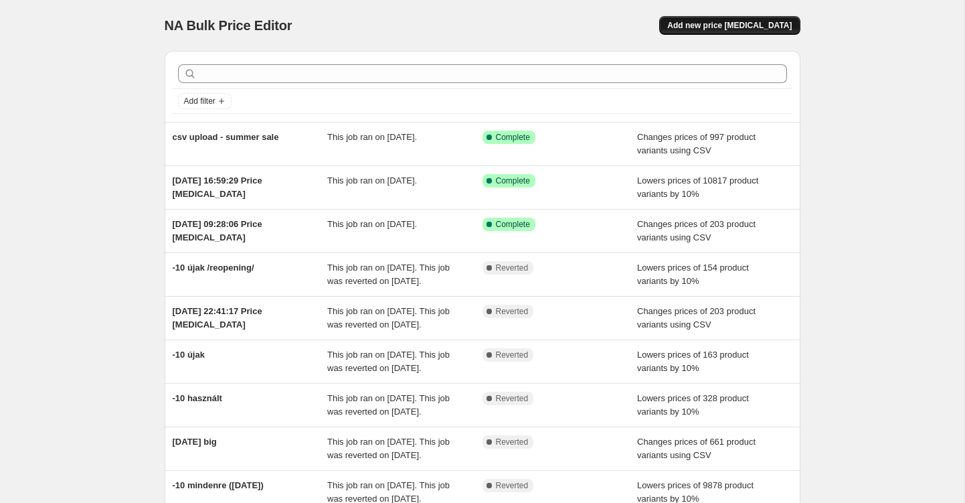
click at [692, 25] on span "Add new price [MEDICAL_DATA]" at bounding box center [729, 25] width 125 height 11
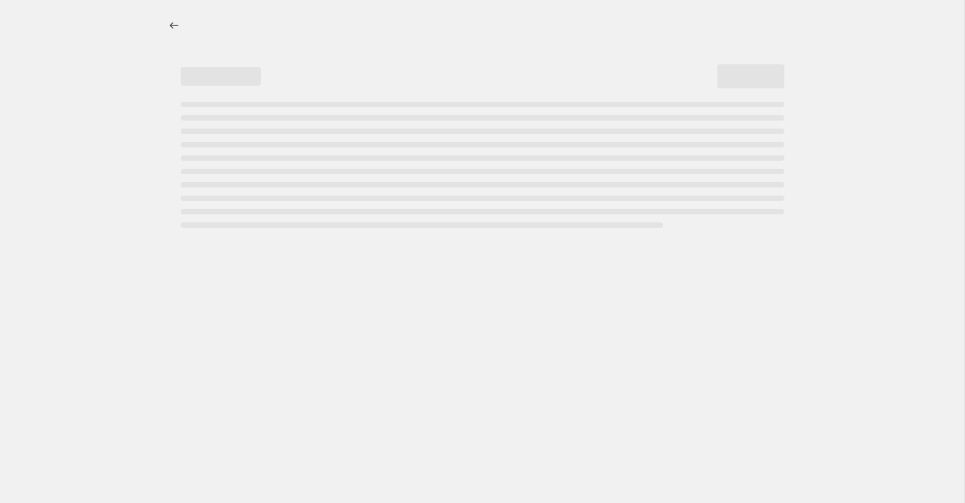
select select "percentage"
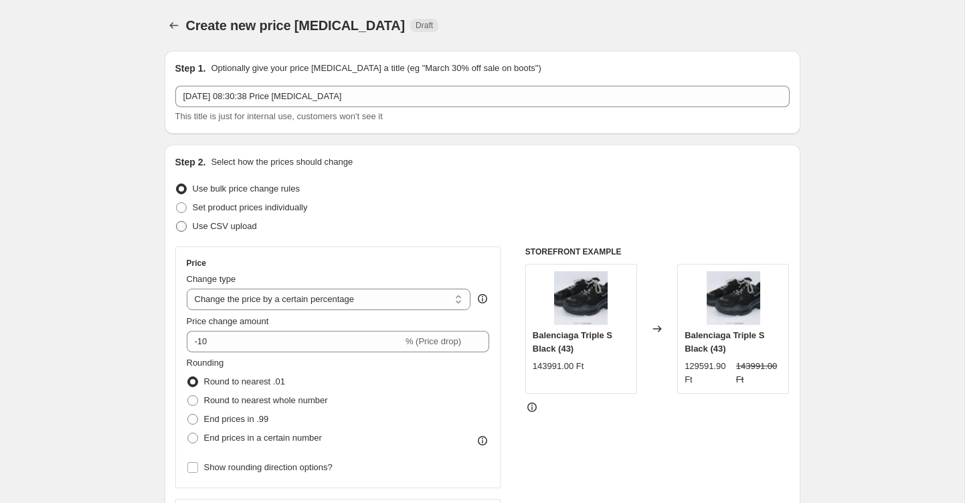
click at [184, 225] on span at bounding box center [181, 226] width 11 height 11
click at [177, 222] on input "Use CSV upload" at bounding box center [176, 221] width 1 height 1
radio input "true"
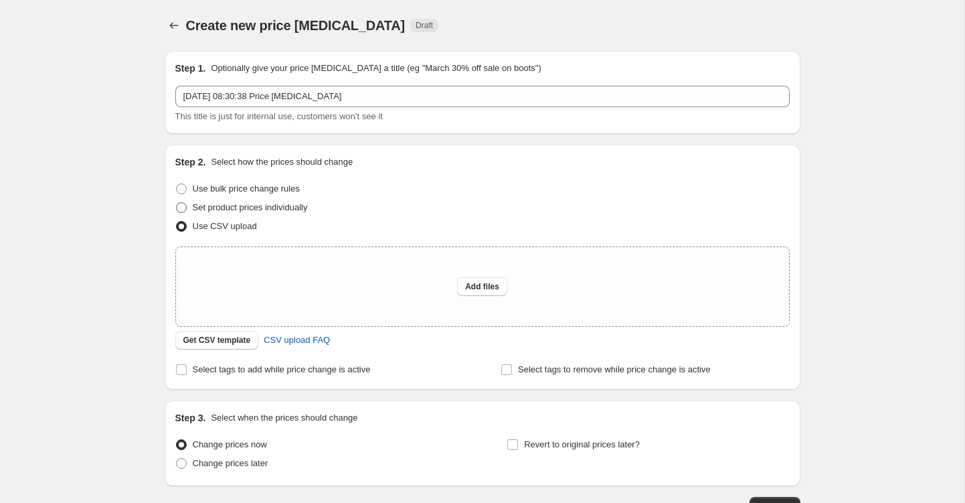
click at [183, 201] on label "Set product prices individually" at bounding box center [241, 207] width 133 height 19
click at [177, 202] on input "Set product prices individually" at bounding box center [176, 202] width 1 height 1
radio input "true"
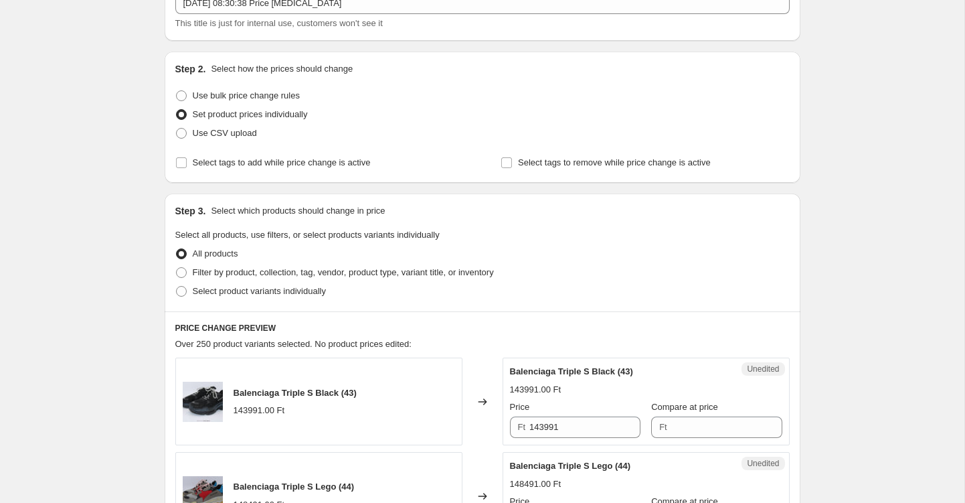
scroll to position [102, 0]
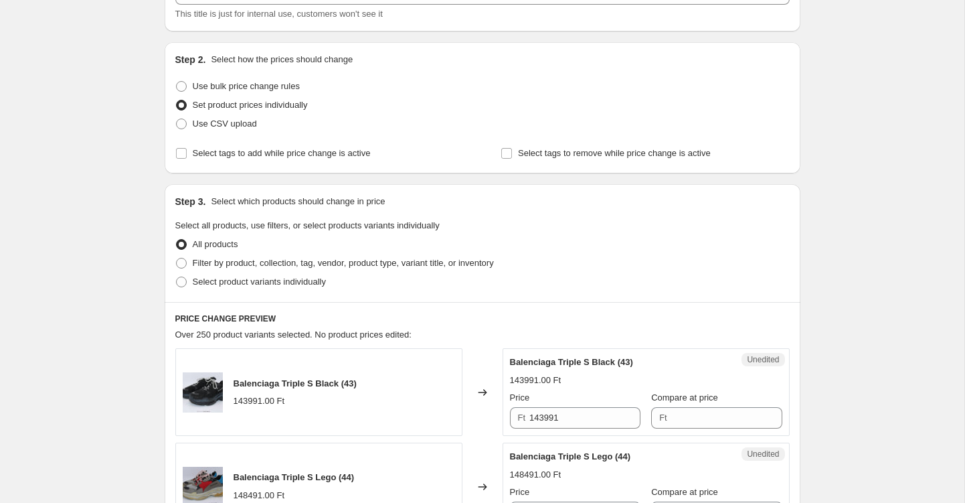
click at [209, 248] on span "All products" at bounding box center [216, 244] width 46 height 10
click at [177, 240] on input "All products" at bounding box center [176, 239] width 1 height 1
click at [198, 260] on span "Filter by product, collection, tag, vendor, product type, variant title, or inv…" at bounding box center [343, 263] width 301 height 10
click at [177, 258] on input "Filter by product, collection, tag, vendor, product type, variant title, or inv…" at bounding box center [176, 258] width 1 height 1
radio input "true"
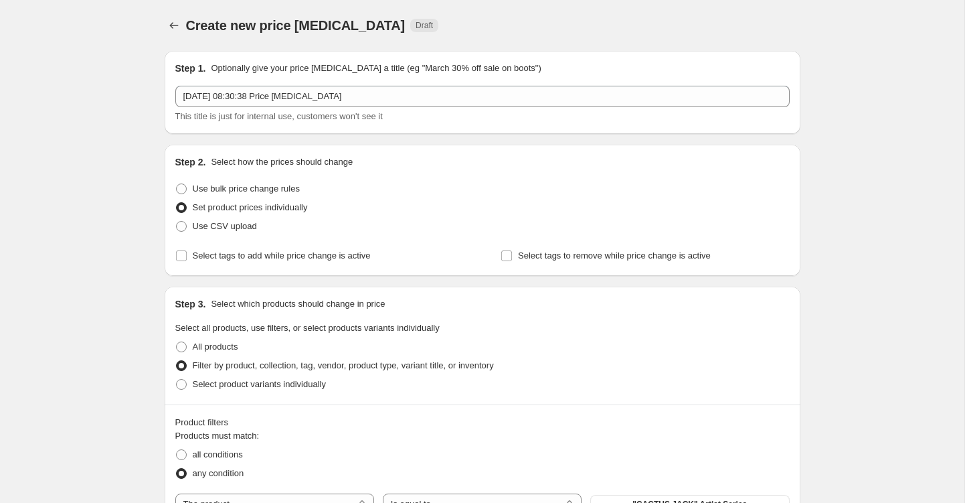
scroll to position [0, 0]
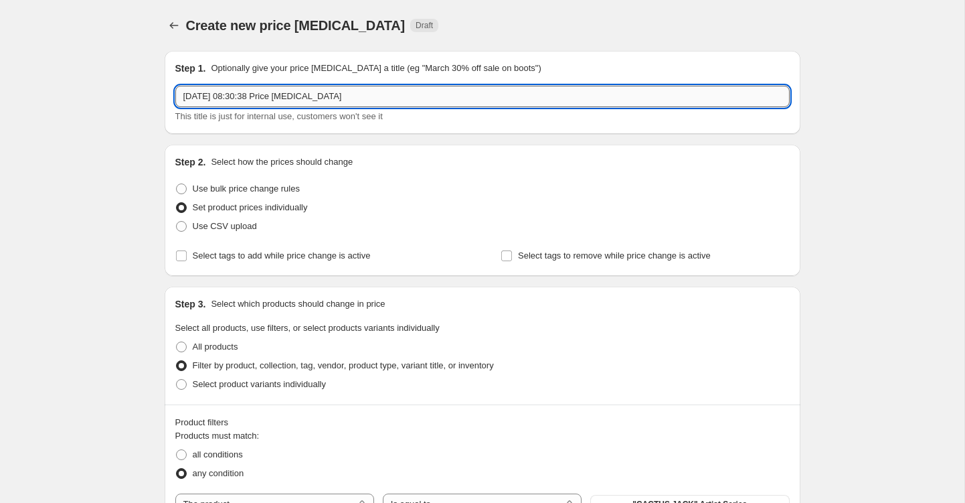
click at [259, 94] on input "10 Aug 2025 at 08:30:38 Price change job" at bounding box center [482, 96] width 615 height 21
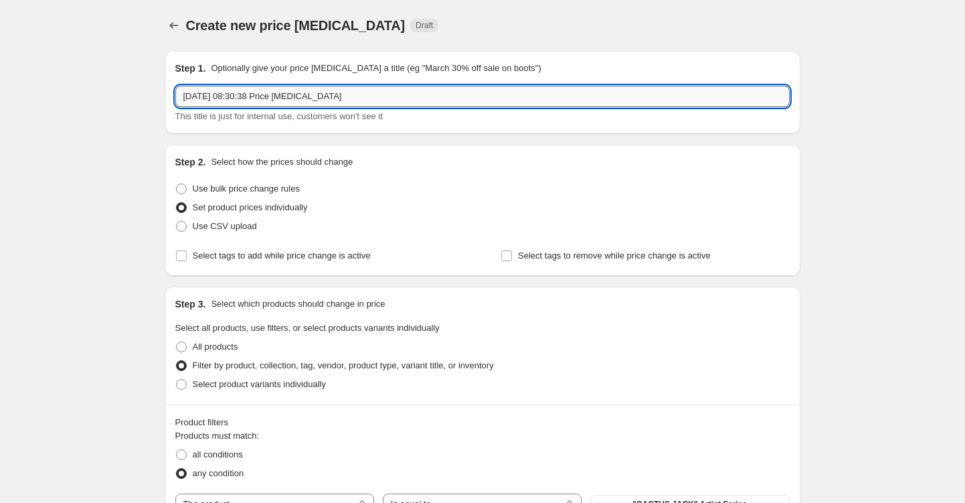
click at [259, 94] on input "10 Aug 2025 at 08:30:38 Price change job" at bounding box center [482, 96] width 615 height 21
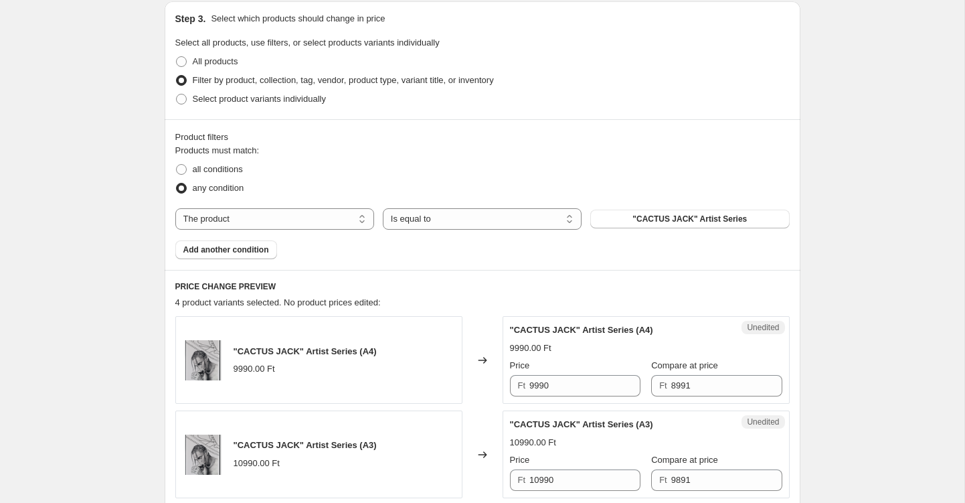
scroll to position [275, 0]
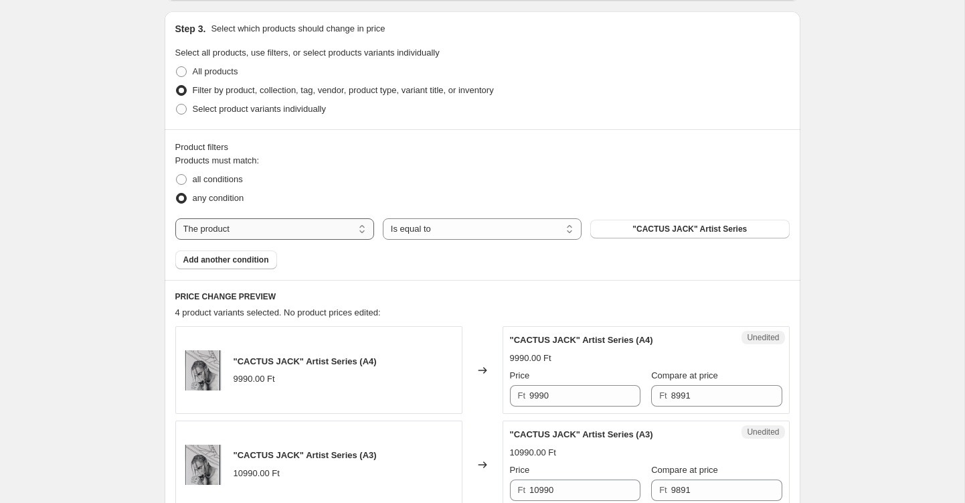
type input "BTS 2025"
select select "collection"
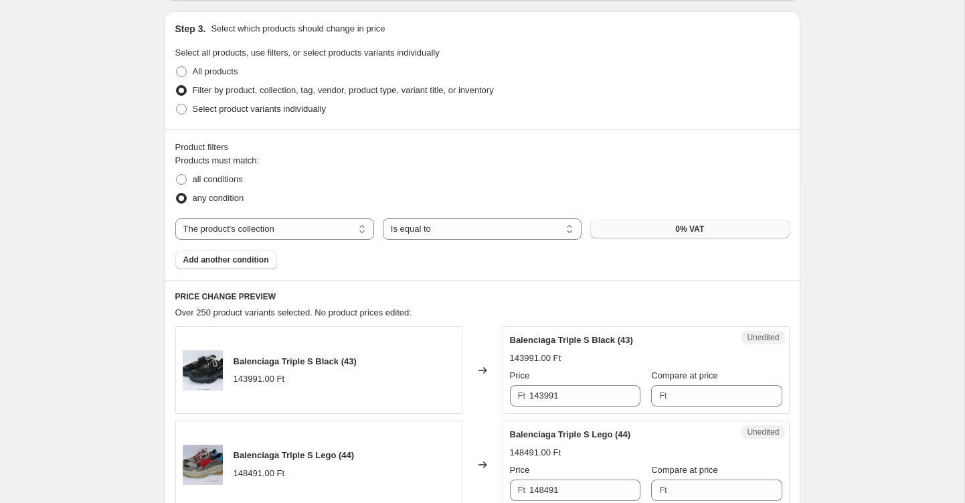
click at [634, 232] on button "0% VAT" at bounding box center [690, 229] width 199 height 19
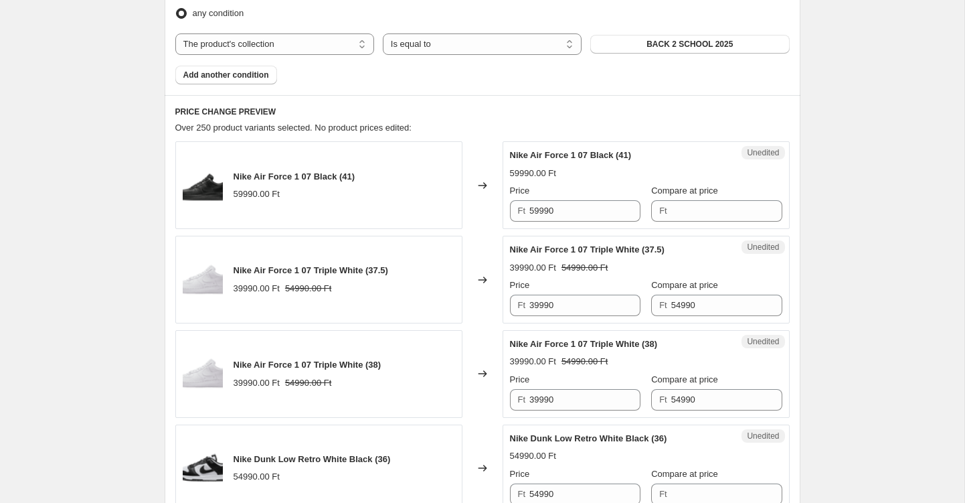
scroll to position [461, 0]
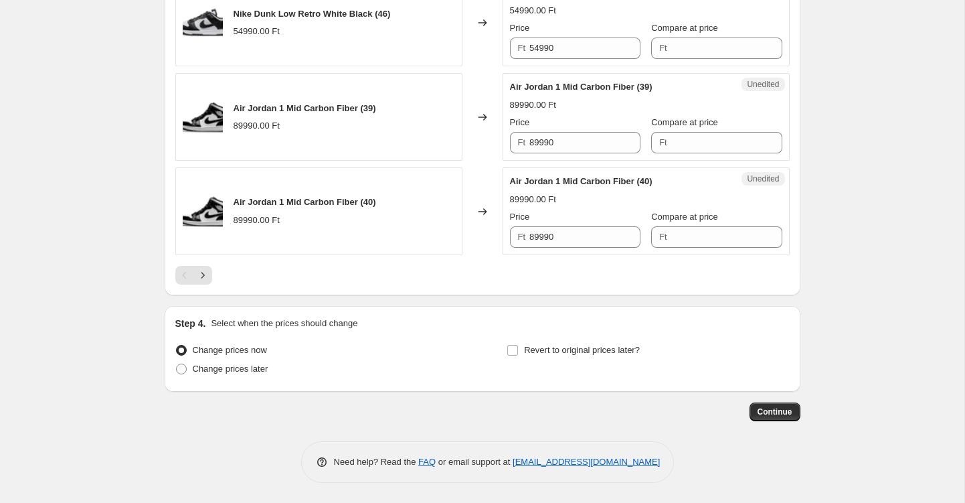
scroll to position [2225, 0]
click at [516, 344] on label "Revert to original prices later?" at bounding box center [573, 350] width 133 height 19
click at [516, 345] on input "Revert to original prices later?" at bounding box center [512, 350] width 11 height 11
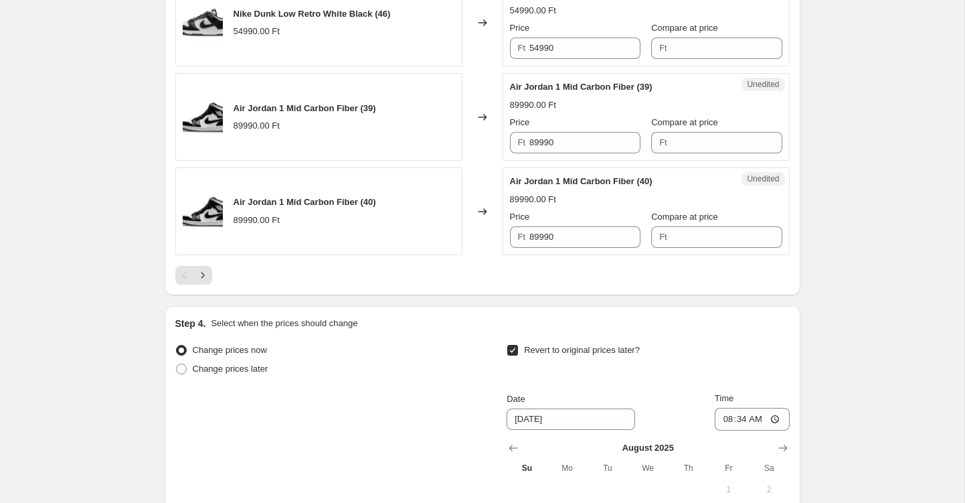
click at [516, 344] on span at bounding box center [513, 350] width 12 height 12
click at [516, 345] on input "Revert to original prices later?" at bounding box center [512, 350] width 11 height 11
checkbox input "false"
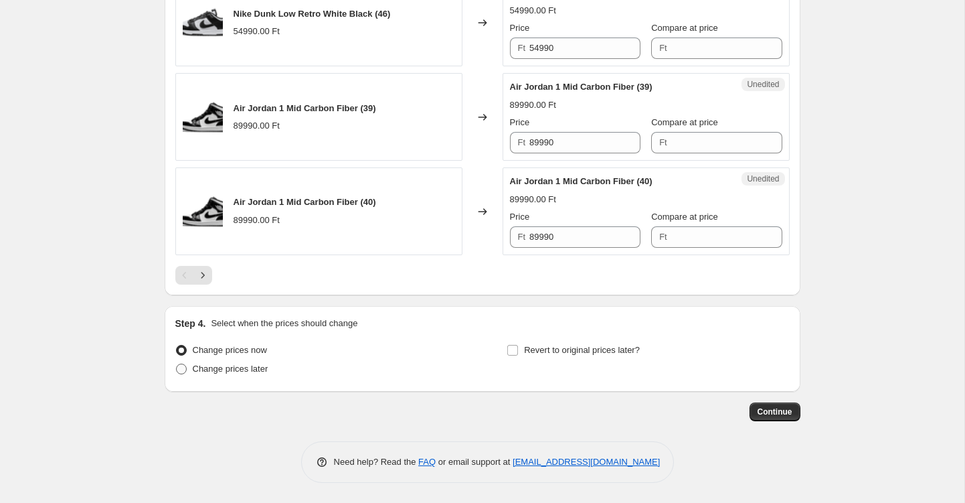
click at [183, 368] on span at bounding box center [181, 369] width 11 height 11
click at [177, 364] on input "Change prices later" at bounding box center [176, 364] width 1 height 1
radio input "true"
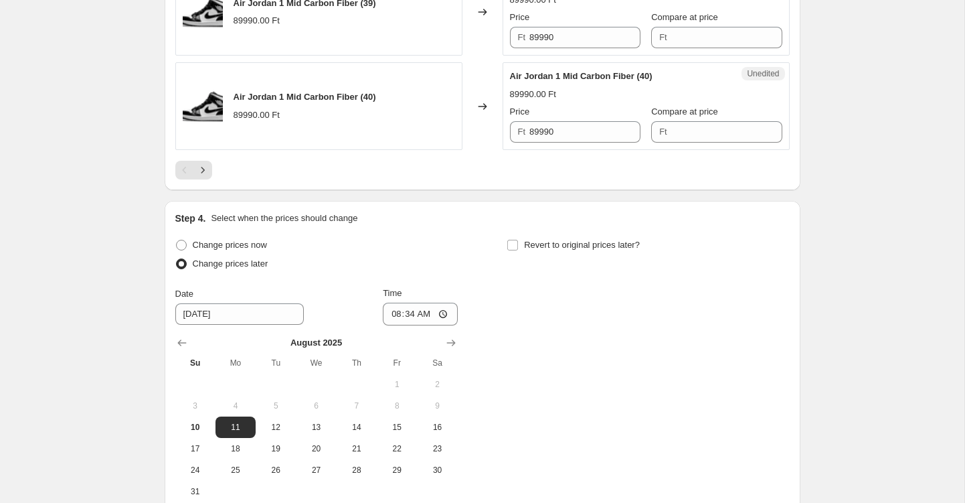
scroll to position [2333, 0]
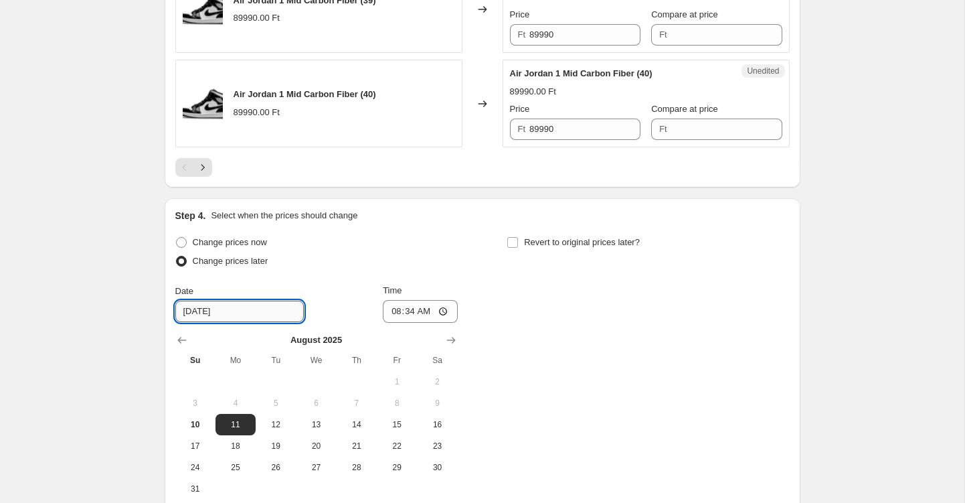
click at [224, 314] on input "[DATE]" at bounding box center [239, 311] width 129 height 21
click at [428, 309] on input "08:34" at bounding box center [420, 311] width 75 height 23
click at [446, 311] on input "00:34" at bounding box center [420, 311] width 75 height 23
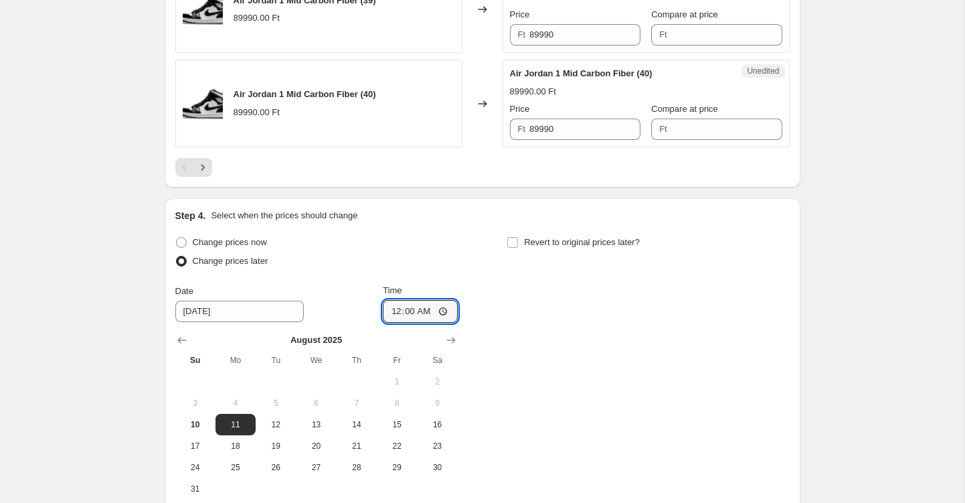
type input "00:00"
click at [510, 325] on div "Change prices now Change prices later Date [DATE] Time 00:00 [DATE] Su Mo Tu We…" at bounding box center [482, 366] width 615 height 266
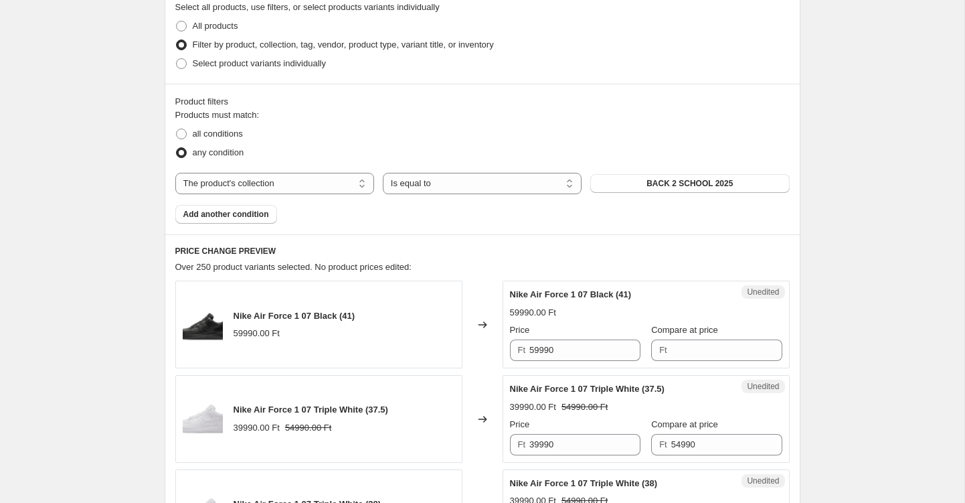
scroll to position [388, 0]
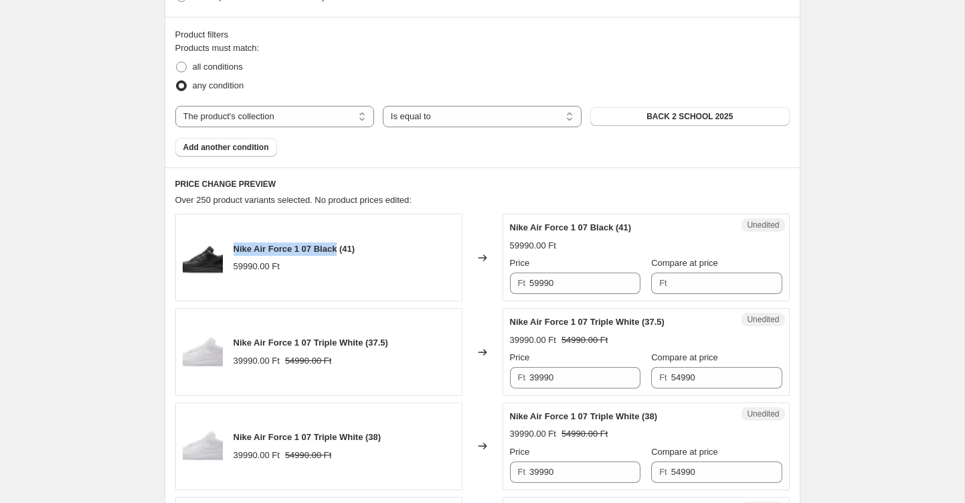
drag, startPoint x: 232, startPoint y: 250, endPoint x: 339, endPoint y: 245, distance: 107.2
click at [339, 245] on div "Nike Air Force 1 07 Black (41) 59990.00 Ft" at bounding box center [318, 258] width 287 height 88
copy span "Nike Air Force 1 07 Black"
click at [267, 147] on span "Add another condition" at bounding box center [226, 147] width 86 height 11
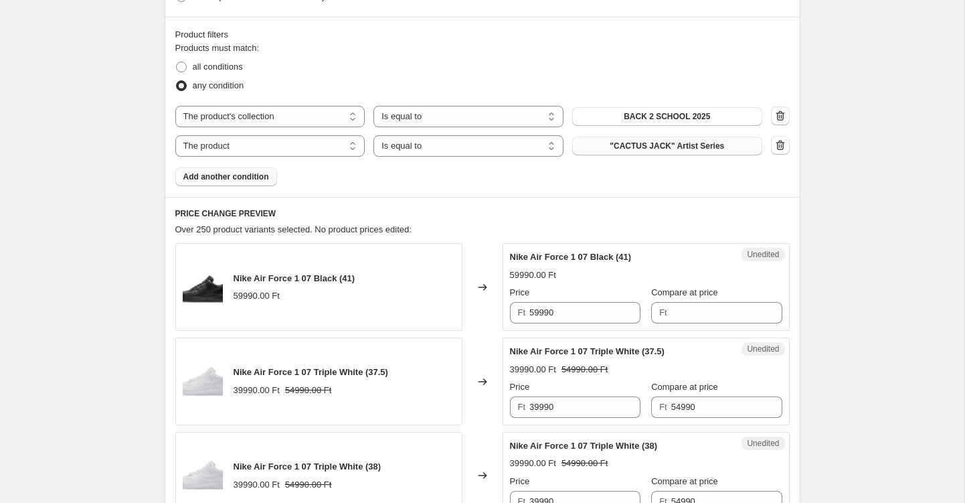
click at [627, 145] on span ""CACTUS JACK" Artist Series" at bounding box center [667, 146] width 114 height 11
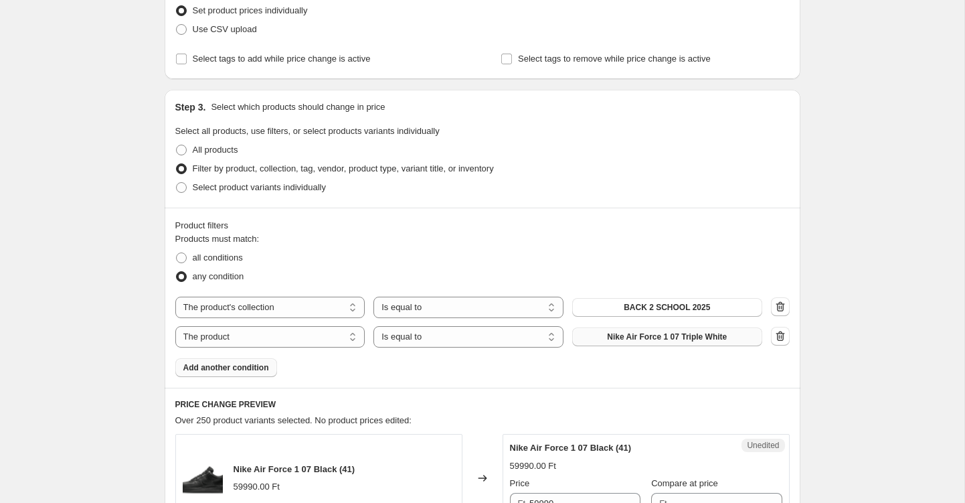
scroll to position [193, 0]
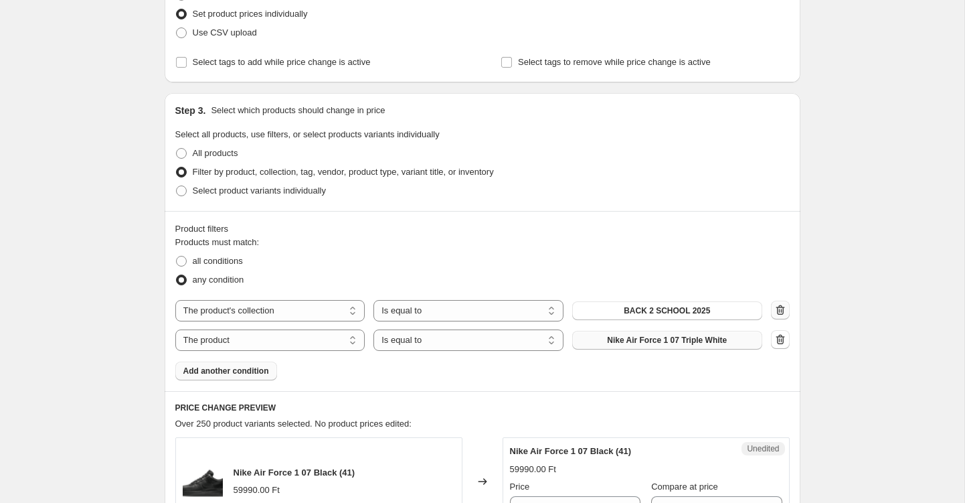
click at [783, 307] on icon "button" at bounding box center [780, 309] width 13 height 13
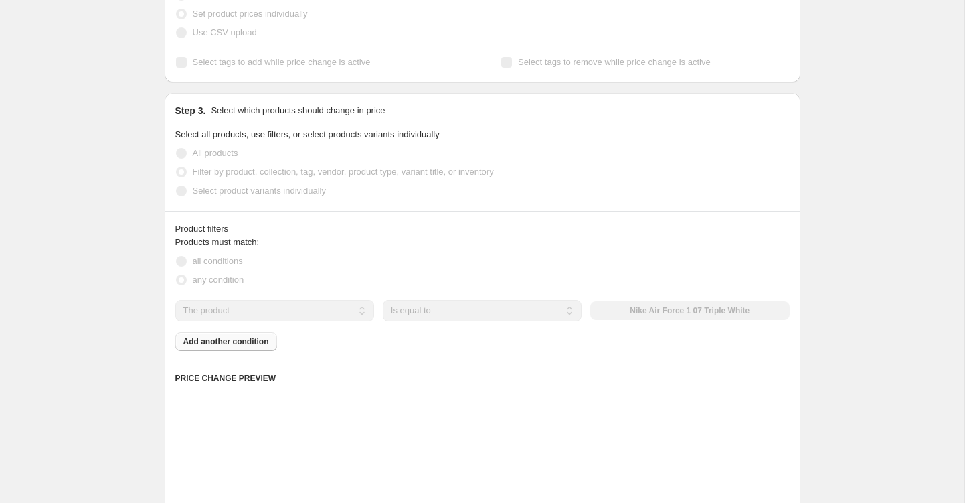
select select "product"
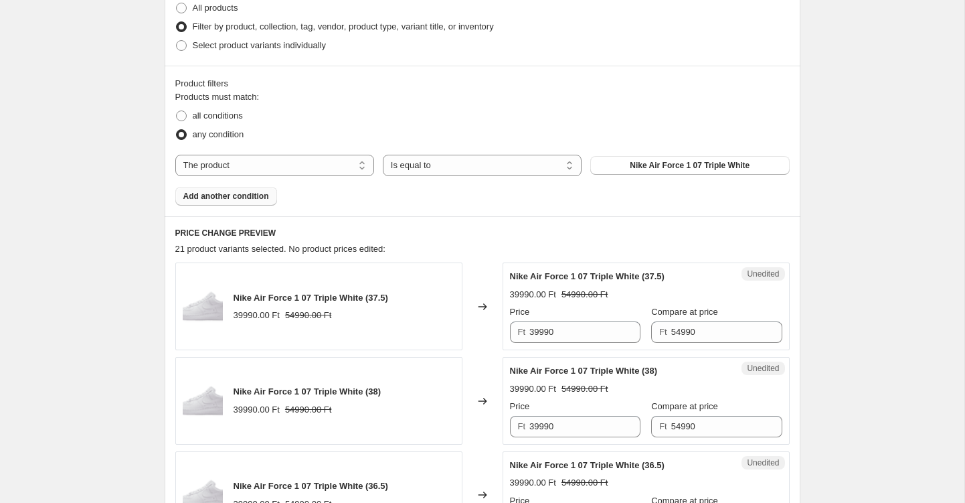
scroll to position [359, 0]
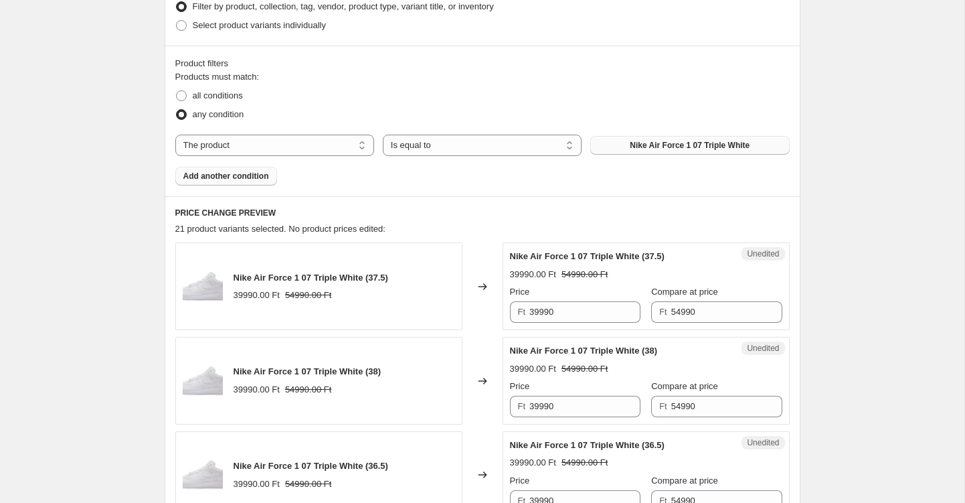
click at [630, 141] on span "Nike Air Force 1 07 Triple White" at bounding box center [690, 145] width 120 height 11
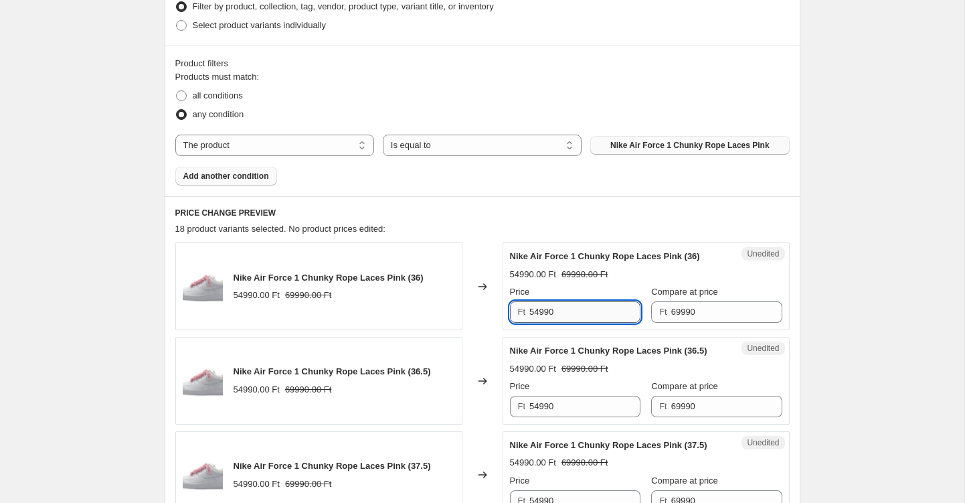
click at [539, 317] on input "54990" at bounding box center [585, 311] width 111 height 21
type input "53990"
click at [628, 210] on h6 "PRICE CHANGE PREVIEW" at bounding box center [482, 213] width 615 height 11
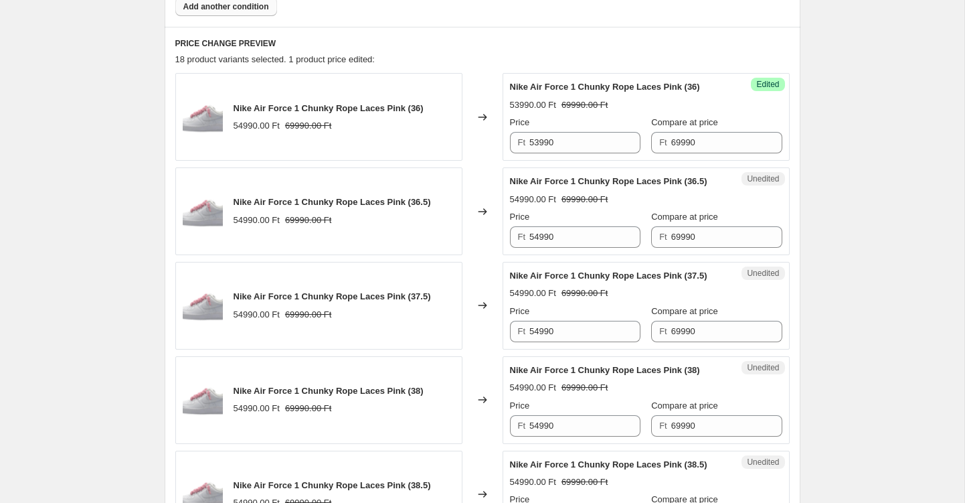
scroll to position [534, 0]
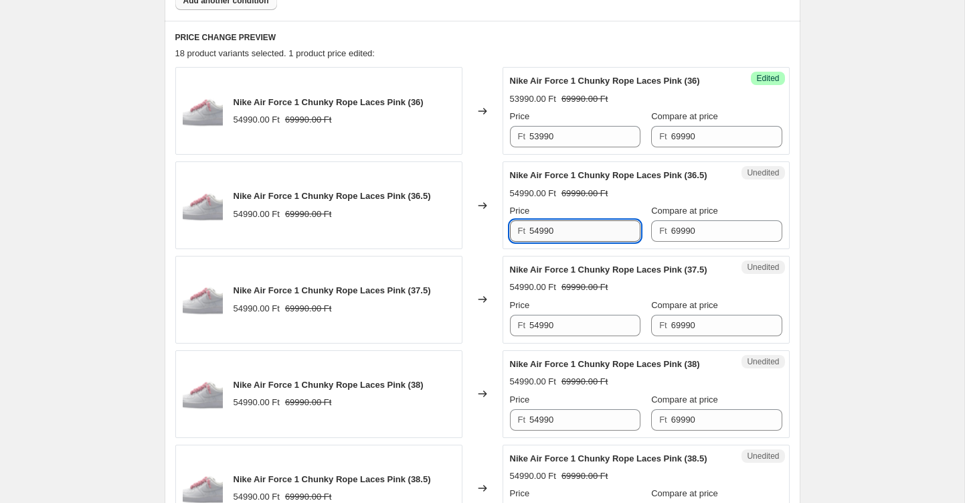
click at [542, 231] on input "54990" at bounding box center [585, 230] width 111 height 21
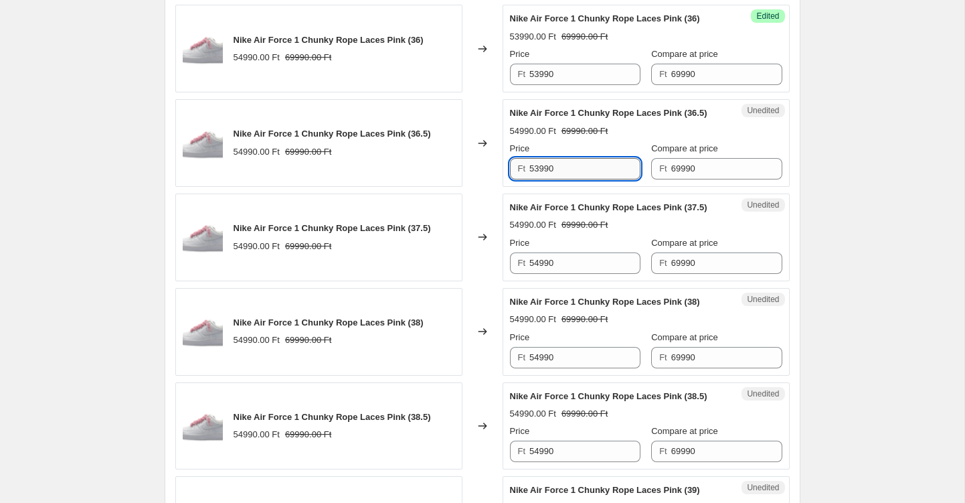
scroll to position [618, 0]
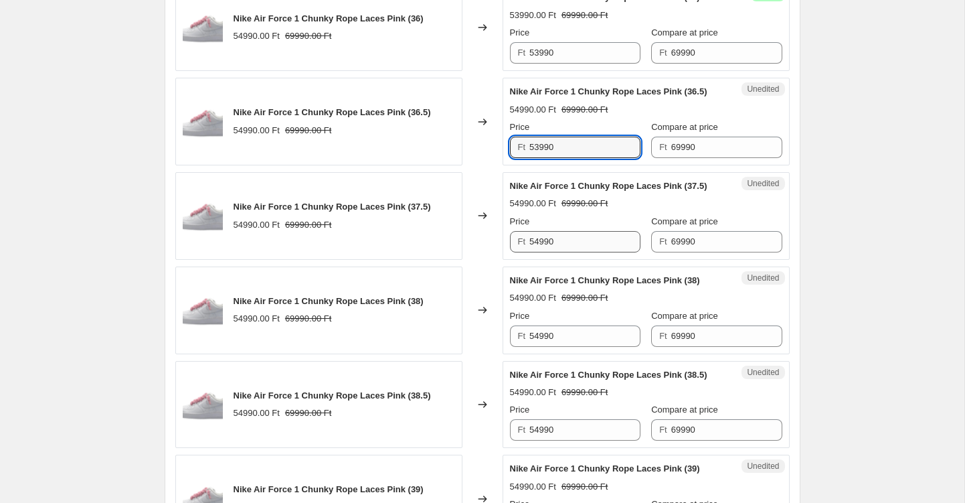
type input "53990"
click at [541, 241] on input "54990" at bounding box center [585, 241] width 111 height 21
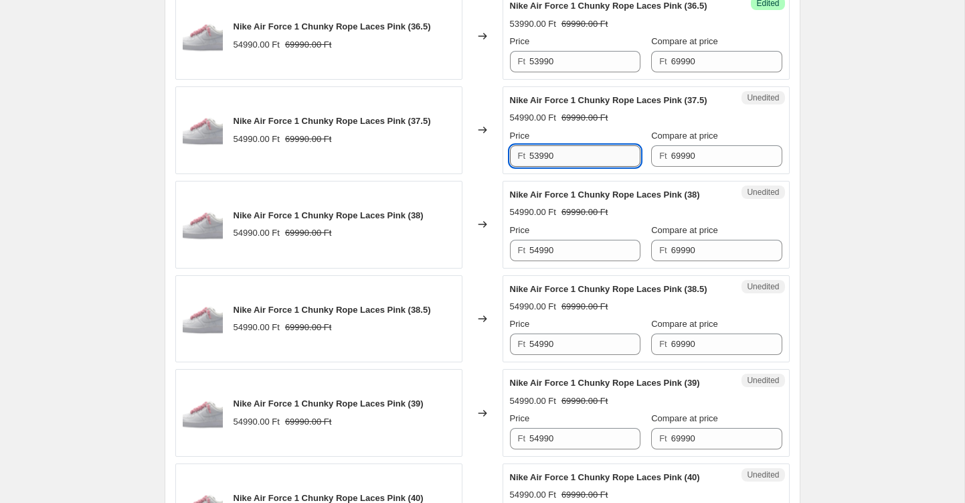
scroll to position [753, 0]
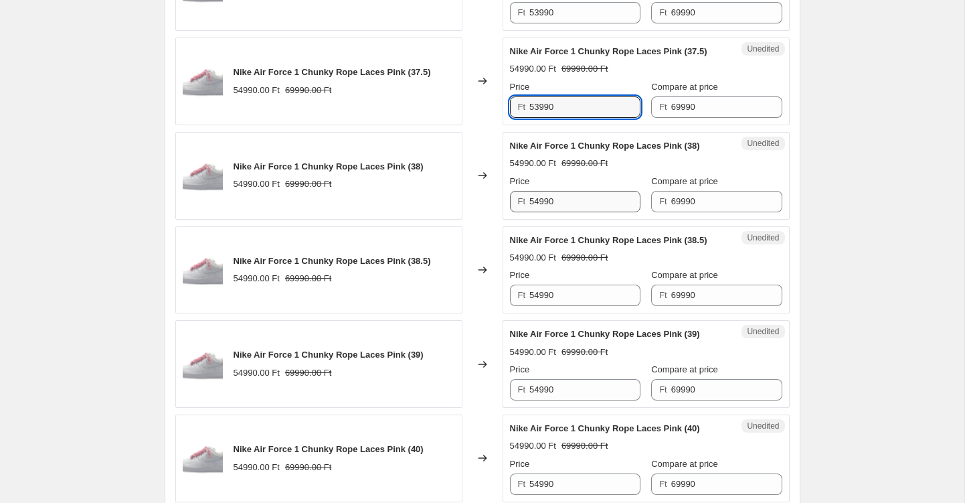
type input "53990"
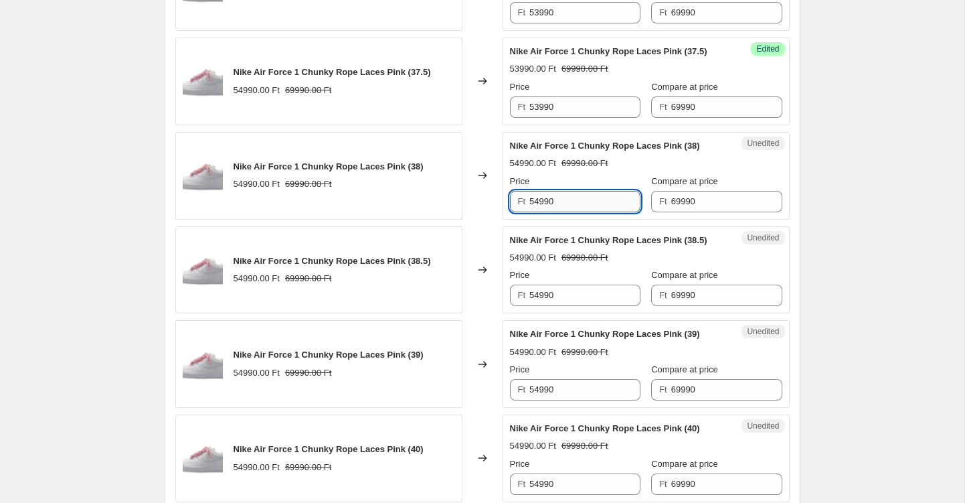
click at [540, 205] on input "54990" at bounding box center [585, 201] width 111 height 21
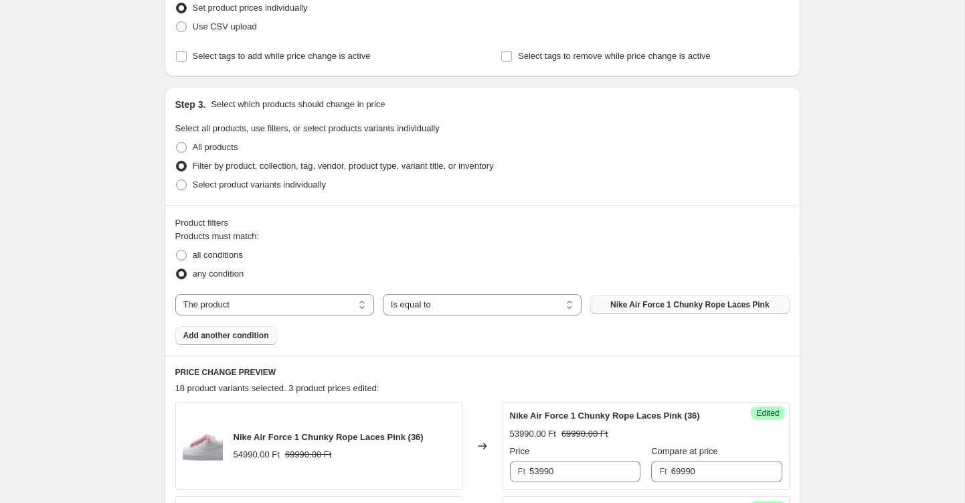
scroll to position [321, 0]
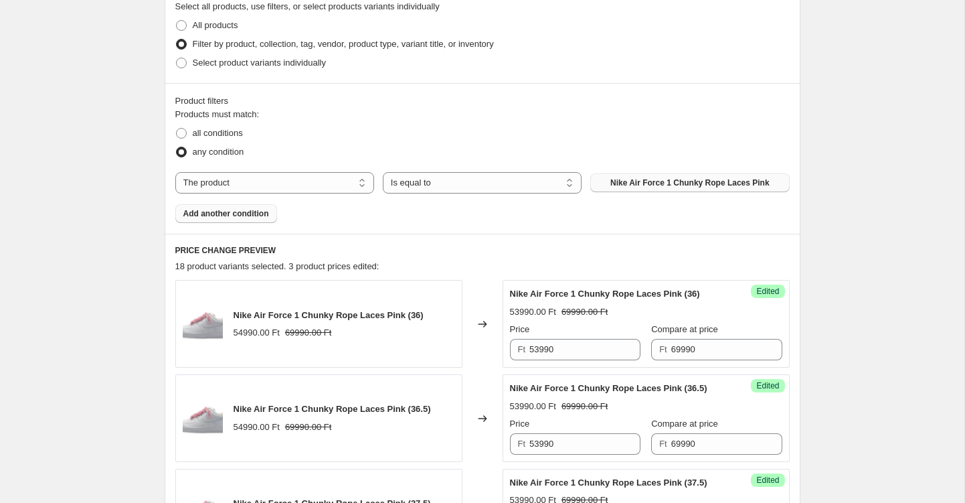
click at [250, 213] on span "Add another condition" at bounding box center [226, 213] width 86 height 11
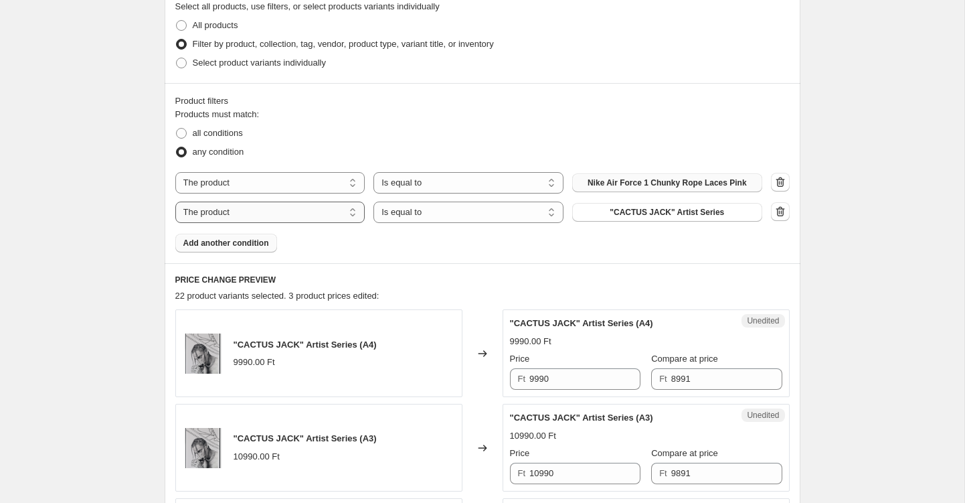
select select "collection"
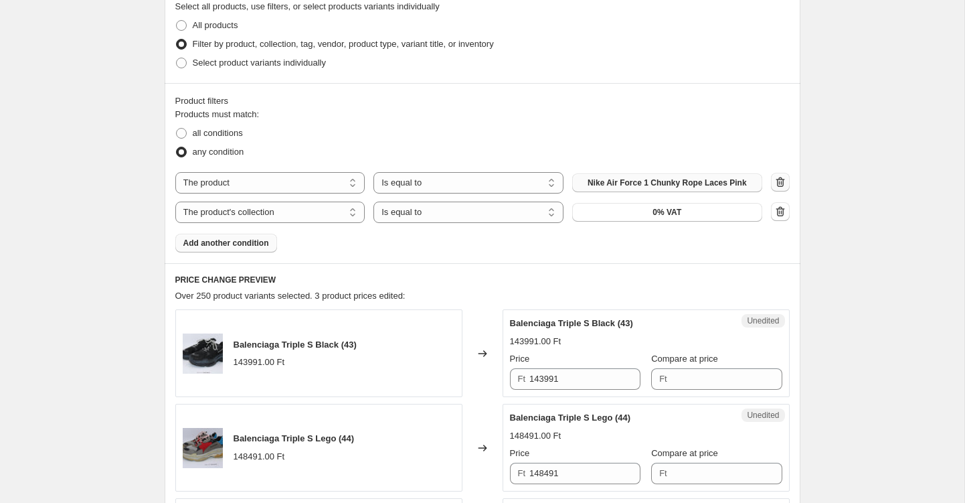
click at [780, 187] on icon "button" at bounding box center [780, 182] width 9 height 10
select select "collection"
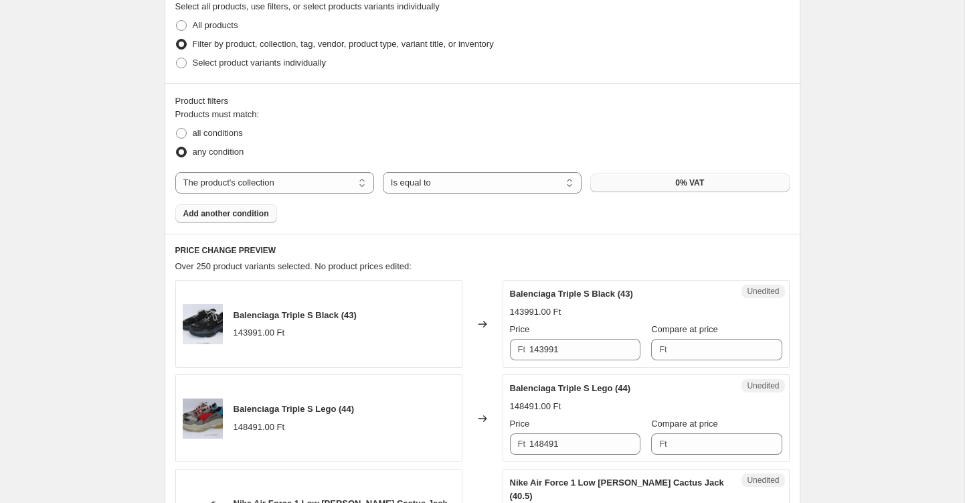
click at [714, 183] on button "0% VAT" at bounding box center [690, 182] width 199 height 19
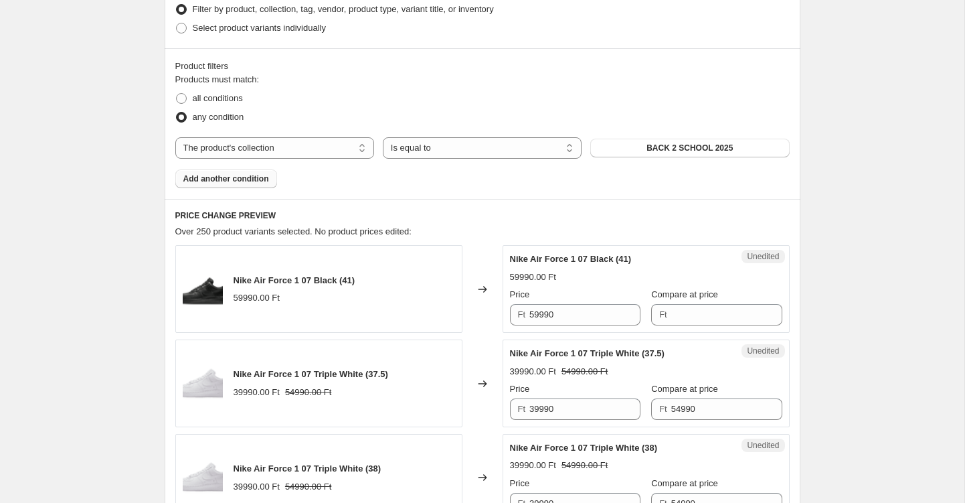
scroll to position [397, 0]
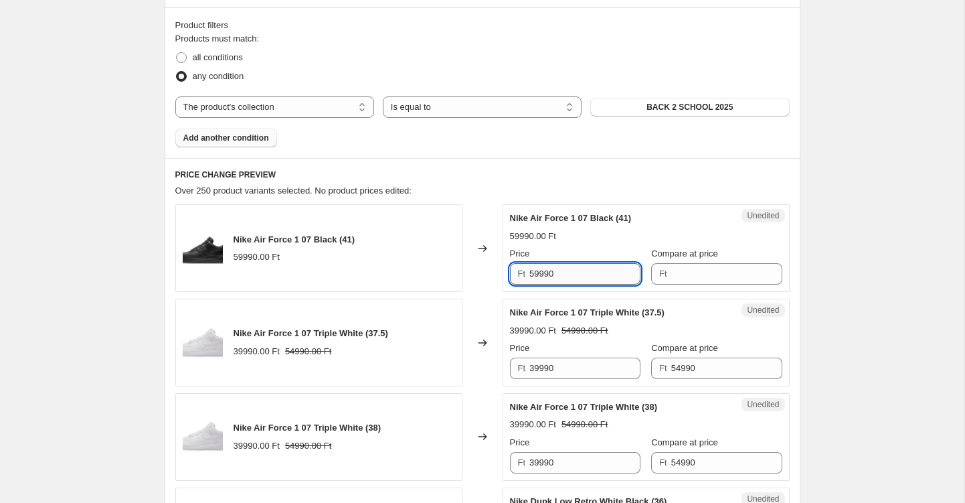
click at [555, 264] on input "59990" at bounding box center [585, 273] width 111 height 21
click at [674, 274] on input "Compare at price" at bounding box center [727, 273] width 111 height 21
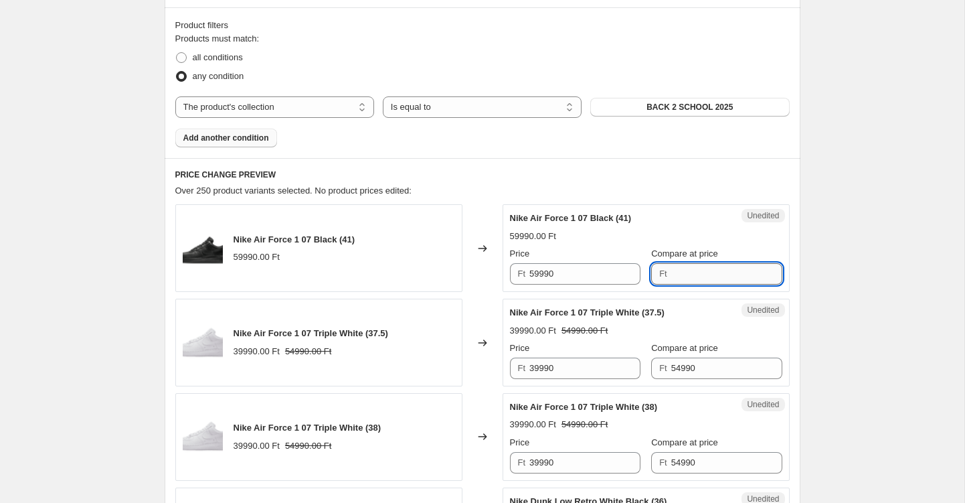
paste input "59990"
type input "59990"
click at [565, 267] on input "59990" at bounding box center [585, 273] width 111 height 21
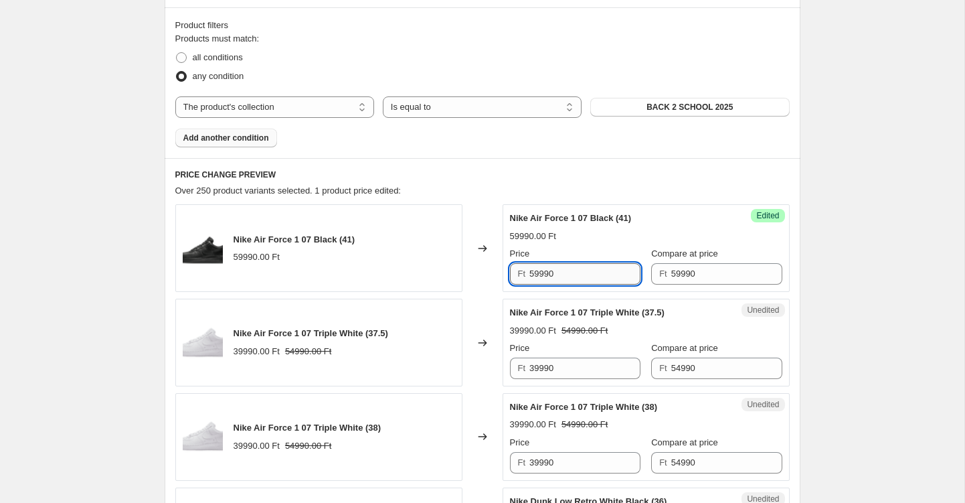
click at [565, 267] on input "59990" at bounding box center [585, 273] width 111 height 21
type input "47990"
click at [673, 207] on div "Success Edited Nike Air Force 1 07 Black (41) 47990.00 Ft 59990.00 Ft Price Ft …" at bounding box center [646, 248] width 287 height 88
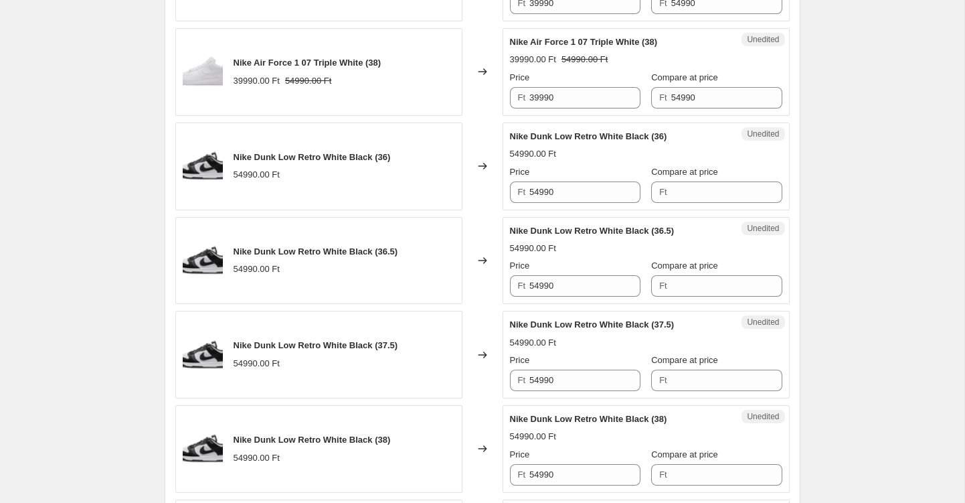
scroll to position [763, 0]
click at [554, 185] on input "54990" at bounding box center [585, 191] width 111 height 21
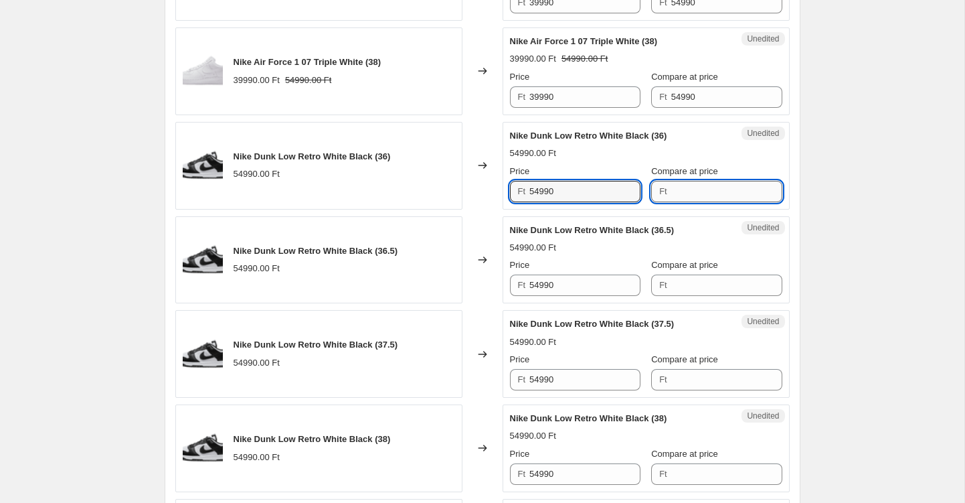
click at [684, 195] on input "Compare at price" at bounding box center [727, 191] width 111 height 21
paste input "54990"
type input "54990"
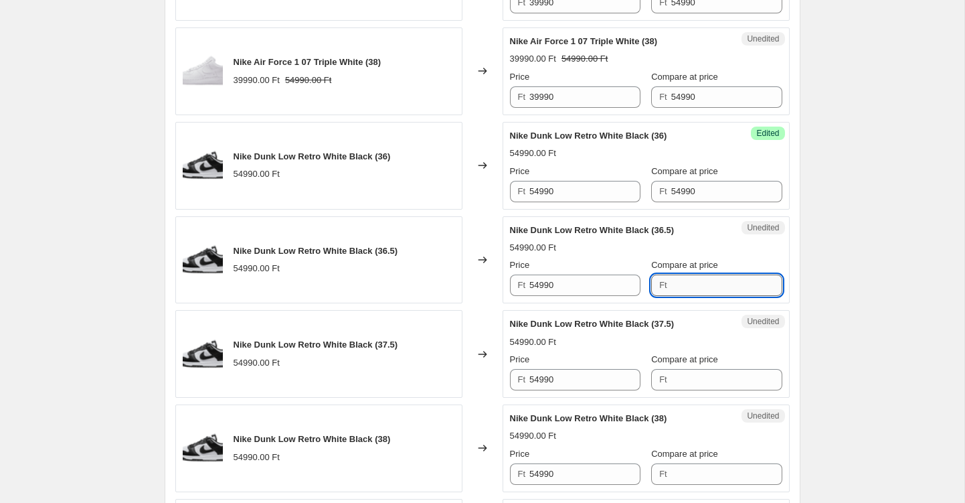
click at [688, 289] on input "Compare at price" at bounding box center [727, 284] width 111 height 21
paste input "54990"
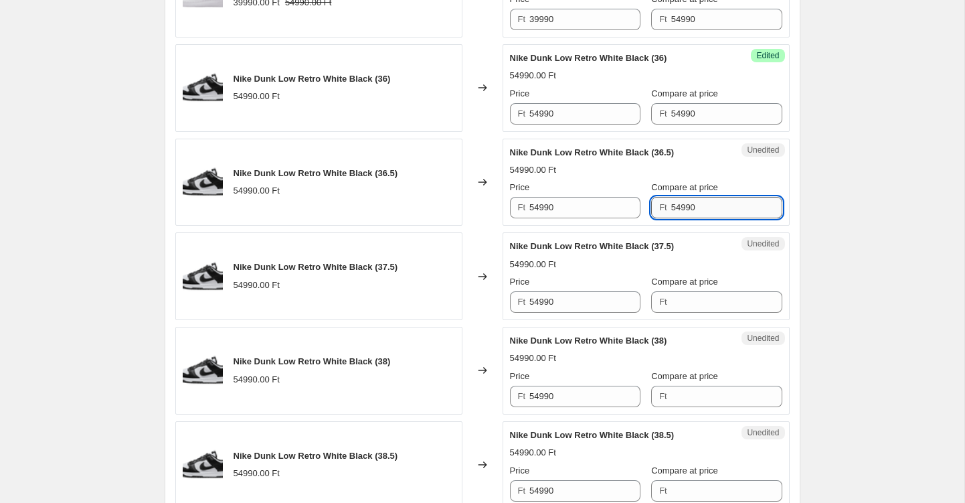
scroll to position [864, 0]
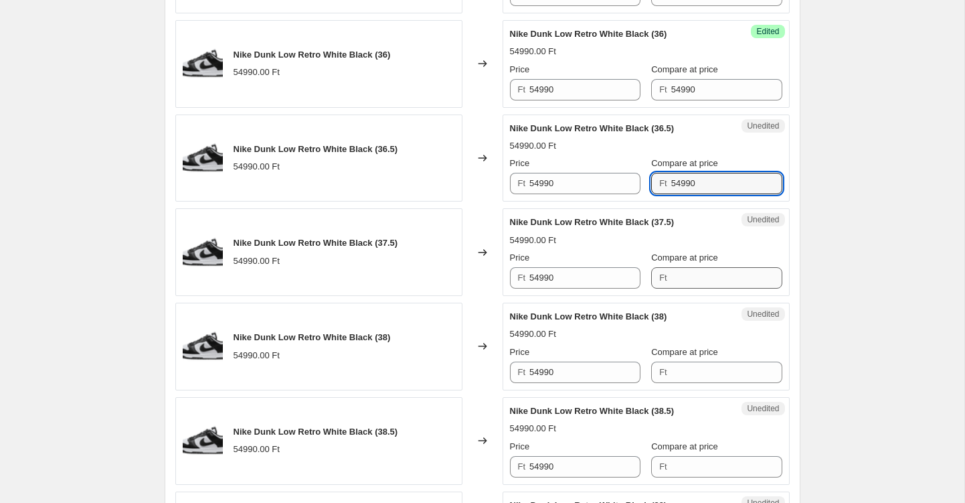
type input "54990"
click at [692, 273] on input "Compare at price" at bounding box center [727, 277] width 111 height 21
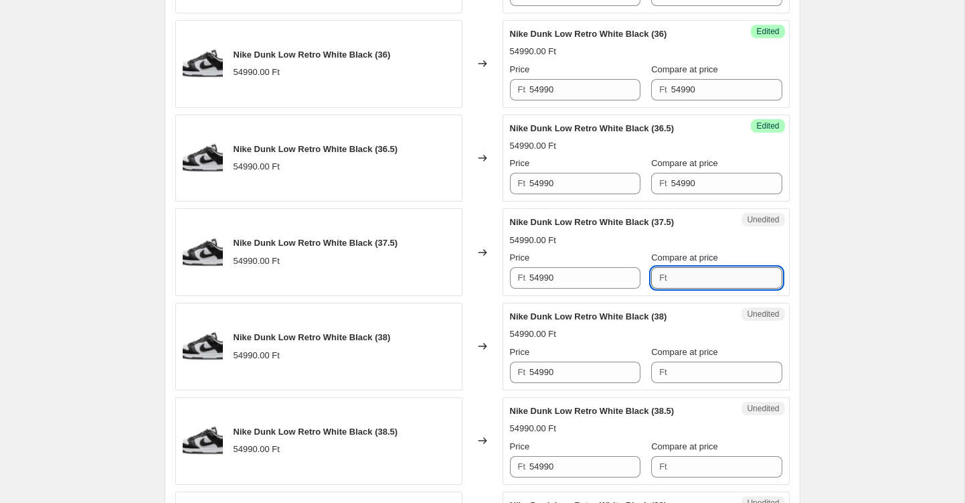
paste input "54990"
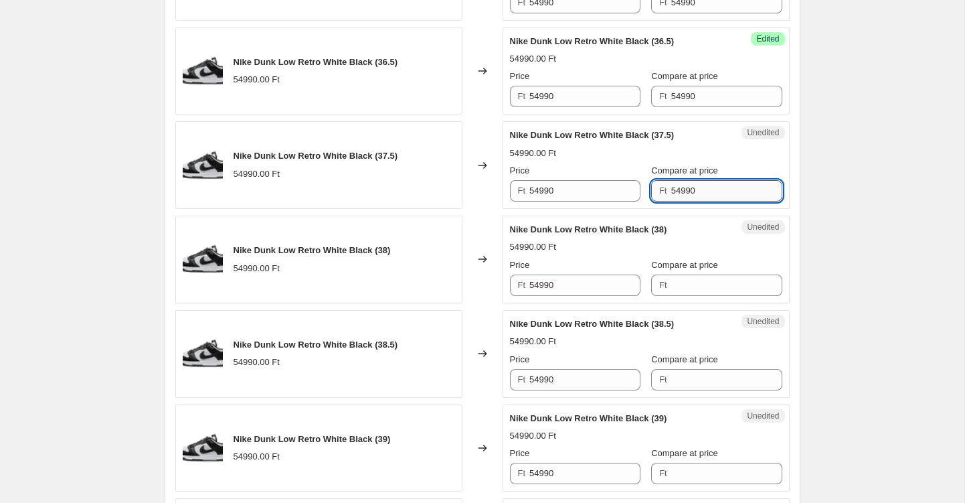
scroll to position [978, 0]
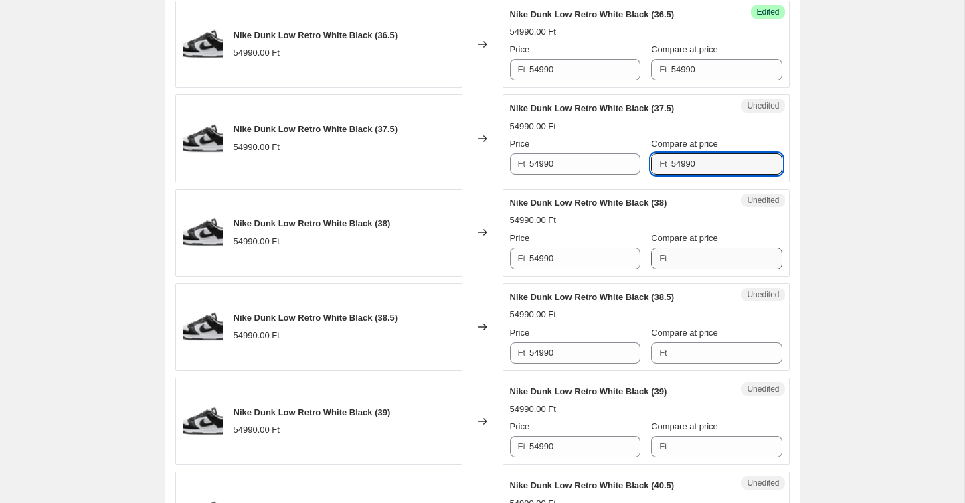
type input "54990"
click at [682, 251] on input "Compare at price" at bounding box center [727, 258] width 111 height 21
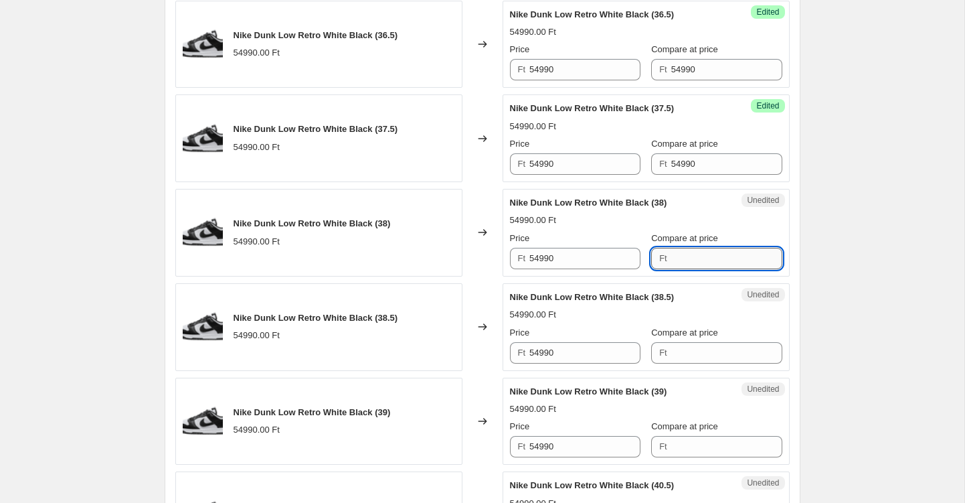
paste input "54990"
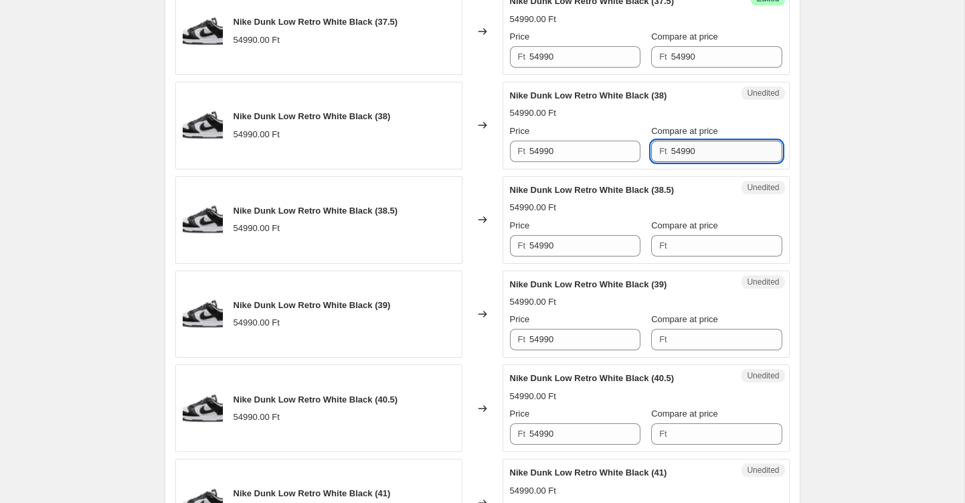
scroll to position [1133, 0]
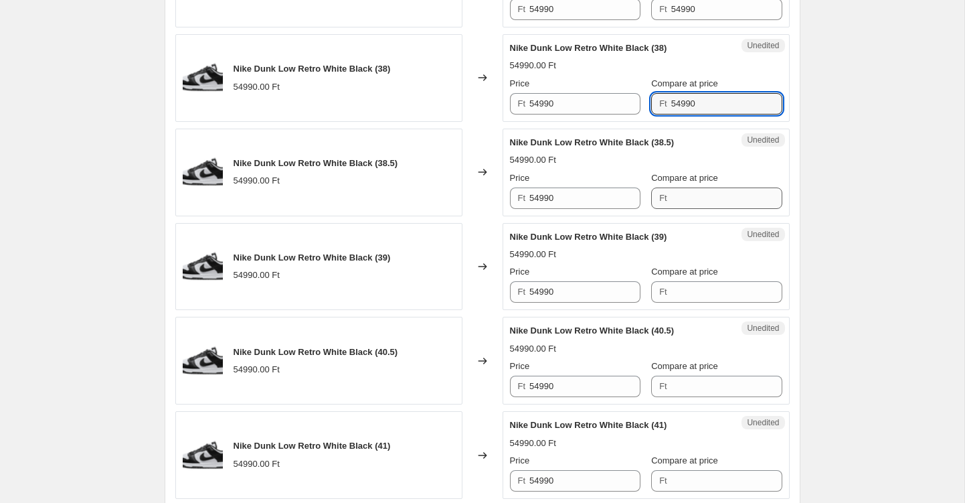
type input "54990"
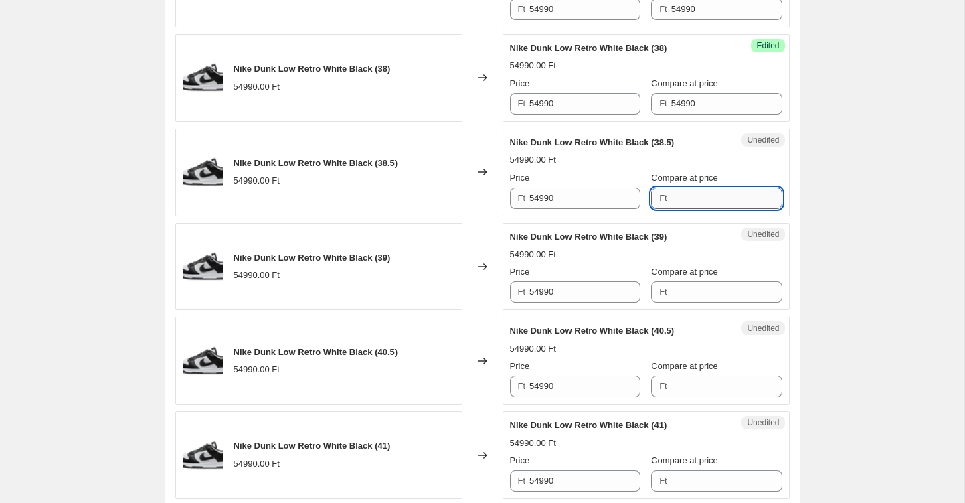
click at [688, 200] on input "Compare at price" at bounding box center [727, 197] width 111 height 21
paste input "54990"
type input "54990"
click at [690, 293] on input "Compare at price" at bounding box center [727, 291] width 111 height 21
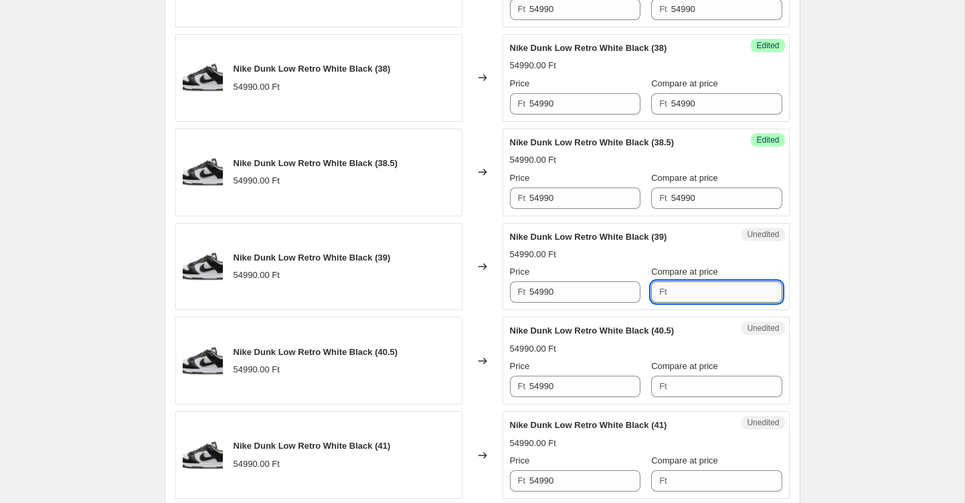
paste input "54990"
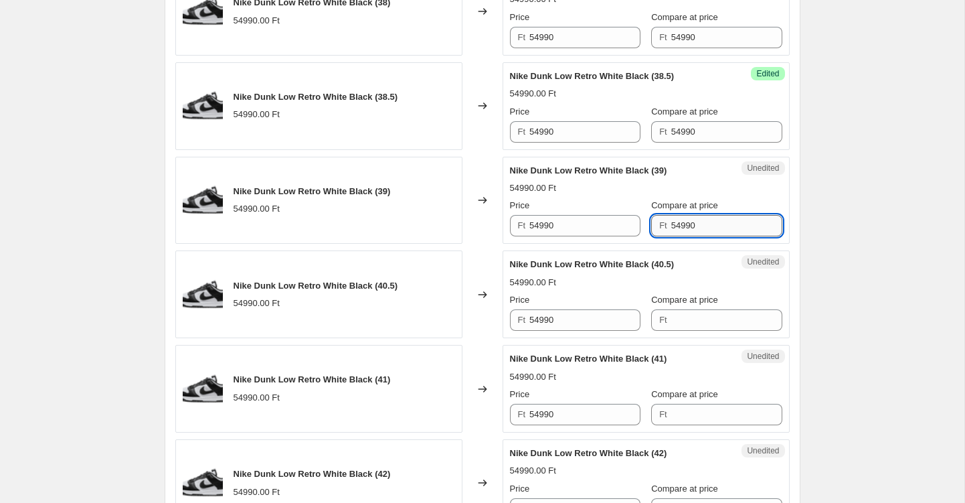
scroll to position [1223, 0]
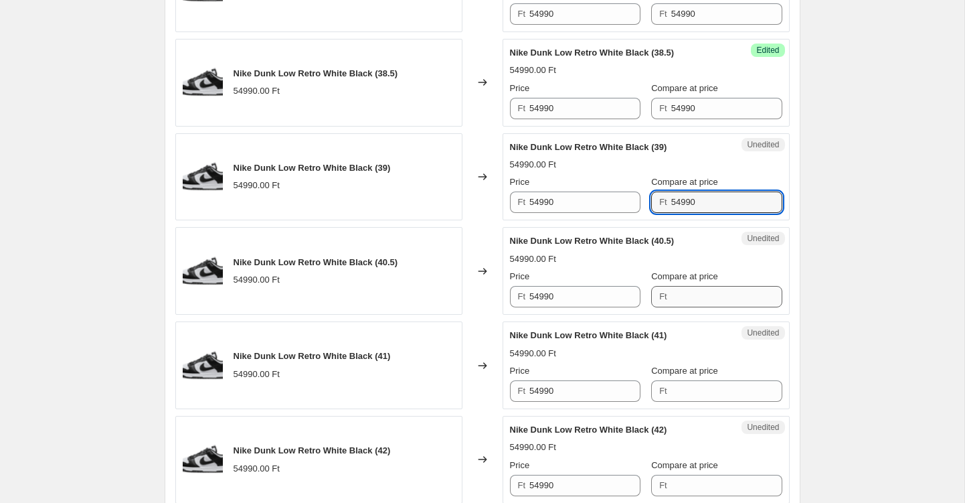
type input "54990"
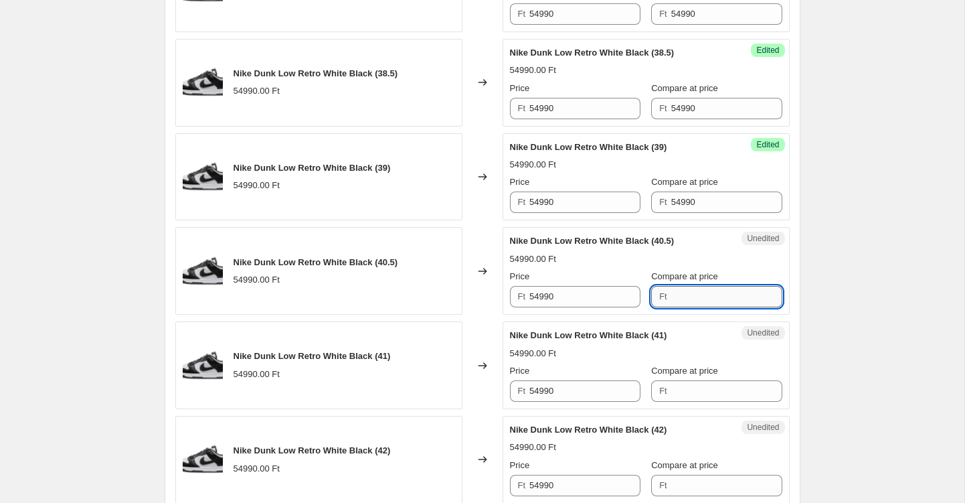
click at [689, 286] on input "Compare at price" at bounding box center [727, 296] width 111 height 21
paste input "54990"
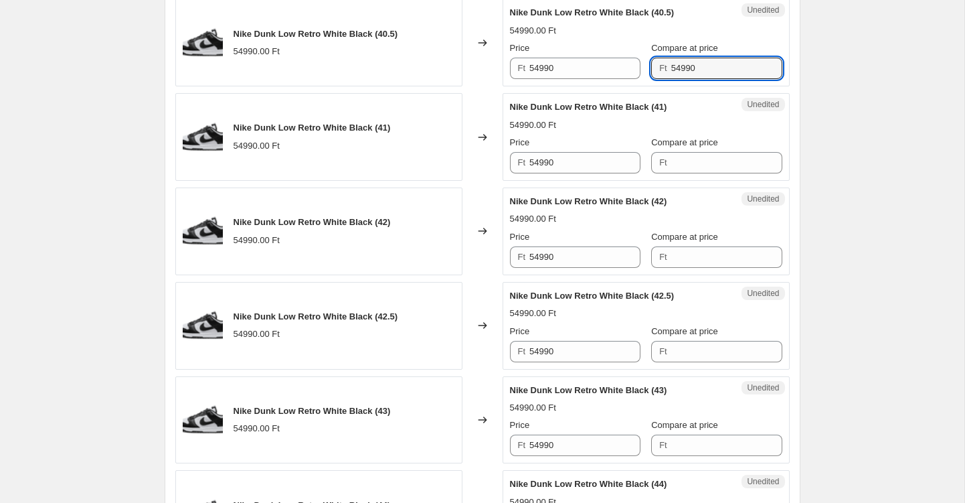
scroll to position [1455, 0]
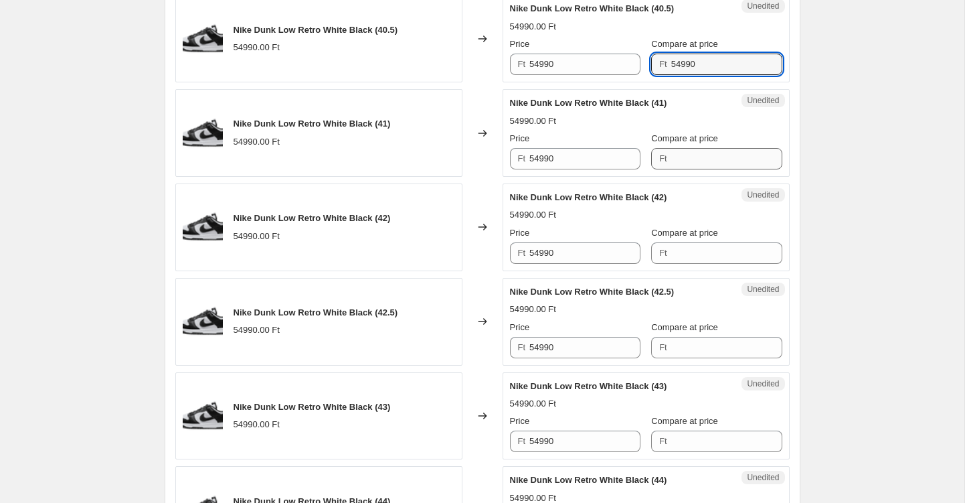
type input "54990"
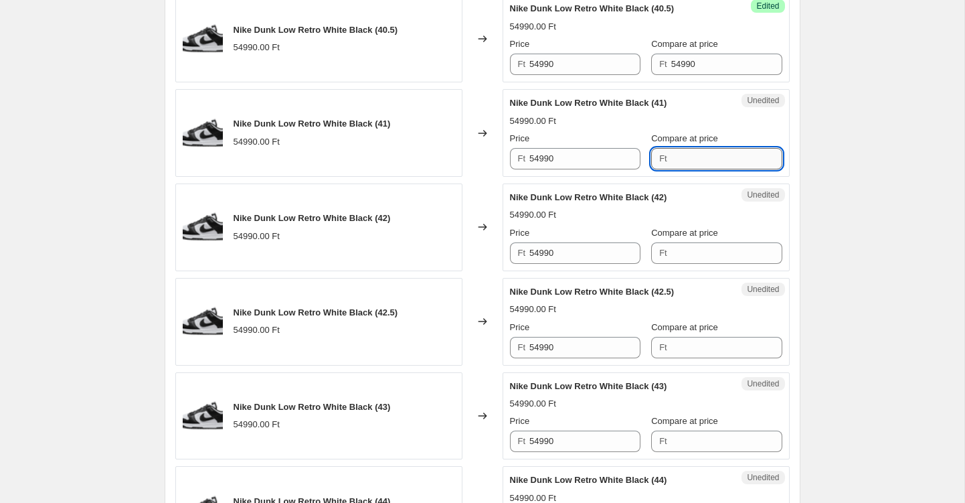
click at [688, 154] on input "Compare at price" at bounding box center [727, 158] width 111 height 21
paste input "54990"
type input "54990"
click at [686, 241] on div "Compare at price Ft" at bounding box center [716, 244] width 131 height 37
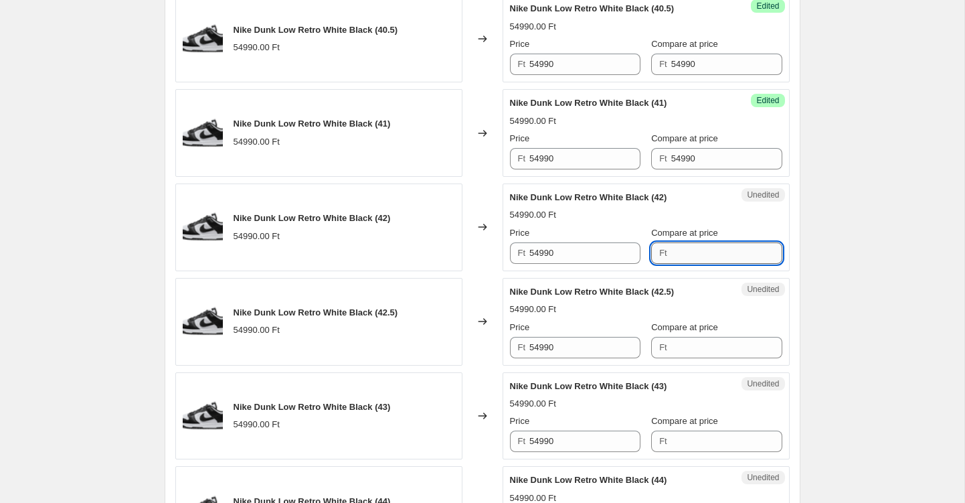
click at [691, 258] on input "Compare at price" at bounding box center [727, 252] width 111 height 21
paste input "54990"
type input "54990"
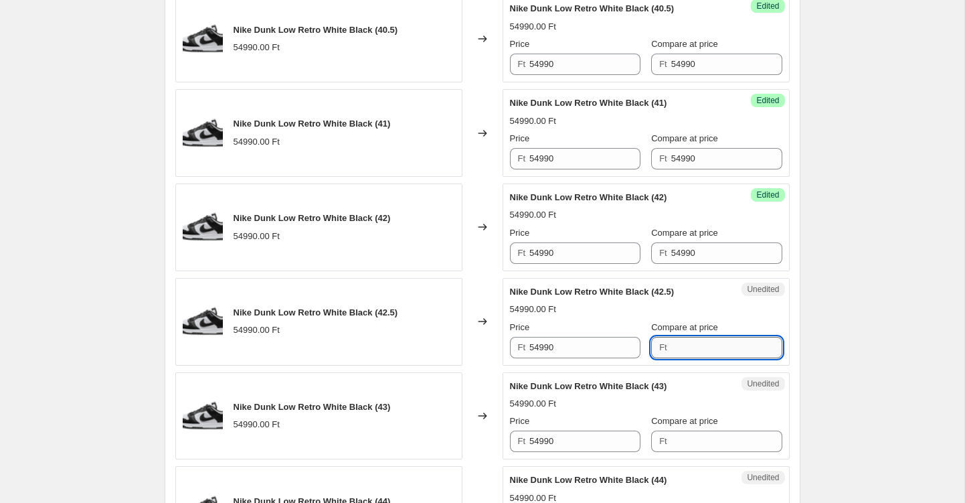
click at [680, 345] on input "Compare at price" at bounding box center [727, 347] width 111 height 21
paste input "54990"
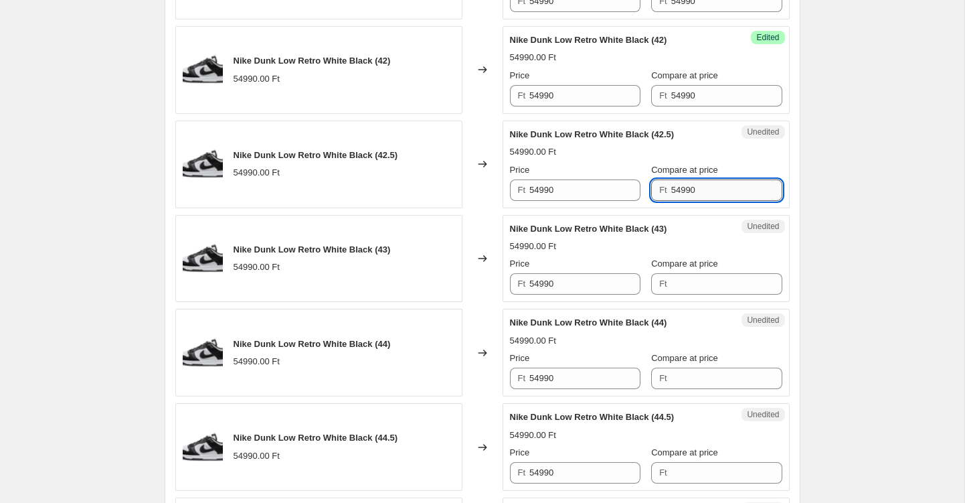
scroll to position [1676, 0]
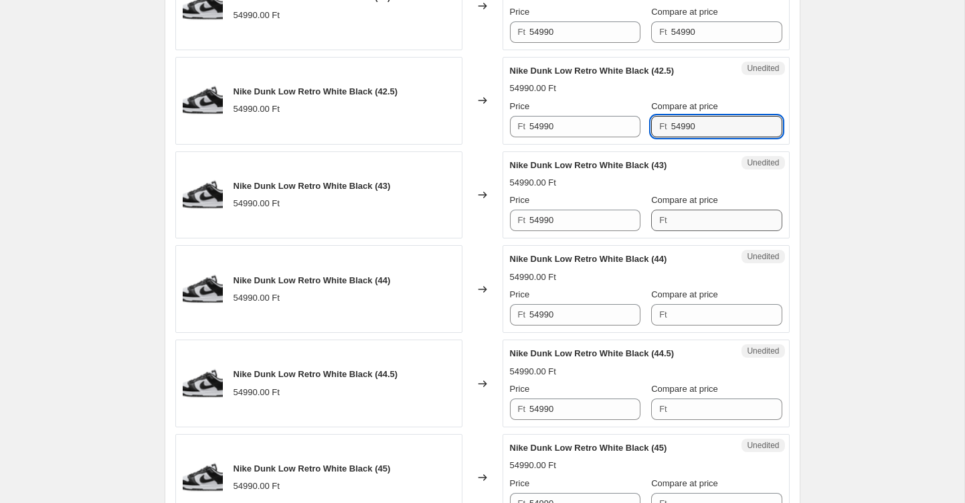
type input "54990"
click at [680, 222] on input "Compare at price" at bounding box center [727, 220] width 111 height 21
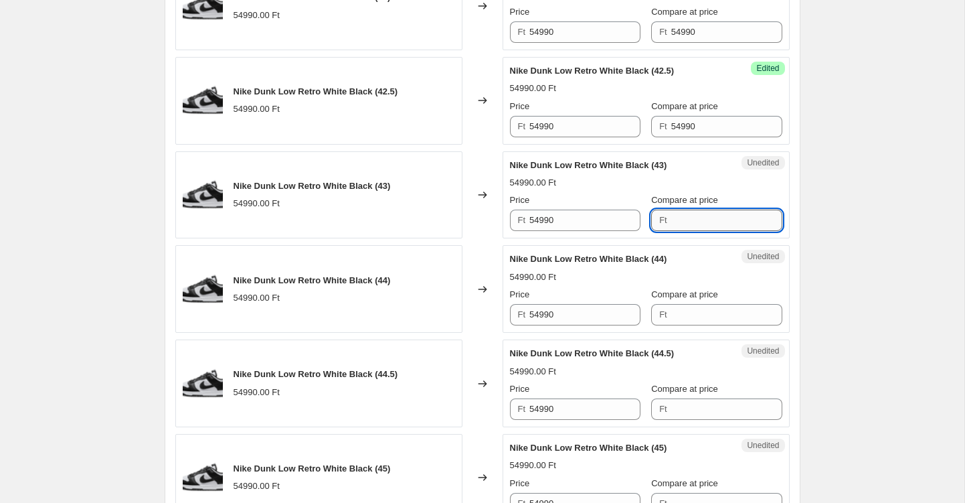
paste input "54990"
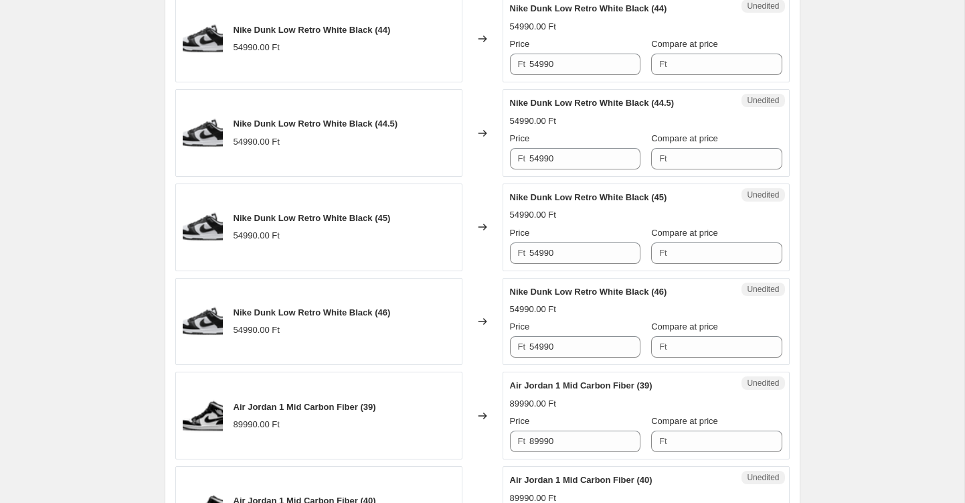
scroll to position [1933, 0]
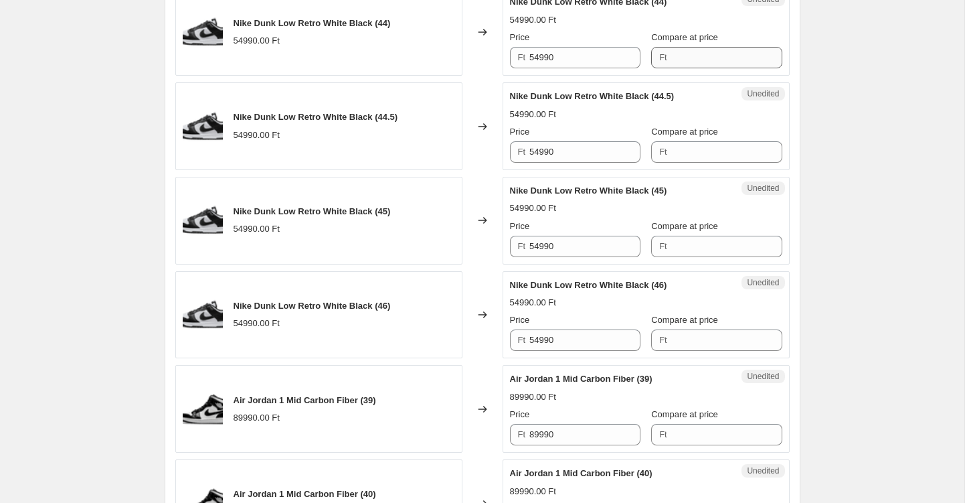
type input "54990"
click at [690, 50] on input "Compare at price" at bounding box center [727, 57] width 111 height 21
paste input "54990"
type input "54990"
click at [695, 157] on input "Compare at price" at bounding box center [727, 151] width 111 height 21
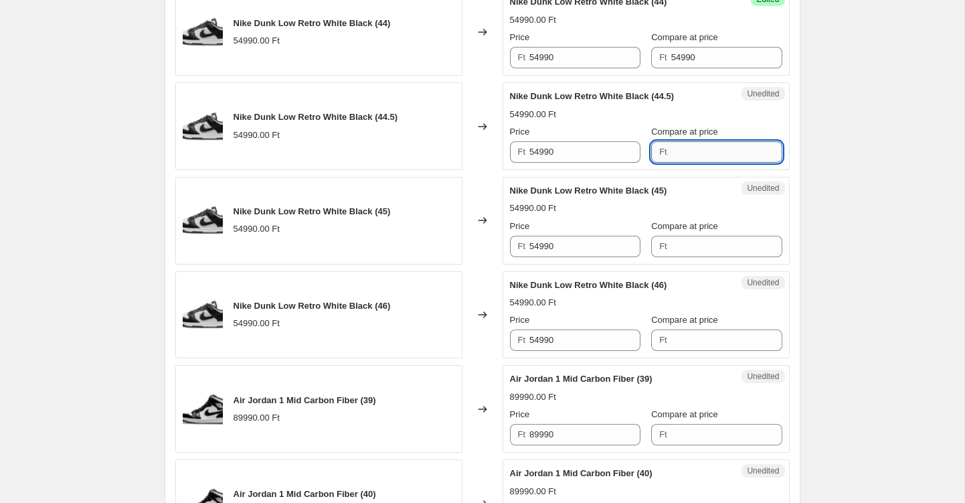
paste input "54990"
type input "54990"
click at [675, 242] on input "Compare at price" at bounding box center [727, 246] width 111 height 21
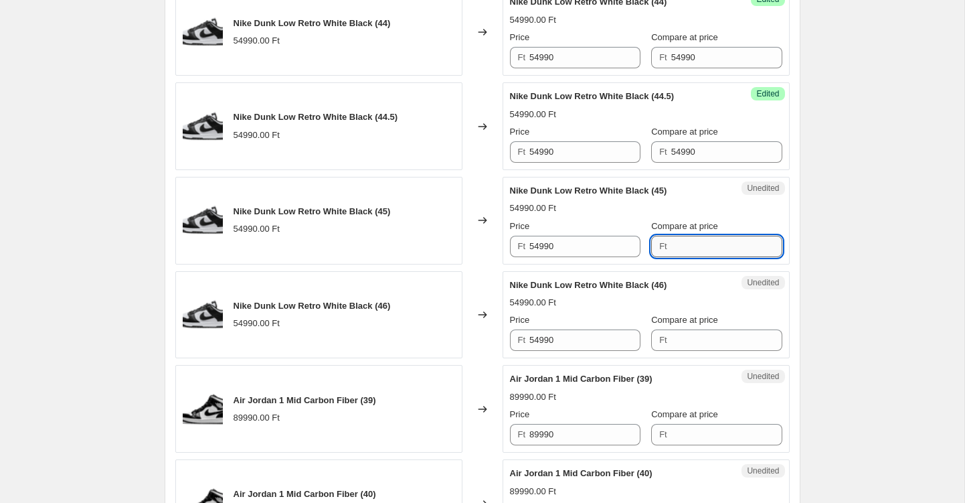
paste input "54990"
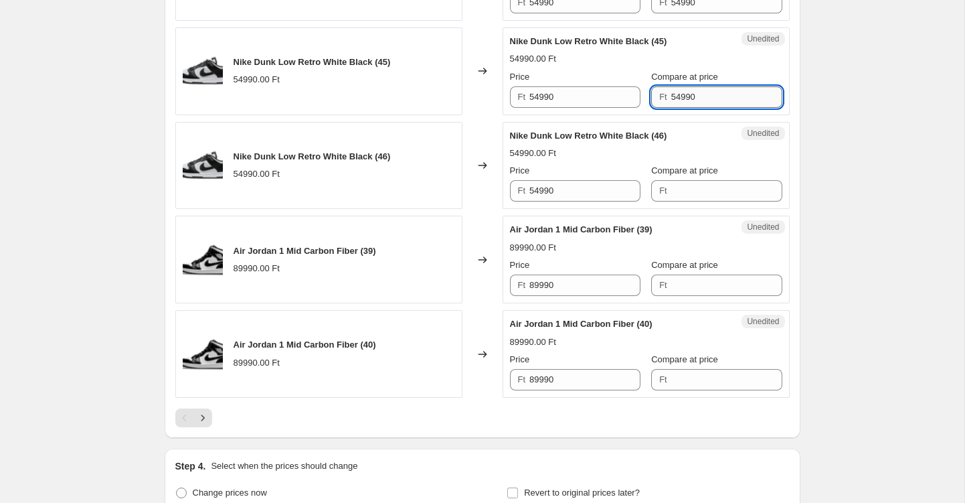
scroll to position [2132, 0]
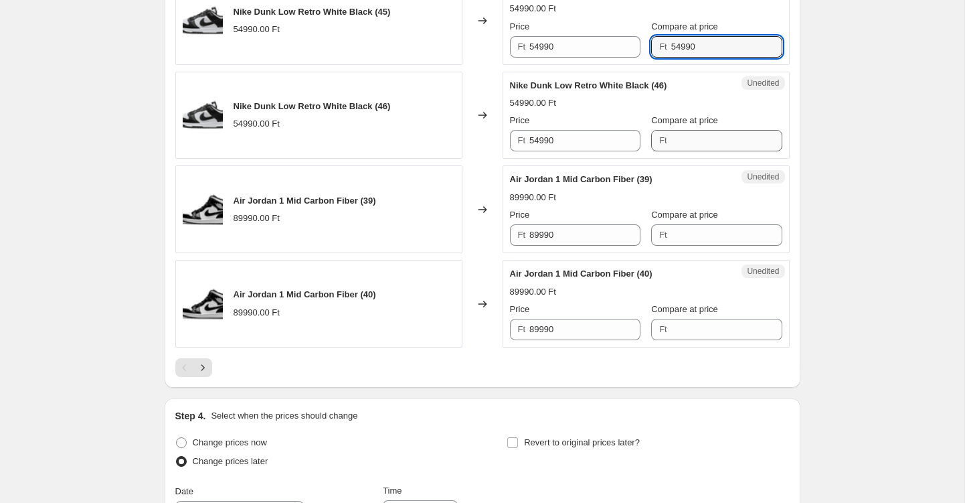
type input "54990"
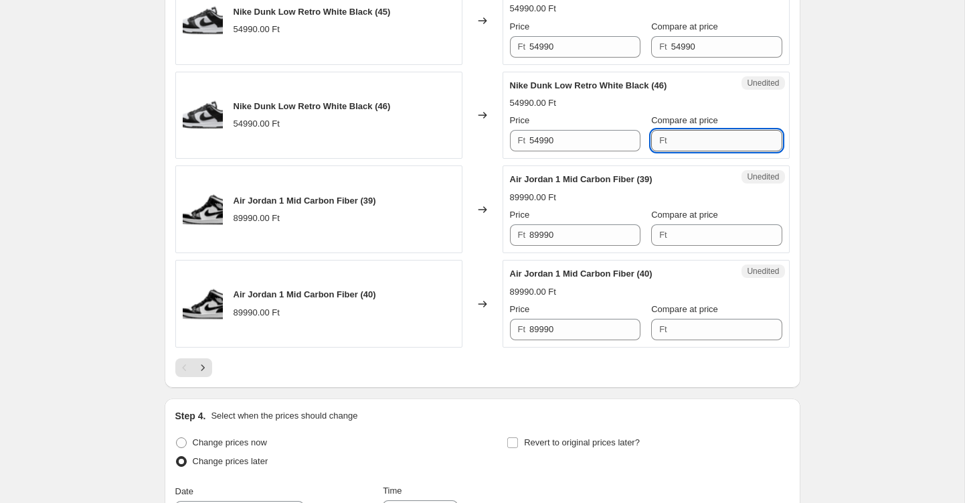
click at [676, 137] on input "Compare at price" at bounding box center [727, 140] width 111 height 21
paste input "54990"
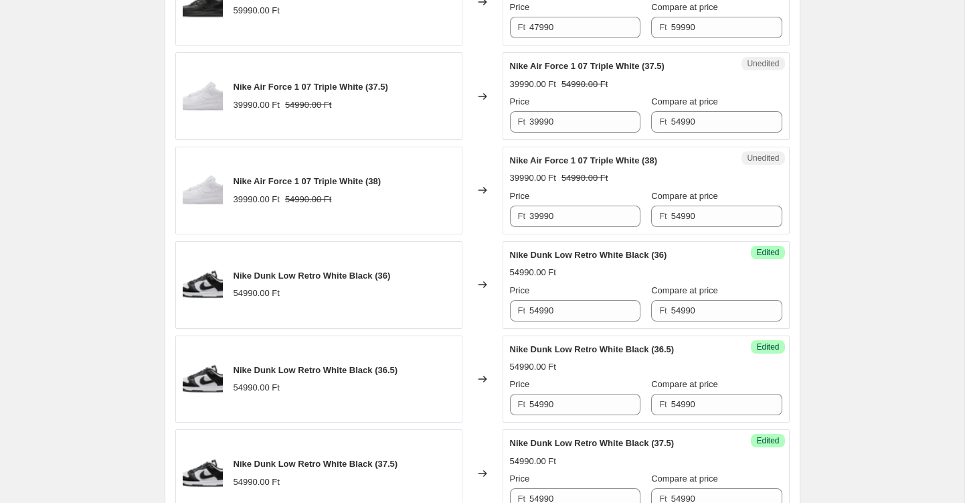
scroll to position [641, 0]
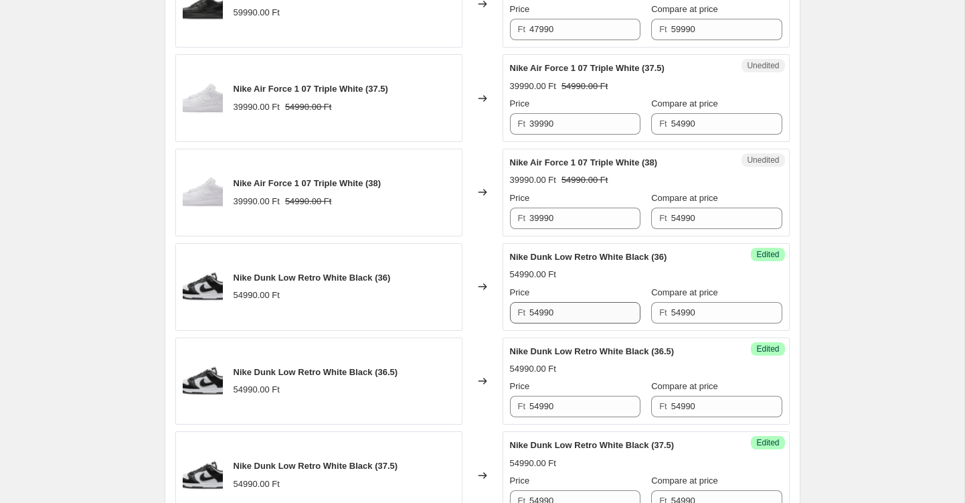
type input "54990"
click at [538, 311] on input "54990" at bounding box center [585, 312] width 111 height 21
click at [569, 310] on input "39990" at bounding box center [585, 312] width 111 height 21
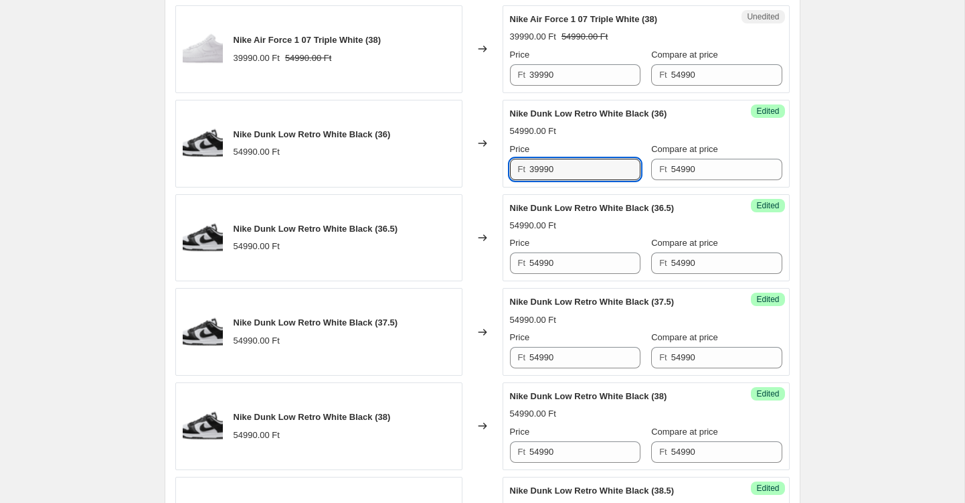
scroll to position [801, 0]
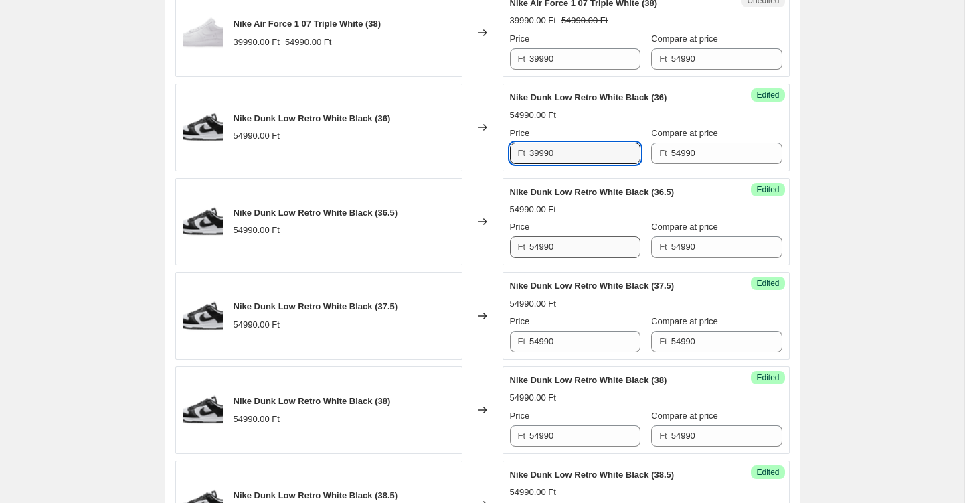
type input "39990"
click at [544, 247] on input "54990" at bounding box center [585, 246] width 111 height 21
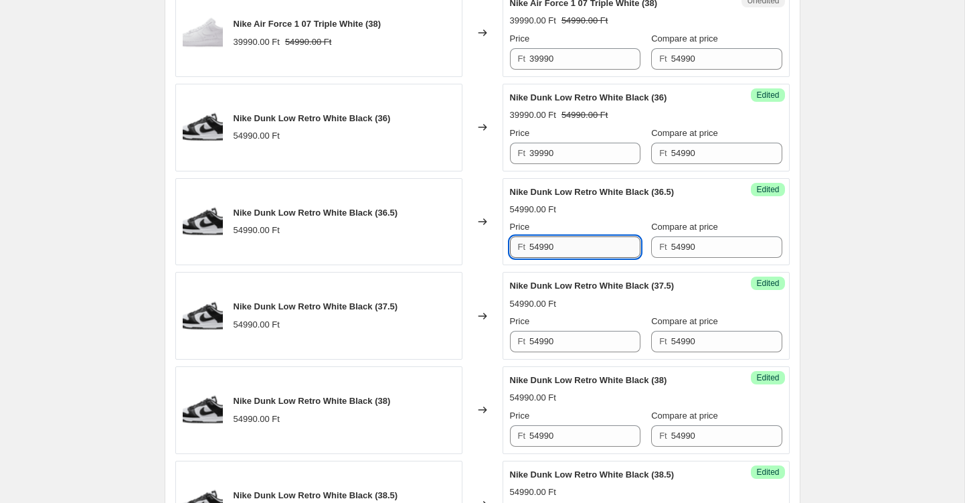
click at [544, 247] on input "54990" at bounding box center [585, 246] width 111 height 21
paste input "39"
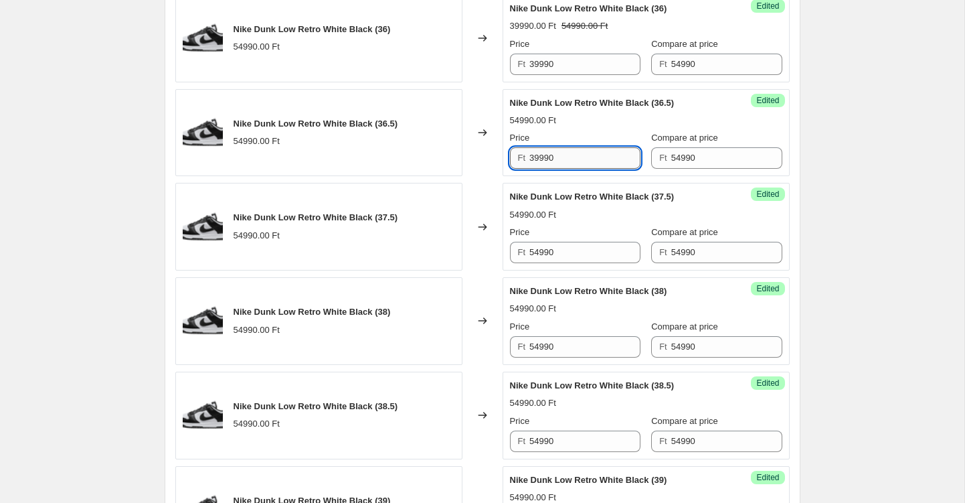
scroll to position [910, 0]
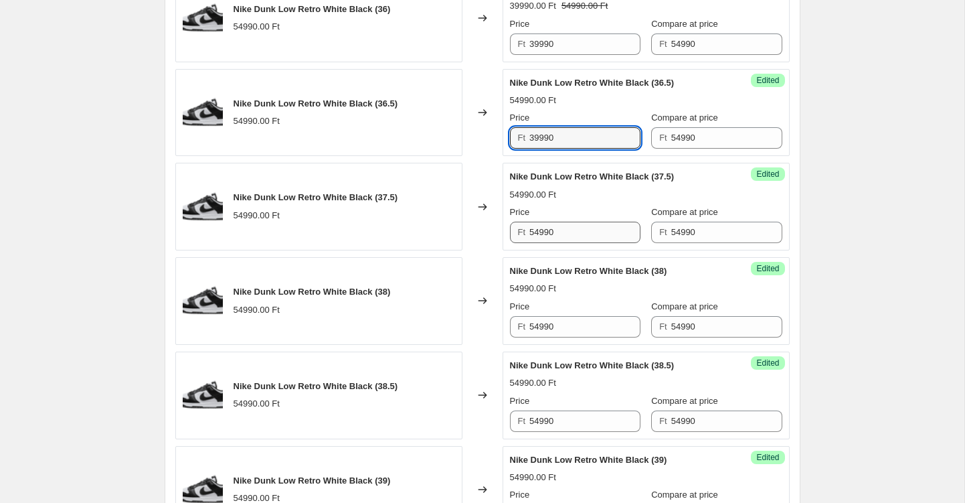
type input "39990"
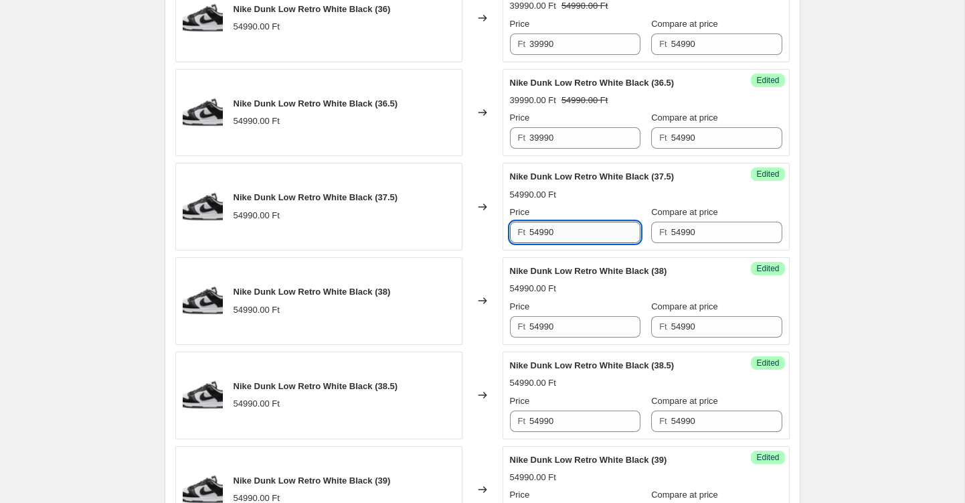
click at [542, 235] on input "54990" at bounding box center [585, 232] width 111 height 21
paste input "39"
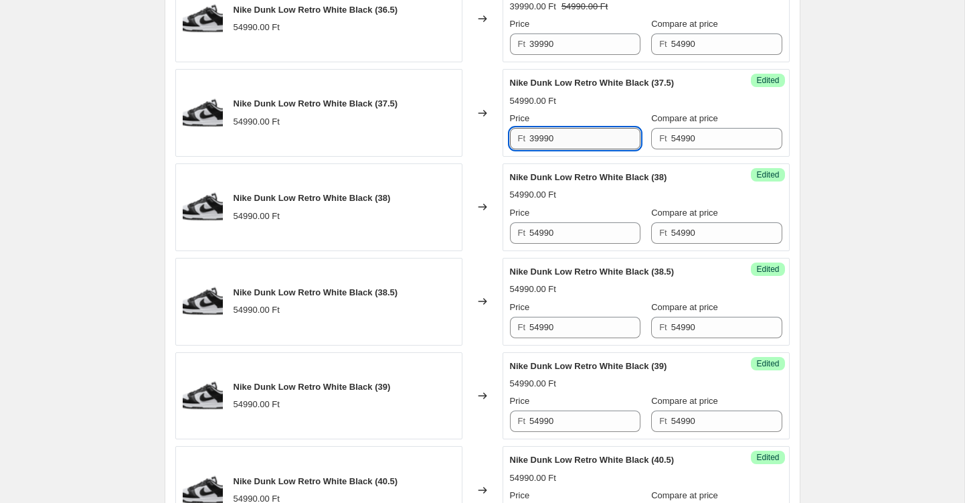
scroll to position [1006, 0]
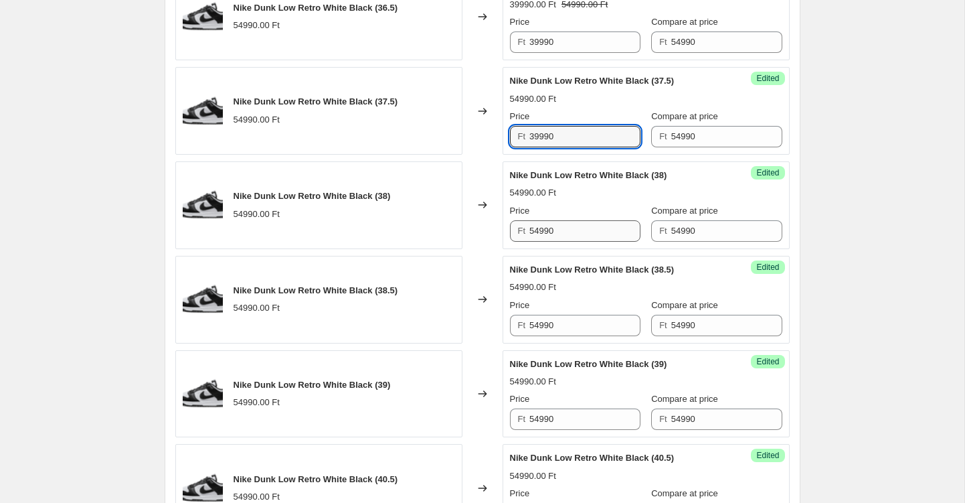
type input "39990"
click at [542, 235] on input "54990" at bounding box center [585, 230] width 111 height 21
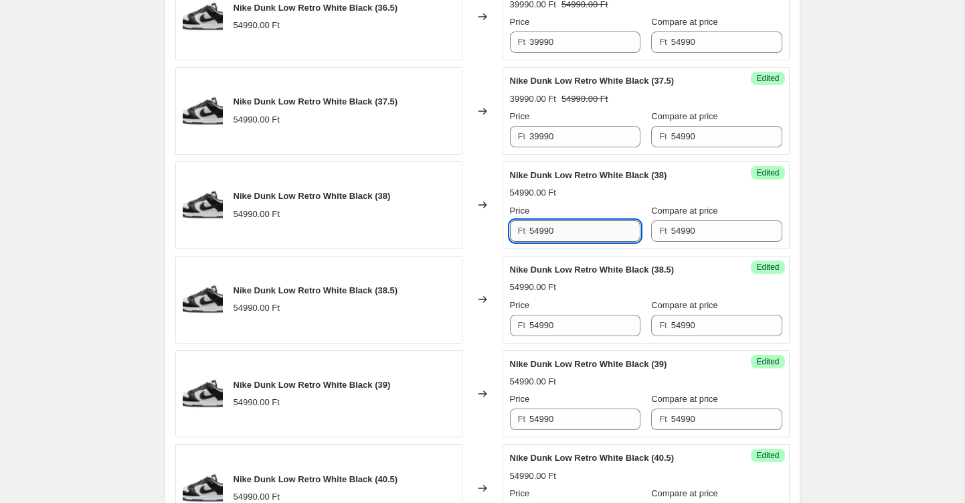
paste input "39"
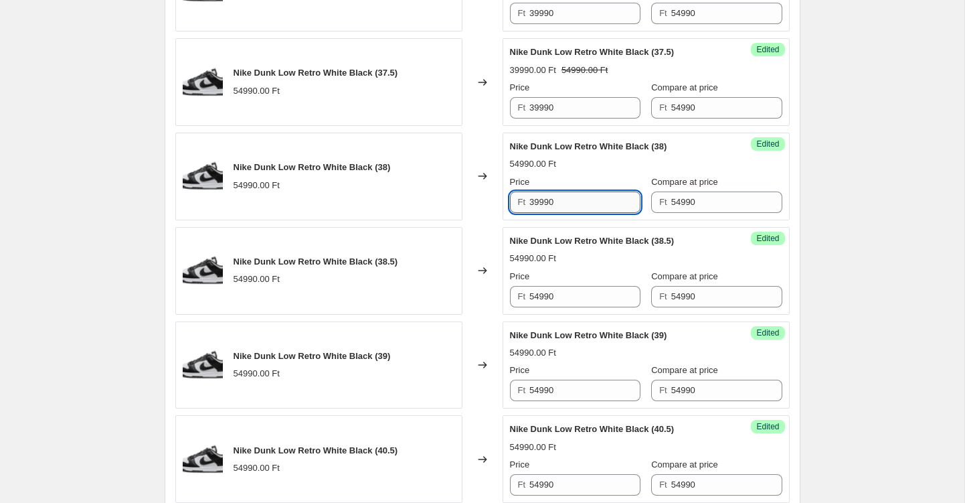
scroll to position [1061, 0]
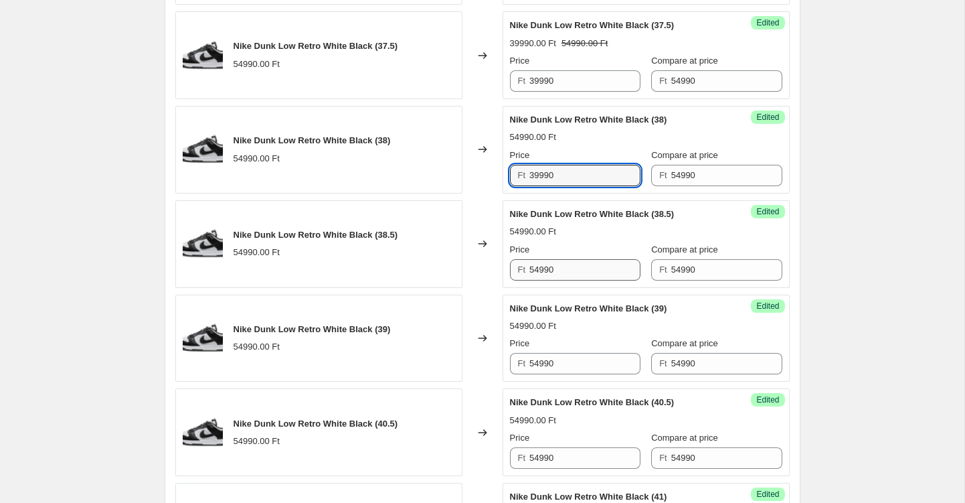
type input "39990"
click at [534, 272] on input "54990" at bounding box center [585, 269] width 111 height 21
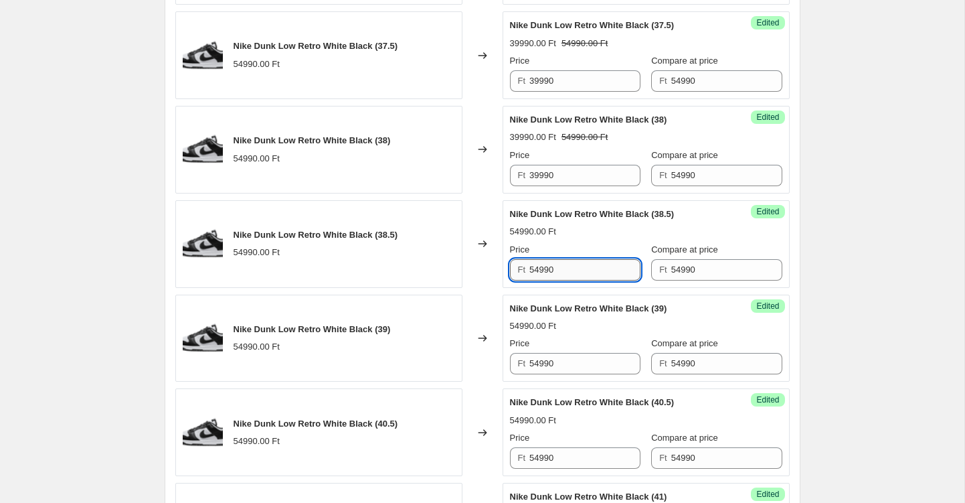
click at [534, 272] on input "54990" at bounding box center [585, 269] width 111 height 21
paste input "39"
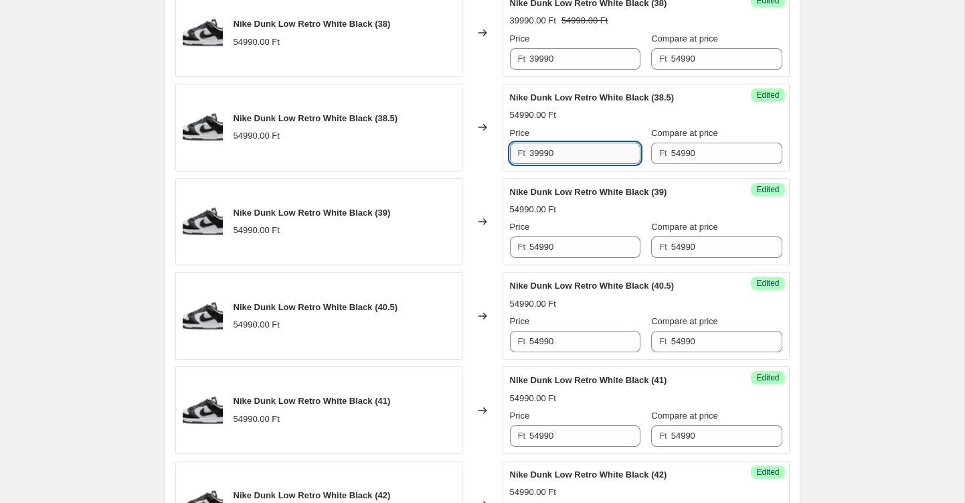
scroll to position [1223, 0]
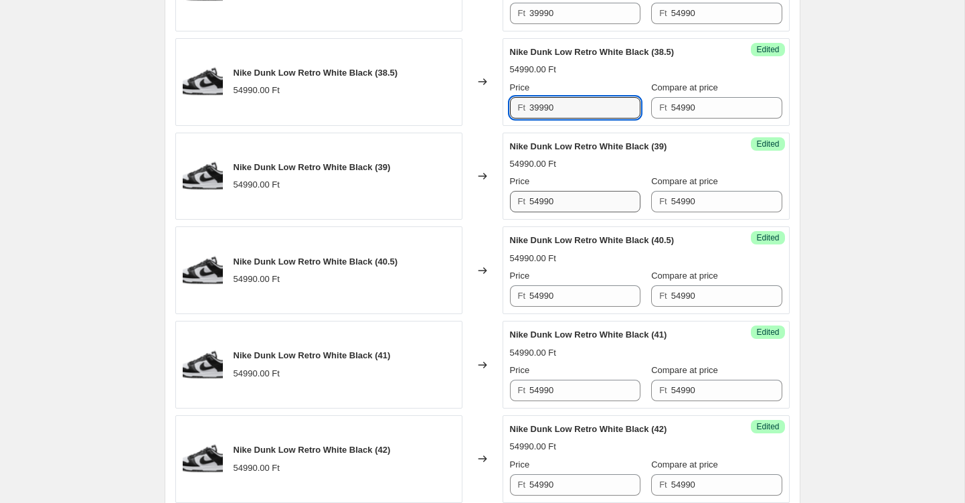
type input "39990"
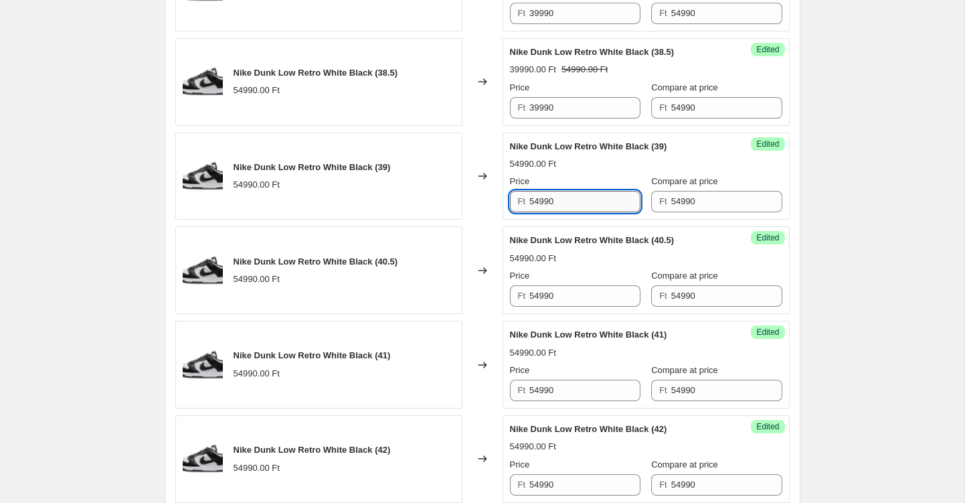
click at [540, 202] on input "54990" at bounding box center [585, 201] width 111 height 21
paste input "39"
type input "39990"
click at [550, 295] on input "54990" at bounding box center [585, 295] width 111 height 21
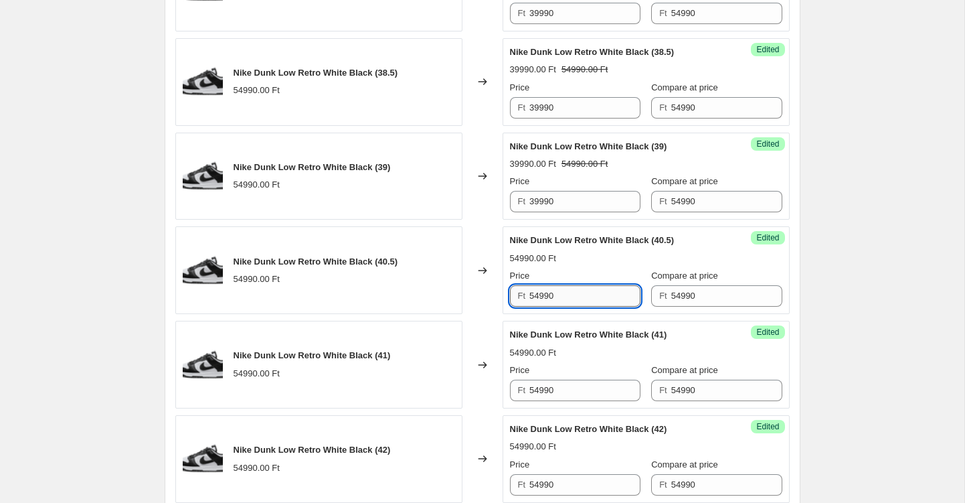
click at [550, 295] on input "54990" at bounding box center [585, 295] width 111 height 21
paste input "39"
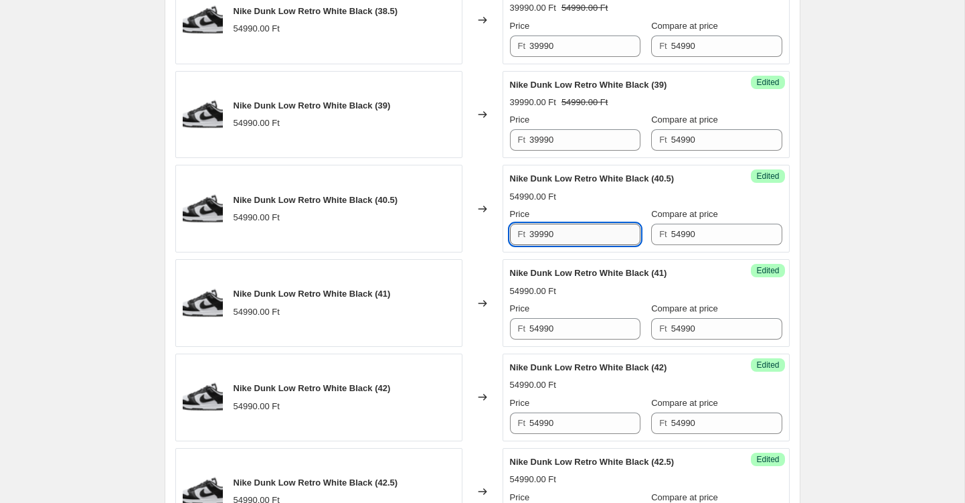
scroll to position [1314, 0]
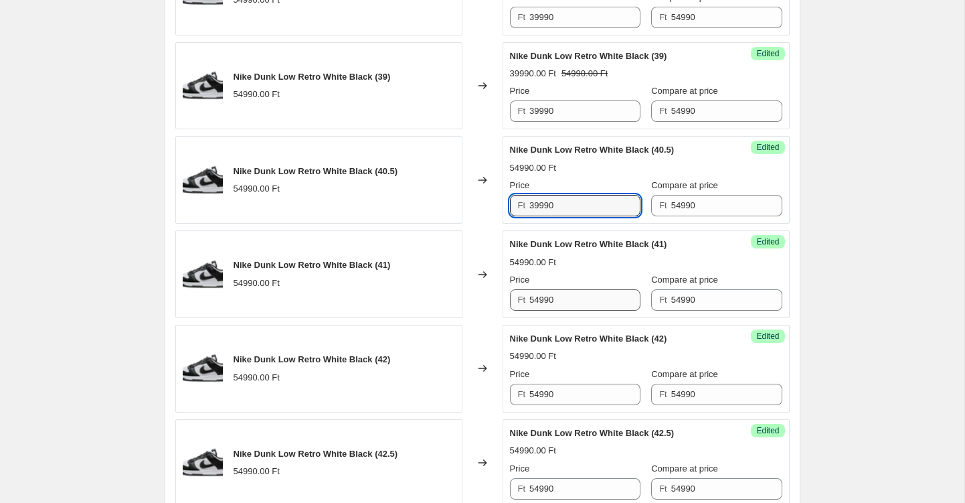
type input "39990"
click at [548, 293] on input "54990" at bounding box center [585, 299] width 111 height 21
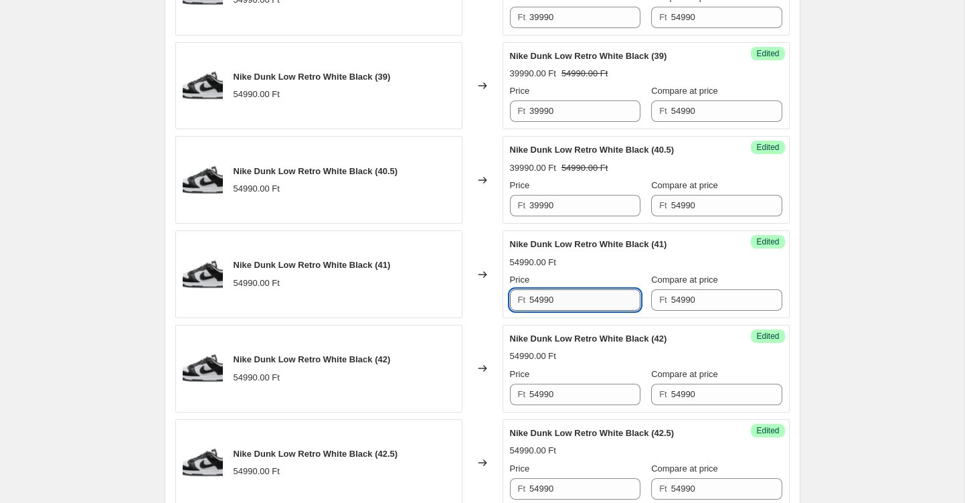
paste input "39"
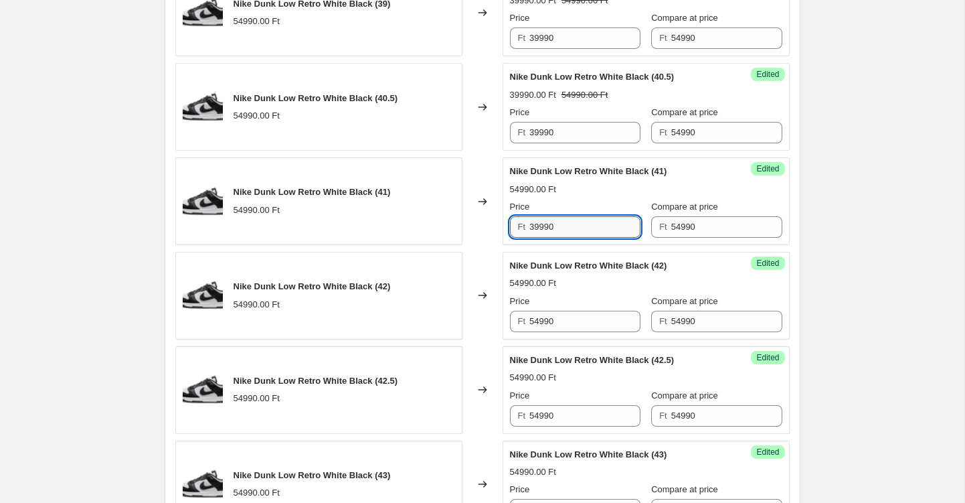
scroll to position [1422, 0]
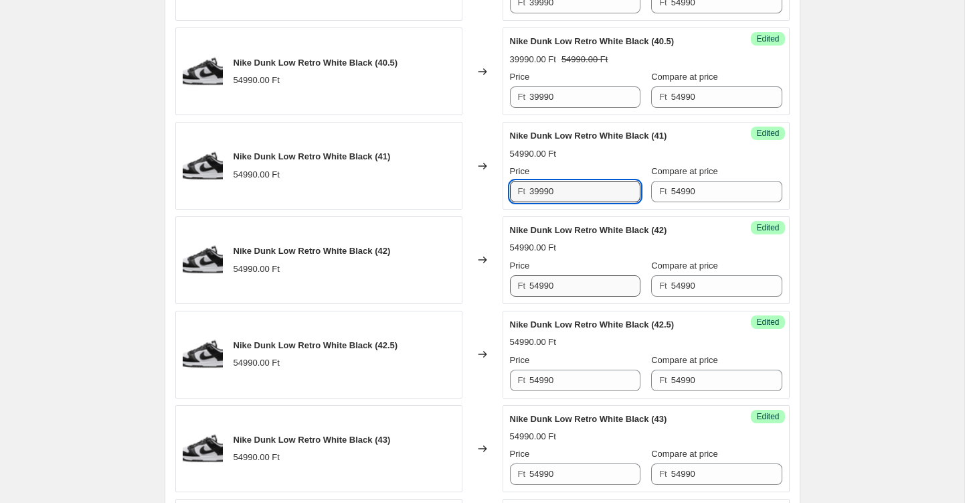
type input "39990"
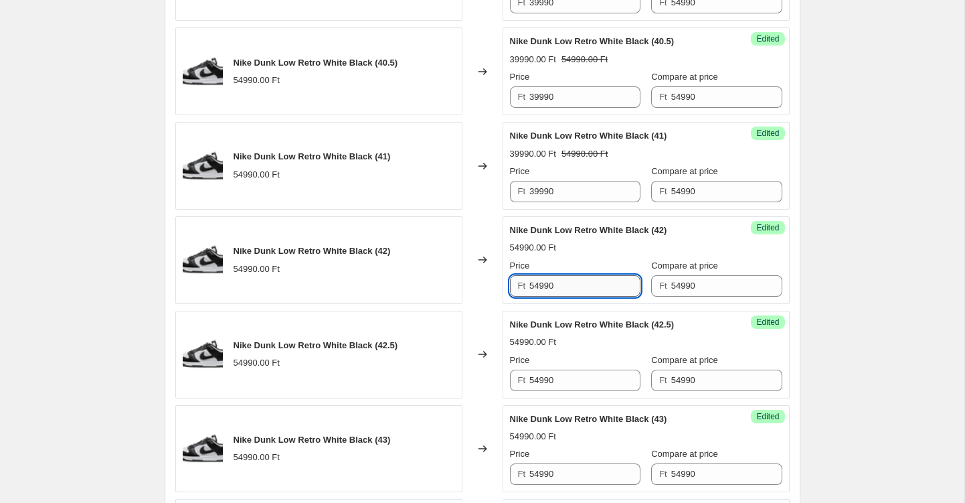
click at [548, 289] on input "54990" at bounding box center [585, 285] width 111 height 21
paste input "39"
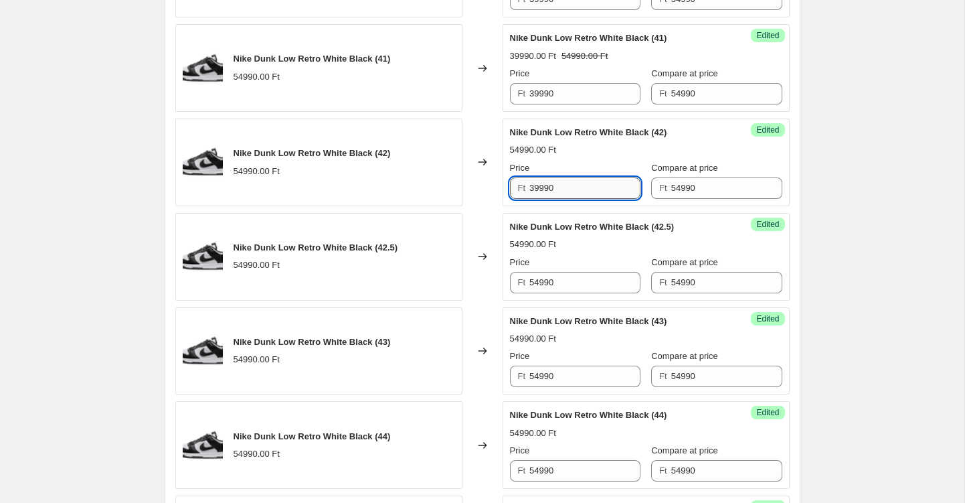
scroll to position [1535, 0]
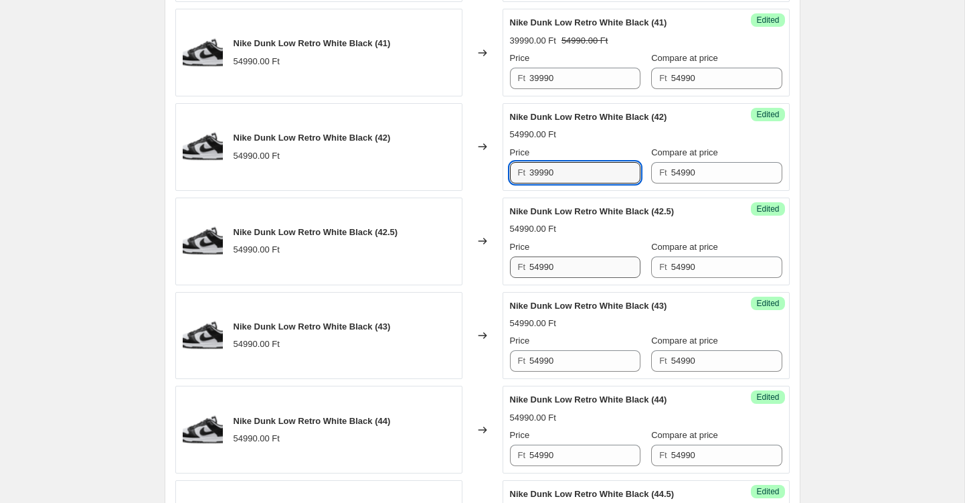
type input "39990"
click at [545, 272] on input "54990" at bounding box center [585, 266] width 111 height 21
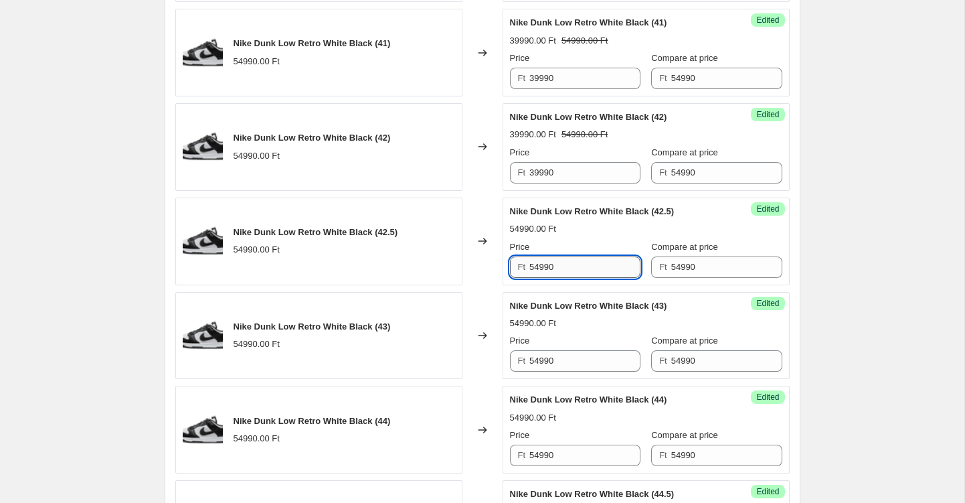
click at [545, 272] on input "54990" at bounding box center [585, 266] width 111 height 21
paste input "39"
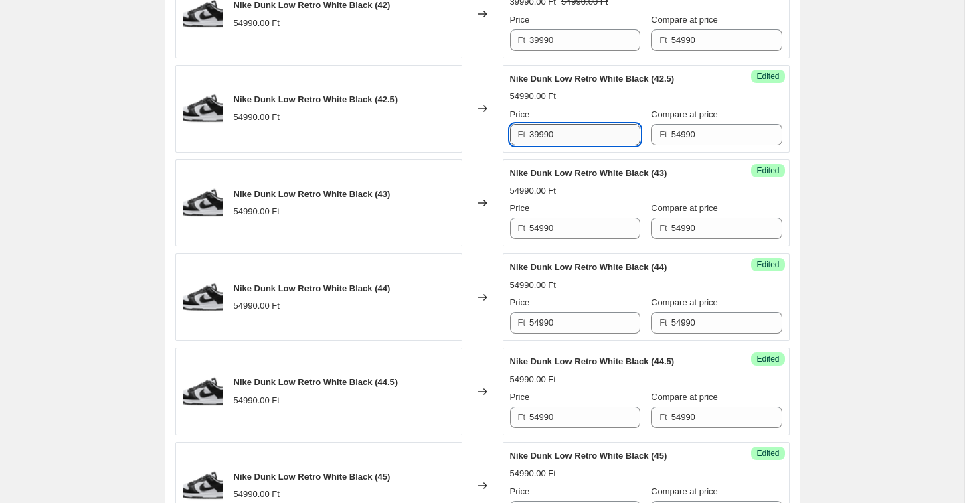
scroll to position [1693, 0]
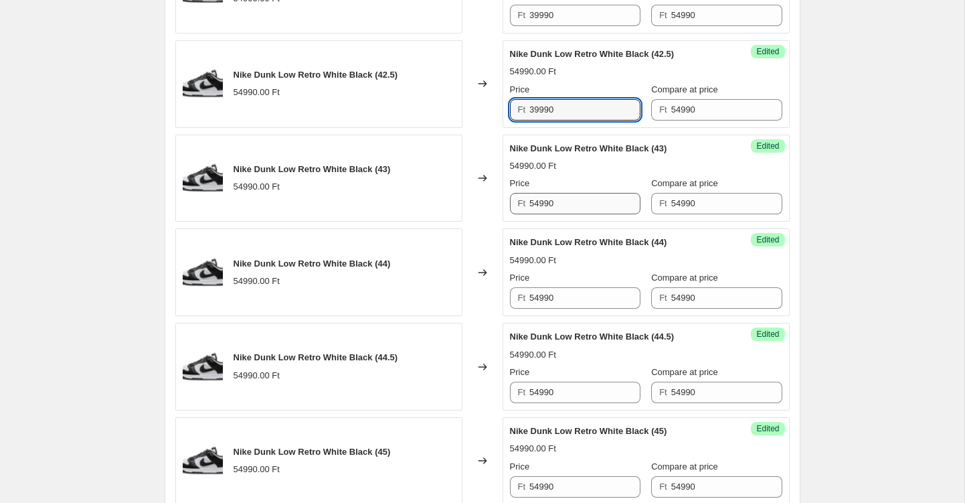
type input "39990"
click at [542, 200] on input "54990" at bounding box center [585, 203] width 111 height 21
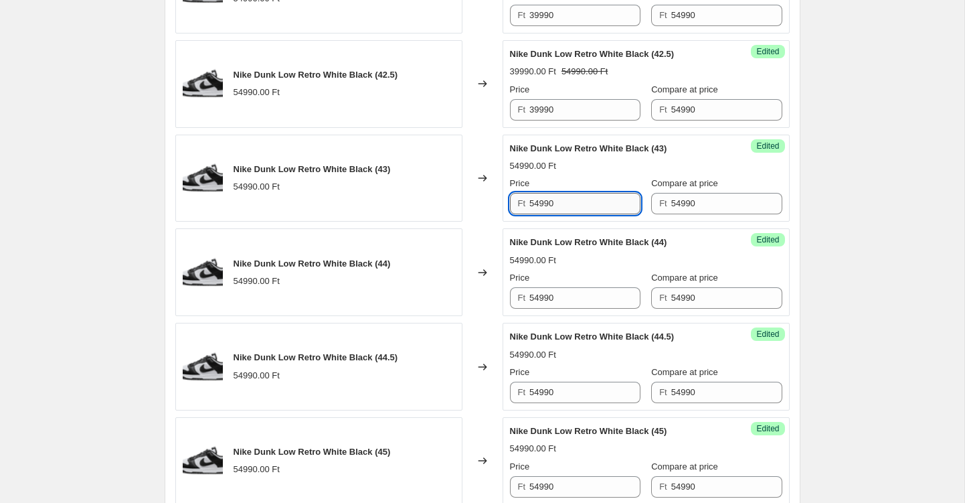
click at [542, 200] on input "54990" at bounding box center [585, 203] width 111 height 21
paste input "39"
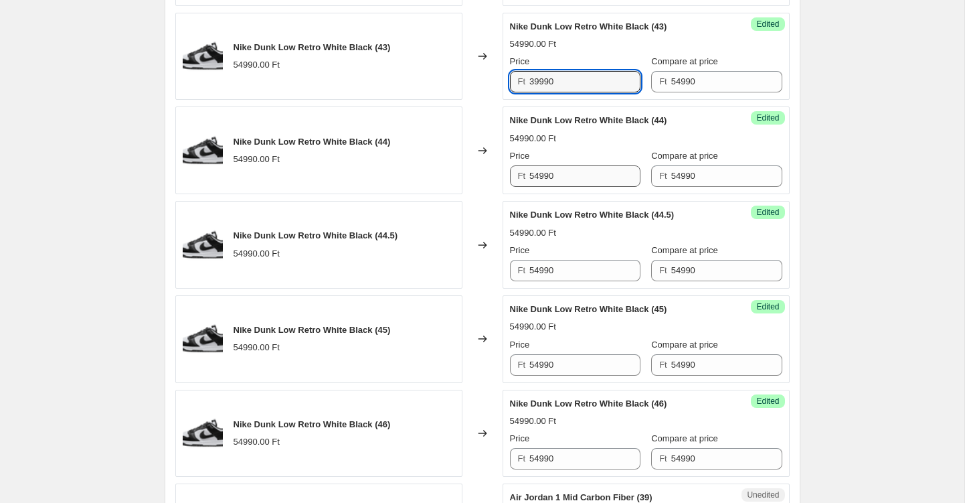
scroll to position [1818, 0]
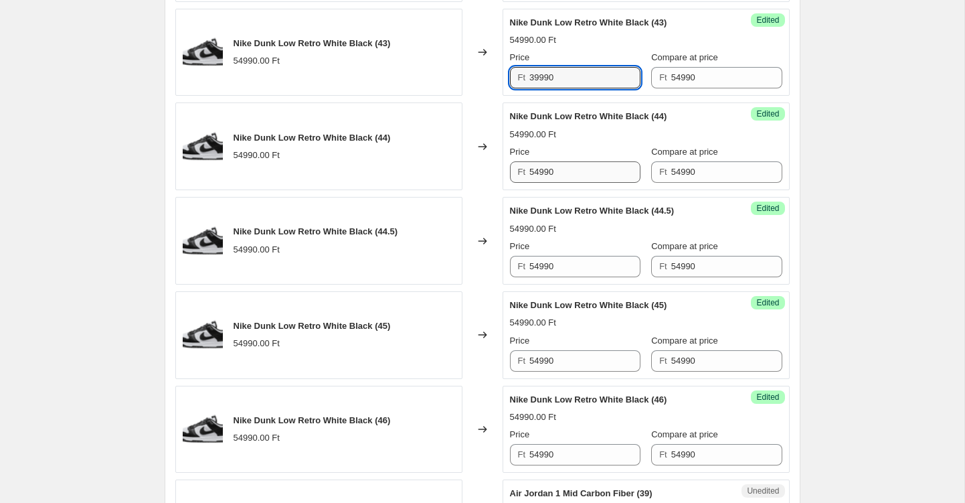
type input "39990"
click at [542, 173] on input "54990" at bounding box center [585, 171] width 111 height 21
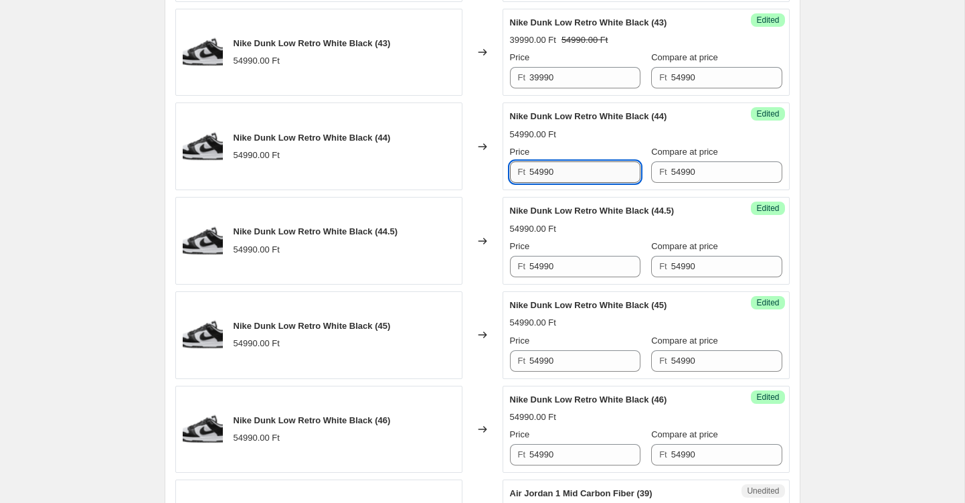
click at [542, 173] on input "54990" at bounding box center [585, 171] width 111 height 21
paste input "39"
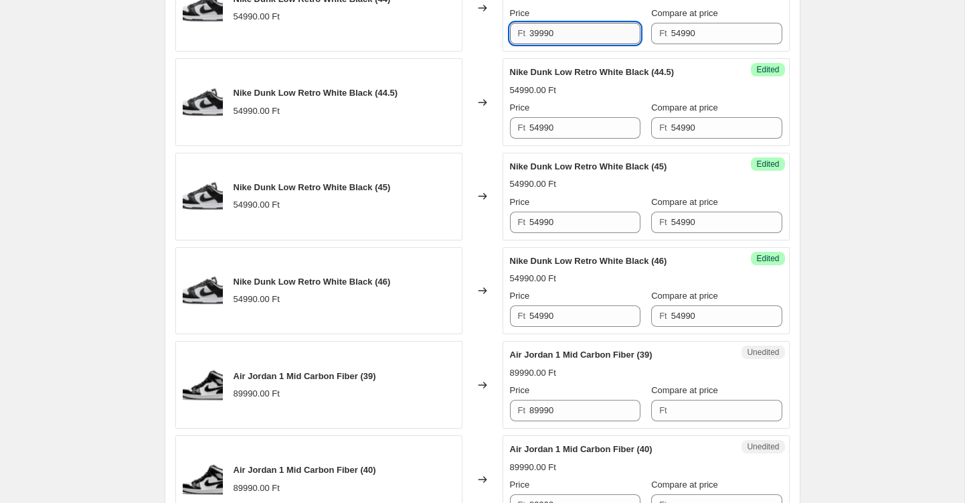
scroll to position [1992, 0]
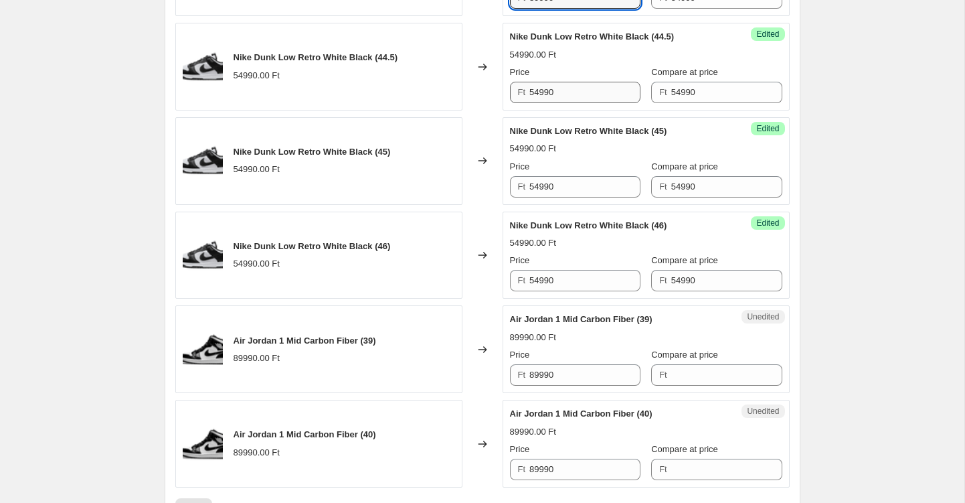
type input "39990"
click at [540, 86] on input "54990" at bounding box center [585, 92] width 111 height 21
paste input "39"
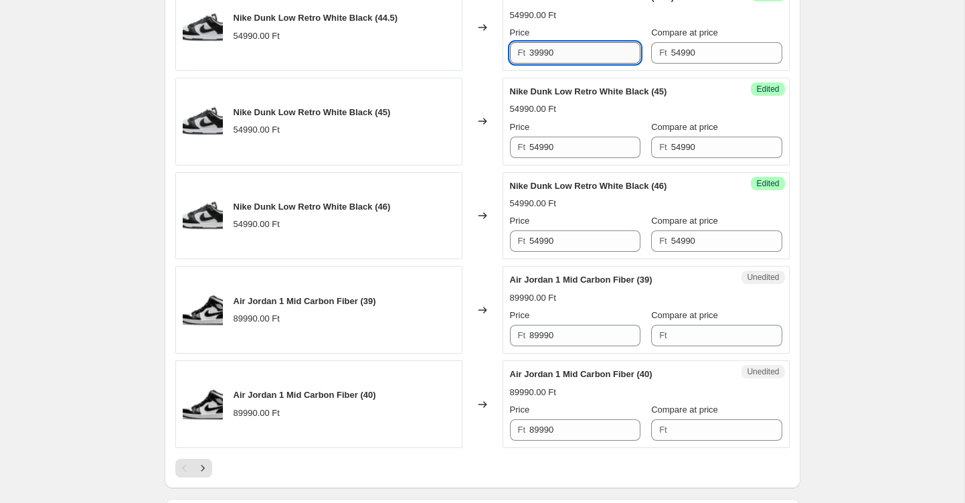
scroll to position [2047, 0]
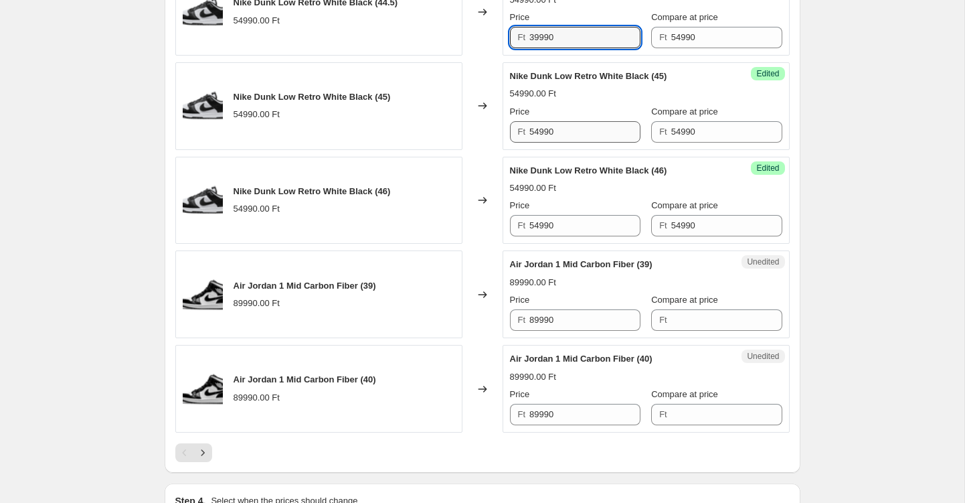
type input "39990"
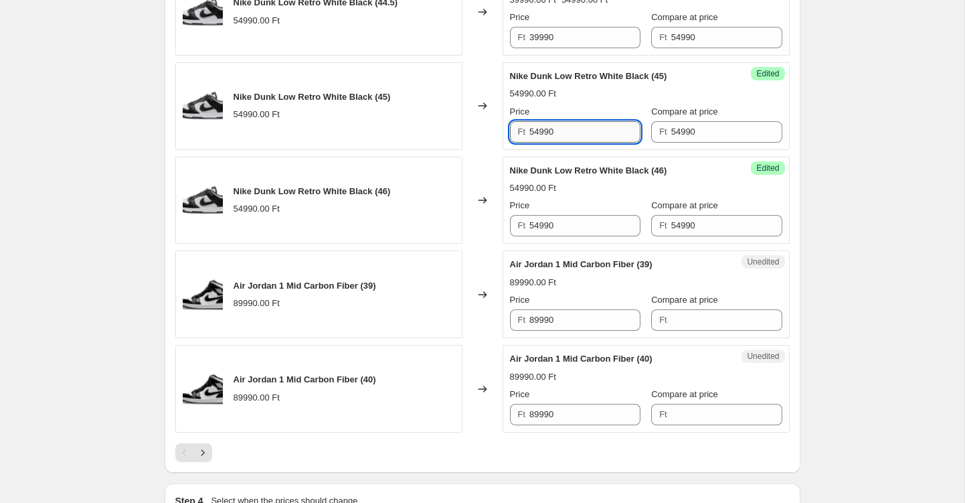
click at [540, 127] on input "54990" at bounding box center [585, 131] width 111 height 21
click at [540, 130] on input "54990" at bounding box center [585, 131] width 111 height 21
paste input "39"
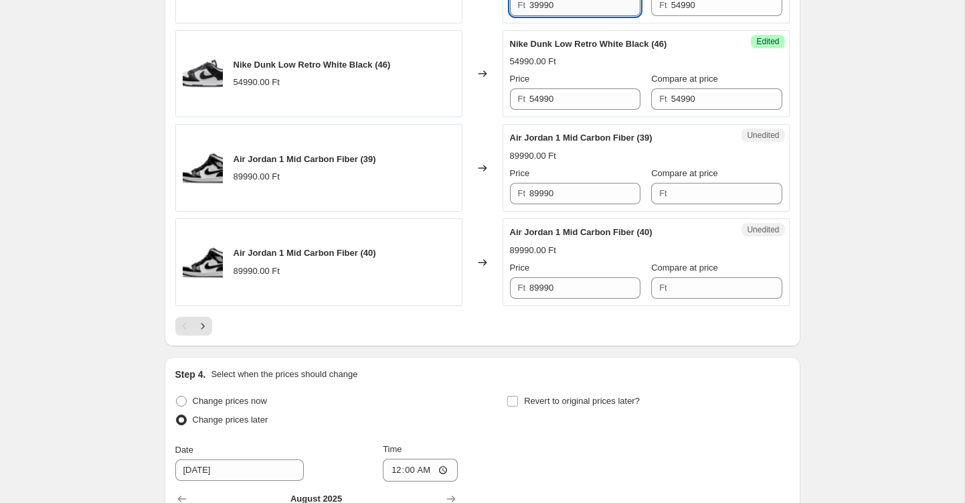
scroll to position [2214, 0]
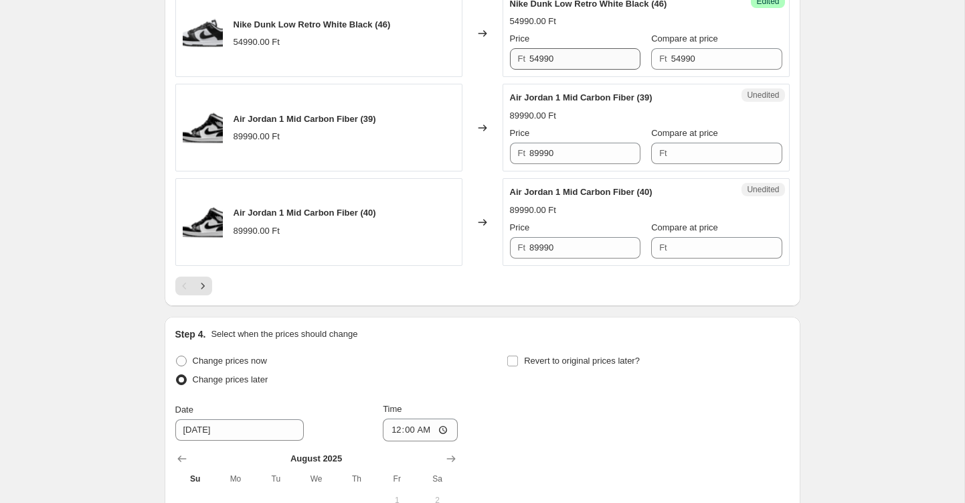
type input "39990"
click at [551, 57] on input "54990" at bounding box center [585, 58] width 111 height 21
paste input "39"
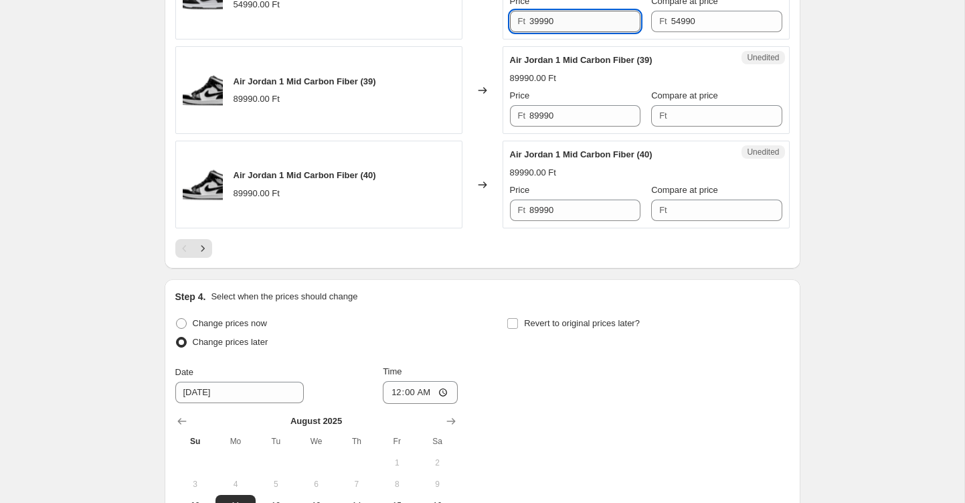
scroll to position [2263, 0]
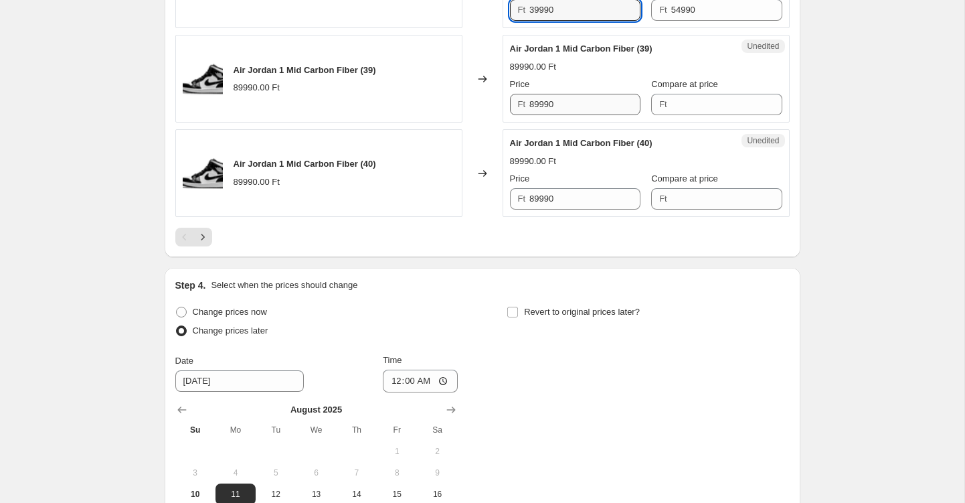
type input "39990"
click at [545, 101] on input "89990" at bounding box center [585, 104] width 111 height 21
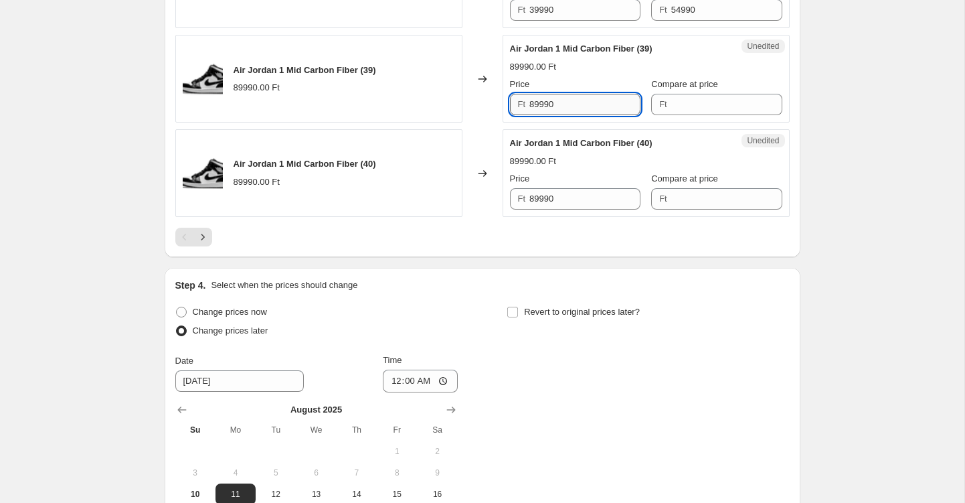
click at [545, 101] on input "89990" at bounding box center [585, 104] width 111 height 21
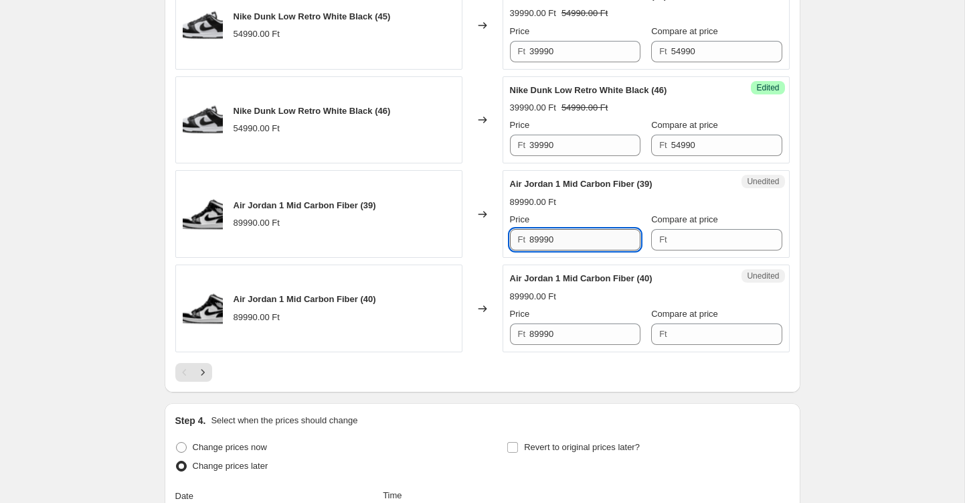
scroll to position [2126, 0]
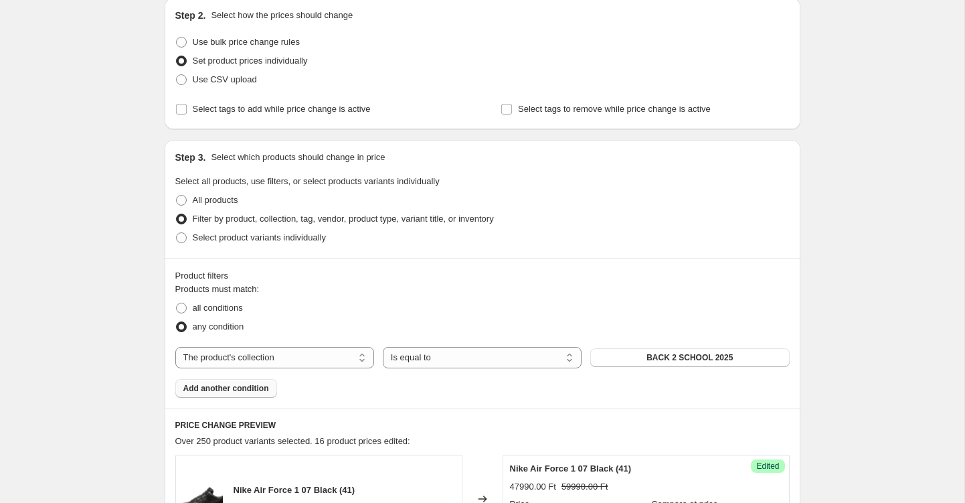
scroll to position [146, 0]
click at [182, 200] on span at bounding box center [181, 200] width 11 height 11
click at [177, 196] on input "All products" at bounding box center [176, 195] width 1 height 1
radio input "true"
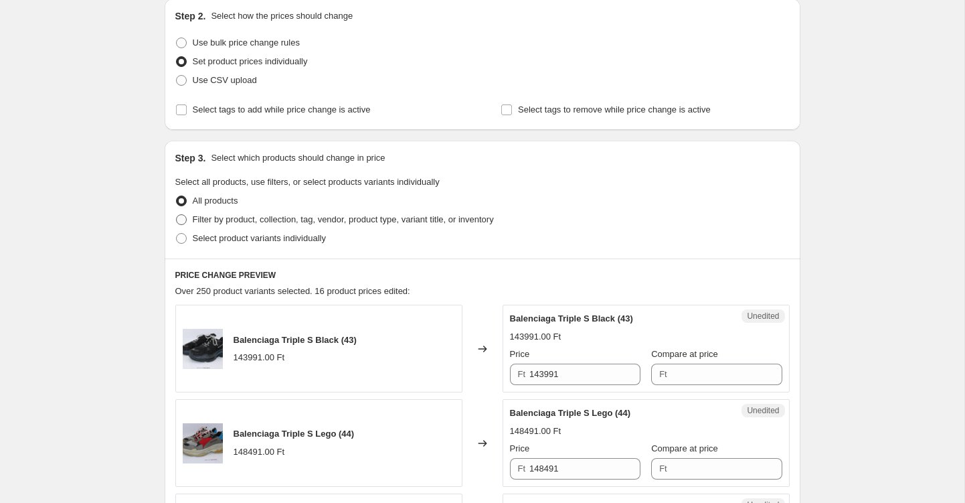
click at [185, 220] on span at bounding box center [181, 219] width 11 height 11
click at [177, 215] on input "Filter by product, collection, tag, vendor, product type, variant title, or inv…" at bounding box center [176, 214] width 1 height 1
radio input "true"
select select "collection"
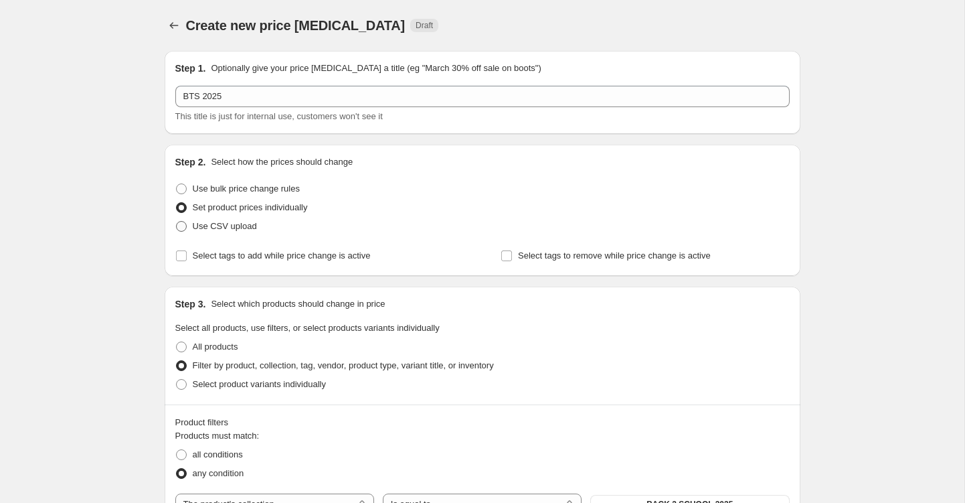
scroll to position [0, 0]
click at [183, 190] on span at bounding box center [181, 188] width 11 height 11
click at [177, 184] on input "Use bulk price change rules" at bounding box center [176, 183] width 1 height 1
radio input "true"
select select "percentage"
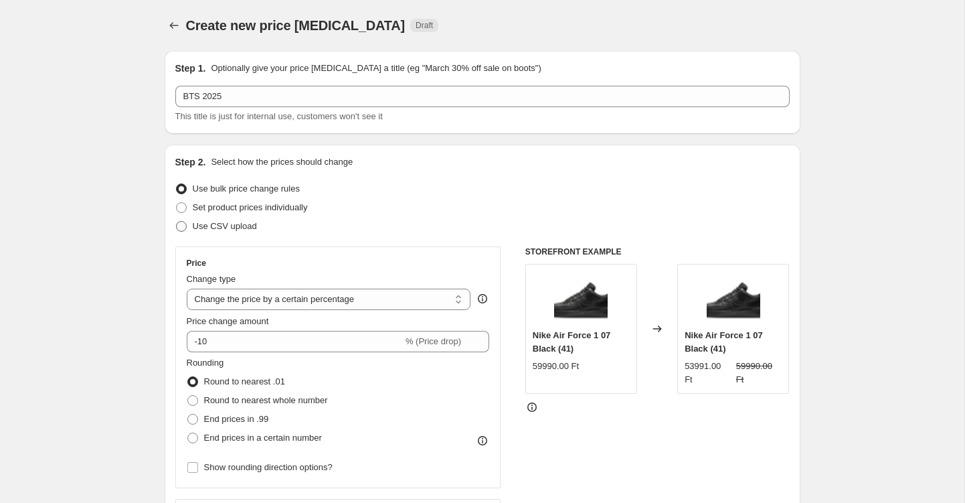
click at [184, 222] on span at bounding box center [181, 226] width 11 height 11
click at [177, 222] on input "Use CSV upload" at bounding box center [176, 221] width 1 height 1
radio input "true"
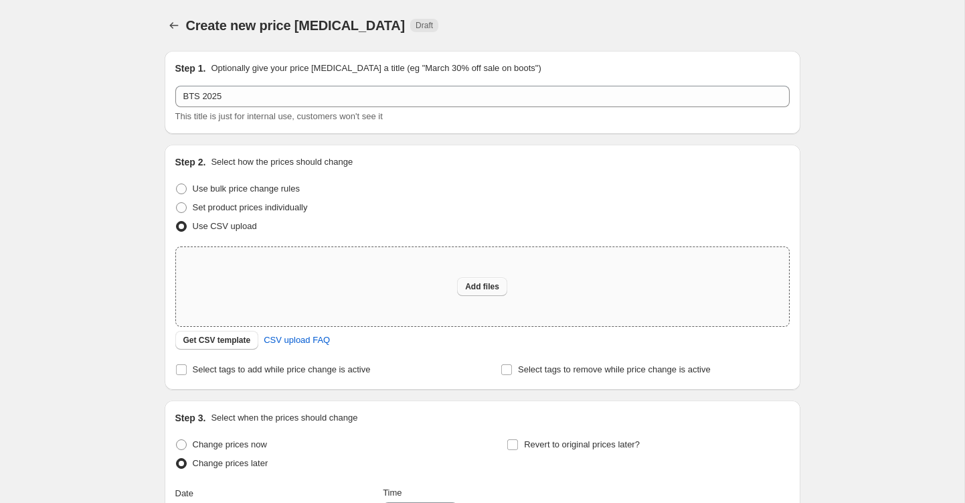
click at [503, 285] on button "Add files" at bounding box center [482, 286] width 50 height 19
type input "C:\fakepath\back to school 2025.csv"
click at [177, 204] on span at bounding box center [181, 207] width 11 height 11
click at [177, 203] on input "Set product prices individually" at bounding box center [176, 202] width 1 height 1
radio input "true"
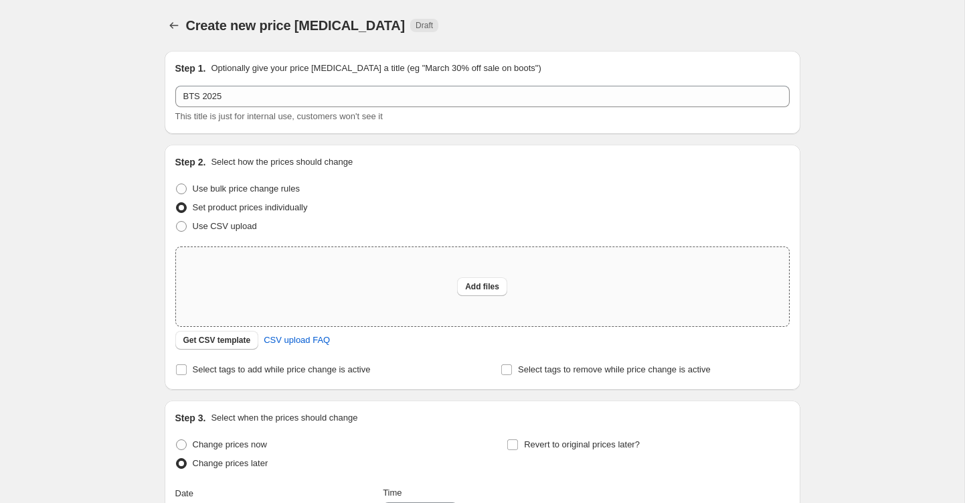
select select "collection"
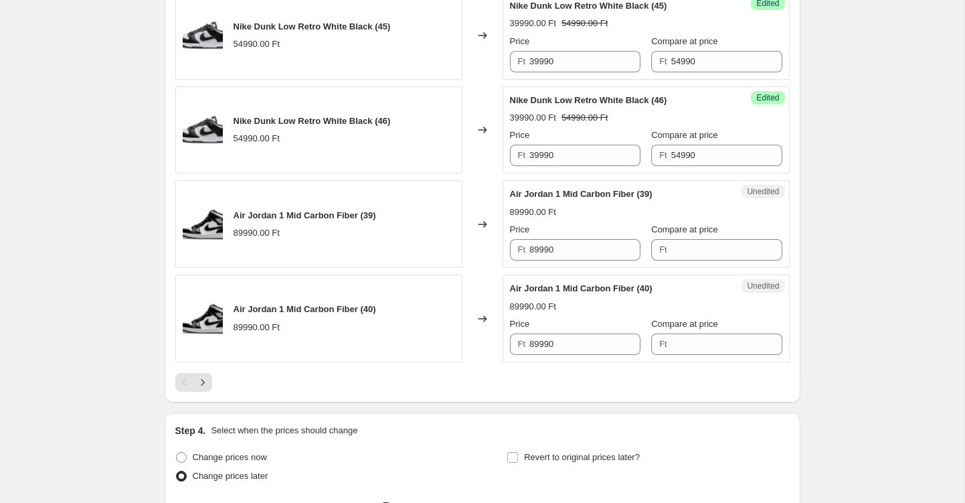
scroll to position [2117, 0]
click at [538, 247] on input "89990" at bounding box center [585, 250] width 111 height 21
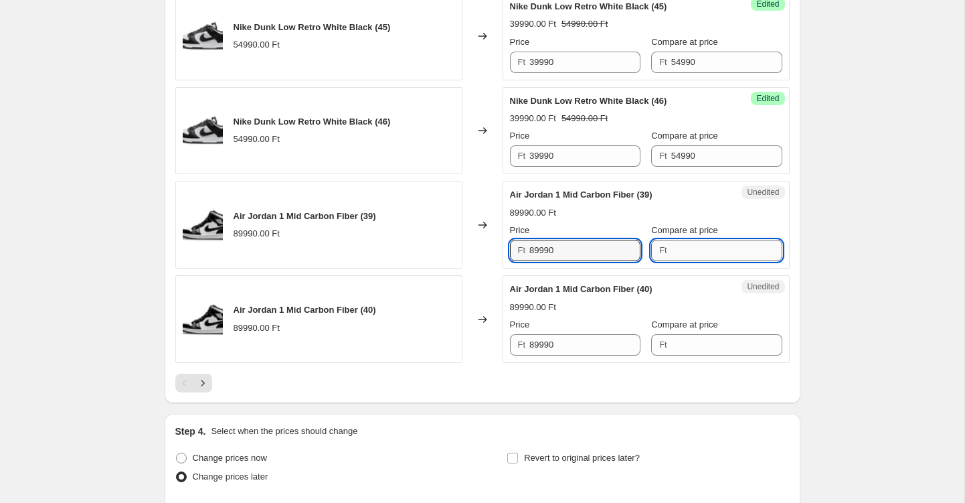
click at [673, 247] on input "Compare at price" at bounding box center [727, 250] width 111 height 21
paste input "89990"
type input "89990"
click at [539, 249] on input "89990" at bounding box center [585, 250] width 111 height 21
type input "74990"
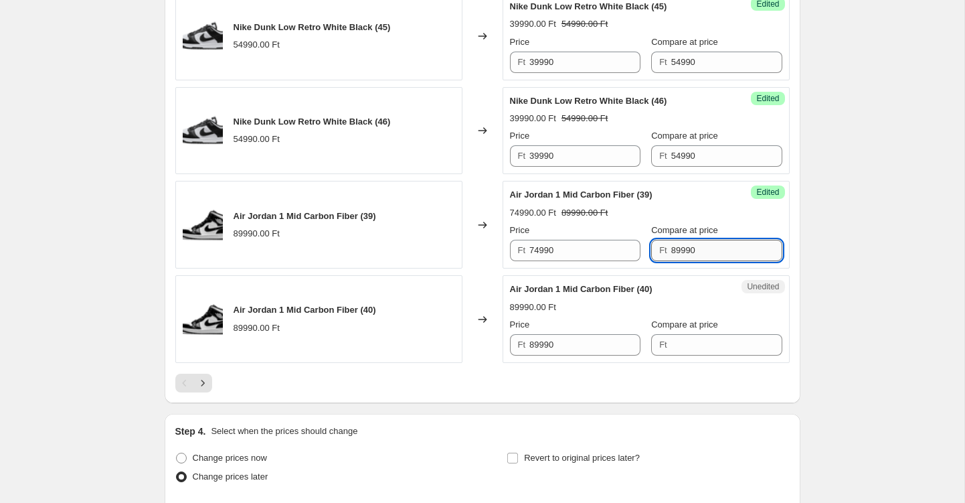
click at [728, 248] on input "89990" at bounding box center [727, 250] width 111 height 21
click at [680, 325] on span "Compare at price" at bounding box center [684, 324] width 67 height 10
click at [680, 334] on input "Compare at price" at bounding box center [727, 344] width 111 height 21
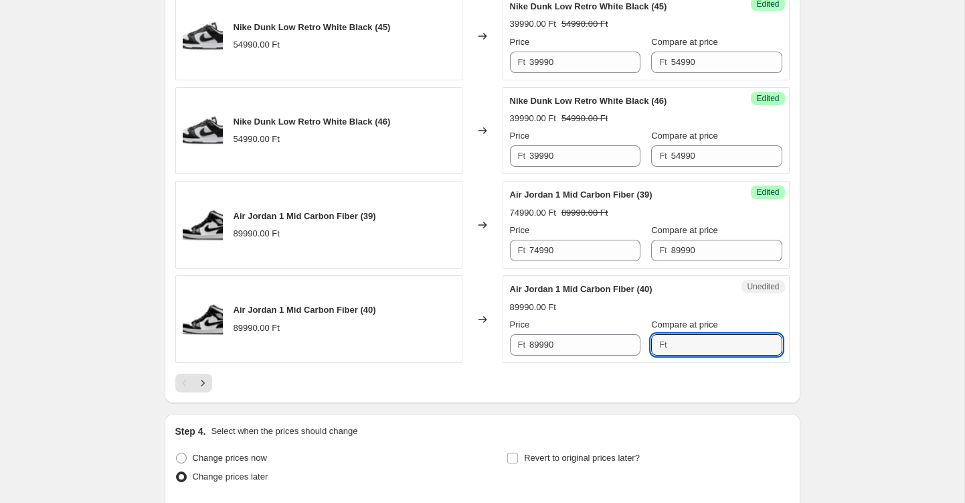
paste input "89990"
type input "89990"
click at [568, 258] on input "74990" at bounding box center [585, 250] width 111 height 21
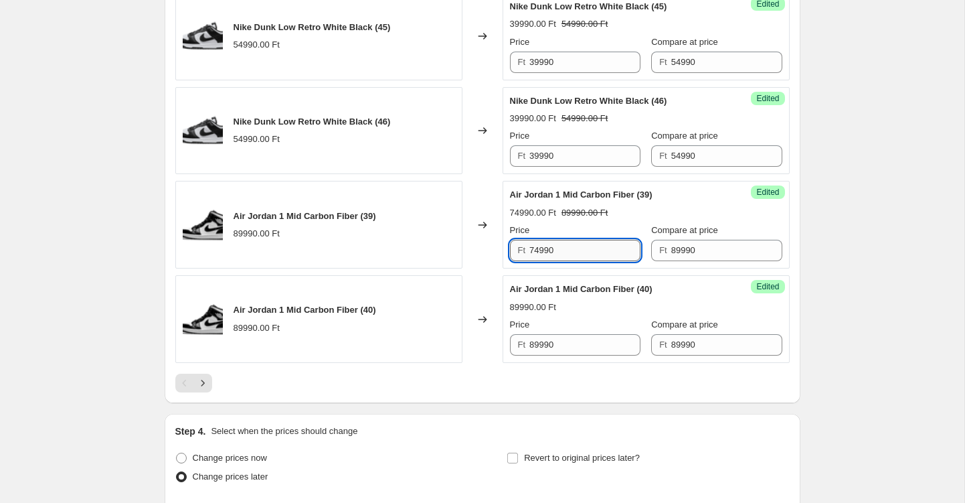
click at [568, 258] on input "74990" at bounding box center [585, 250] width 111 height 21
click at [549, 345] on input "89990" at bounding box center [585, 344] width 111 height 21
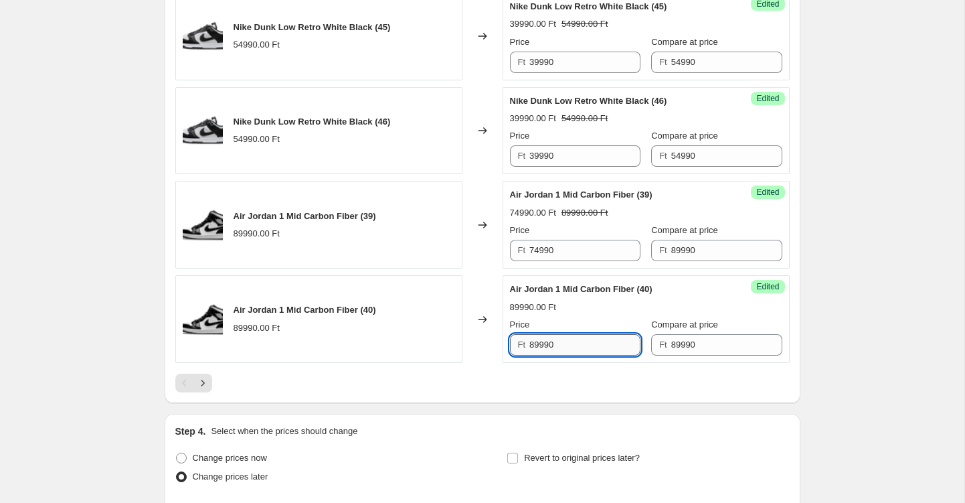
click at [549, 345] on input "89990" at bounding box center [585, 344] width 111 height 21
paste input "74"
type input "74990"
click at [360, 380] on div at bounding box center [482, 383] width 615 height 19
click at [206, 385] on icon "Next" at bounding box center [202, 382] width 13 height 13
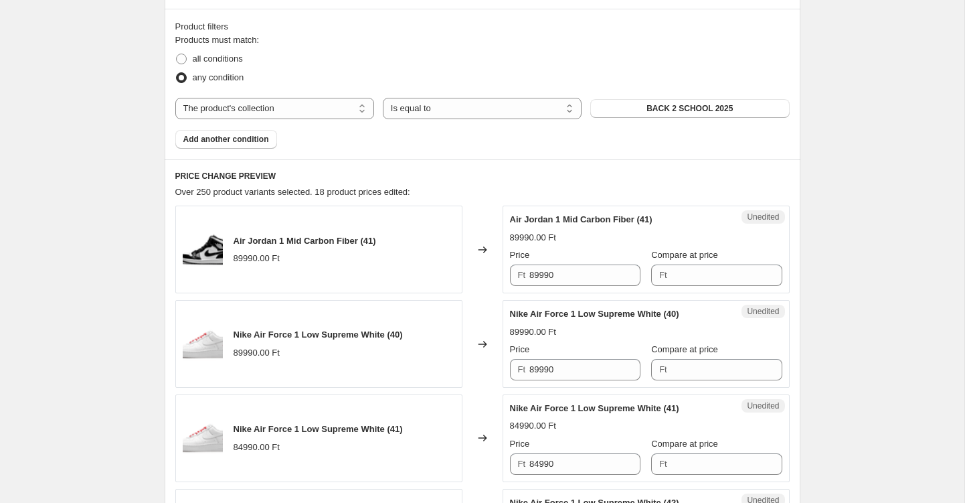
scroll to position [418, 0]
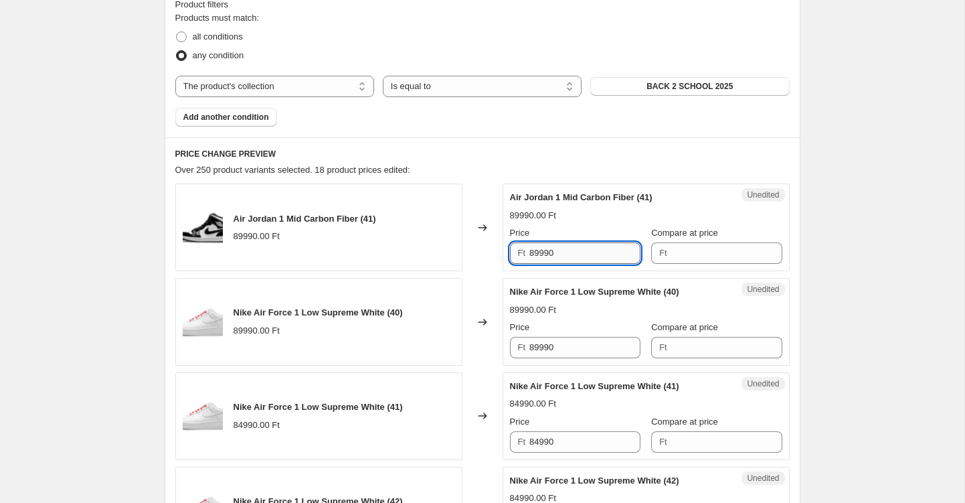
click at [590, 251] on input "89990" at bounding box center [585, 252] width 111 height 21
paste input "74"
type input "74990"
click at [714, 246] on input "Compare at price" at bounding box center [727, 252] width 111 height 21
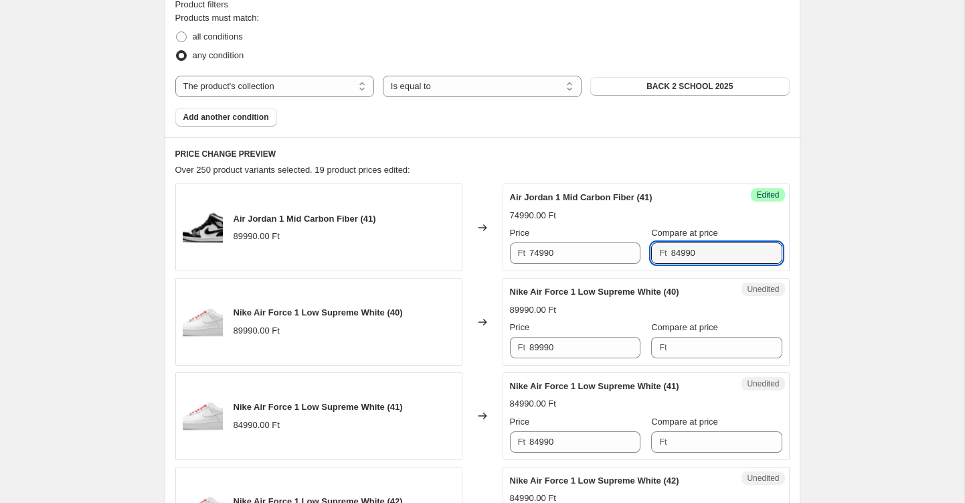
type input "84990"
click at [702, 184] on div "Success Edited Air Jordan 1 Mid Carbon Fiber (41) 74990.00 Ft Price Ft 74990 Co…" at bounding box center [646, 227] width 287 height 88
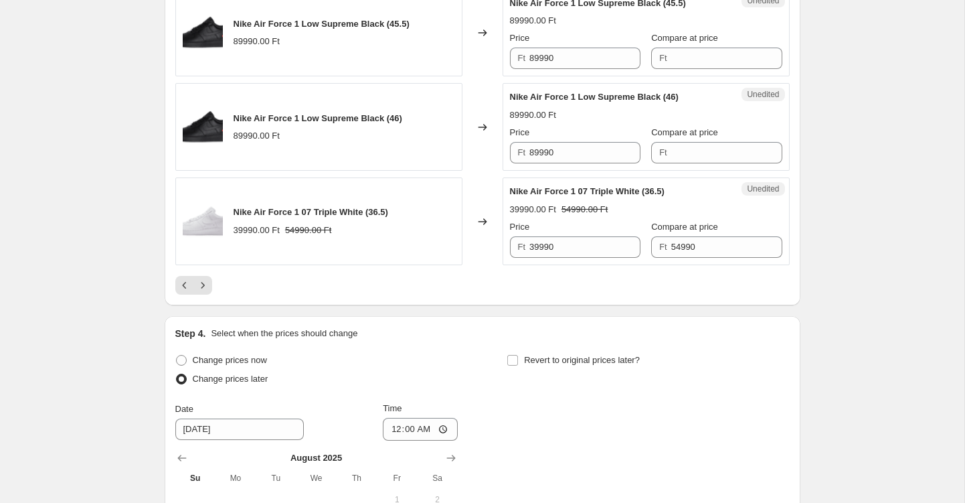
scroll to position [2237, 0]
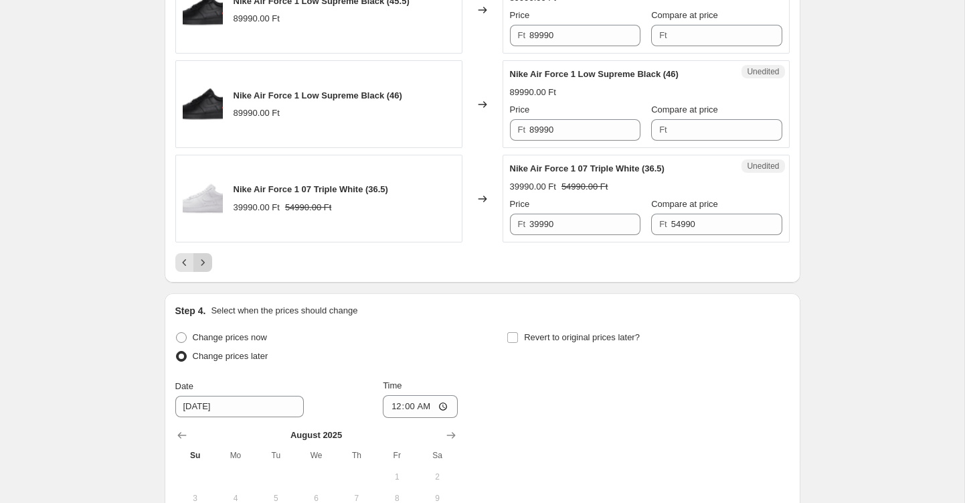
click at [204, 263] on icon "Next" at bounding box center [202, 262] width 3 height 6
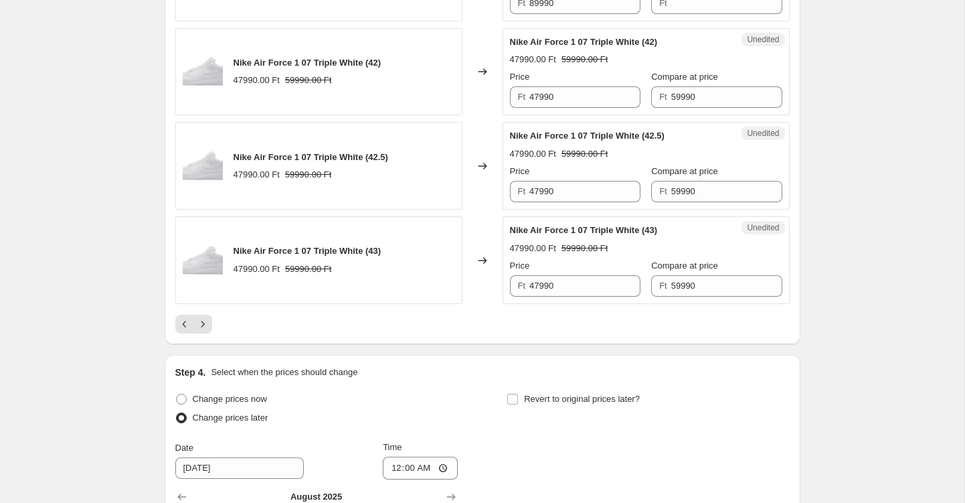
scroll to position [2177, 0]
click at [182, 319] on icon "Previous" at bounding box center [184, 322] width 13 height 13
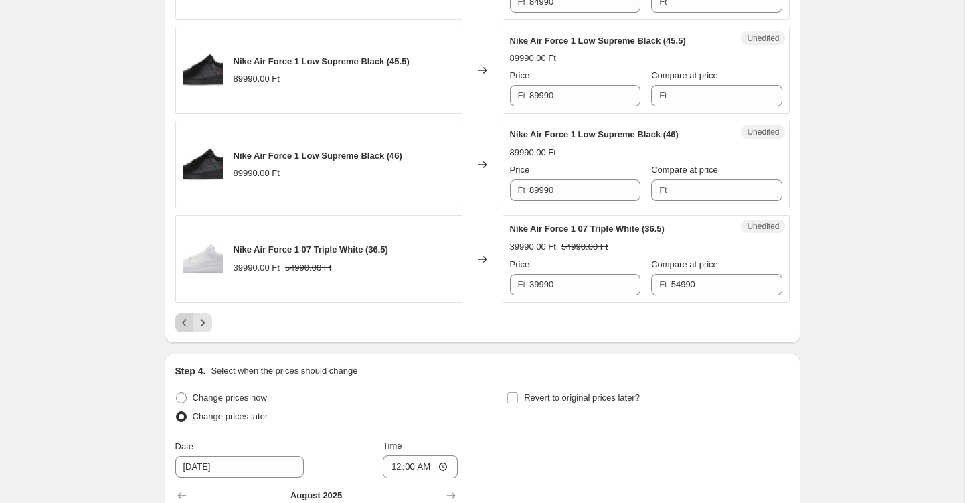
click at [182, 318] on icon "Previous" at bounding box center [184, 322] width 13 height 13
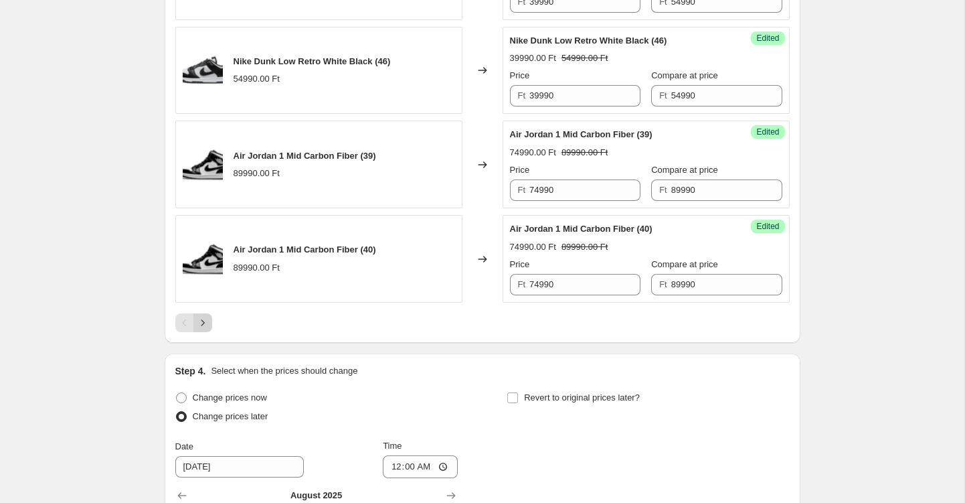
click at [203, 322] on icon "Next" at bounding box center [202, 322] width 3 height 6
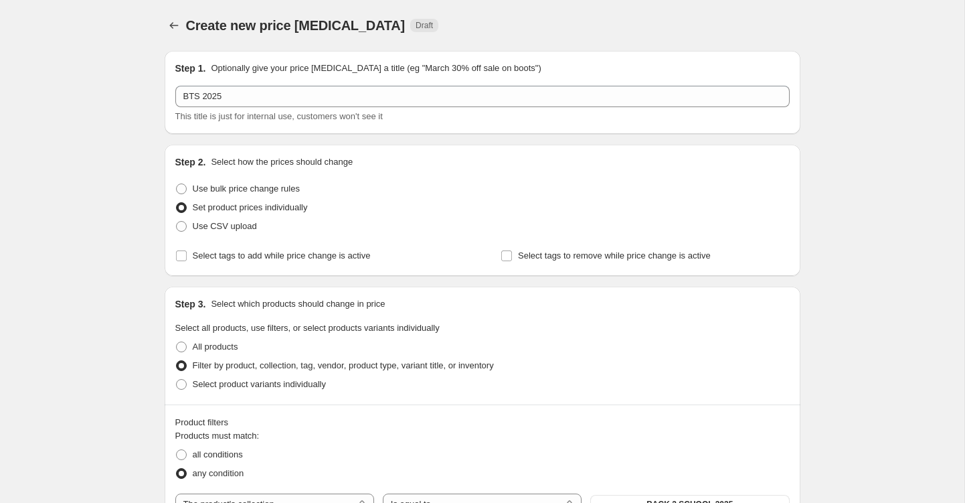
scroll to position [0, 0]
click at [183, 188] on span at bounding box center [181, 188] width 11 height 11
click at [177, 184] on input "Use bulk price change rules" at bounding box center [176, 183] width 1 height 1
radio input "true"
select select "percentage"
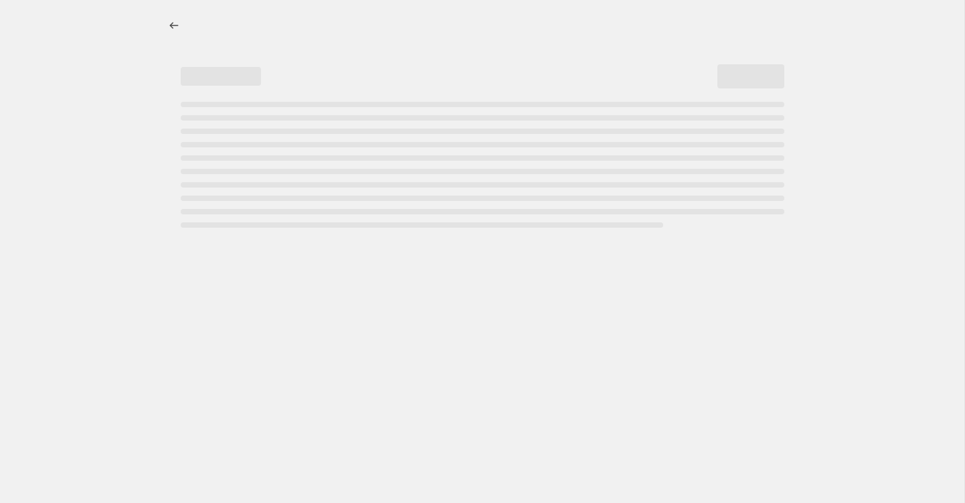
select select "percentage"
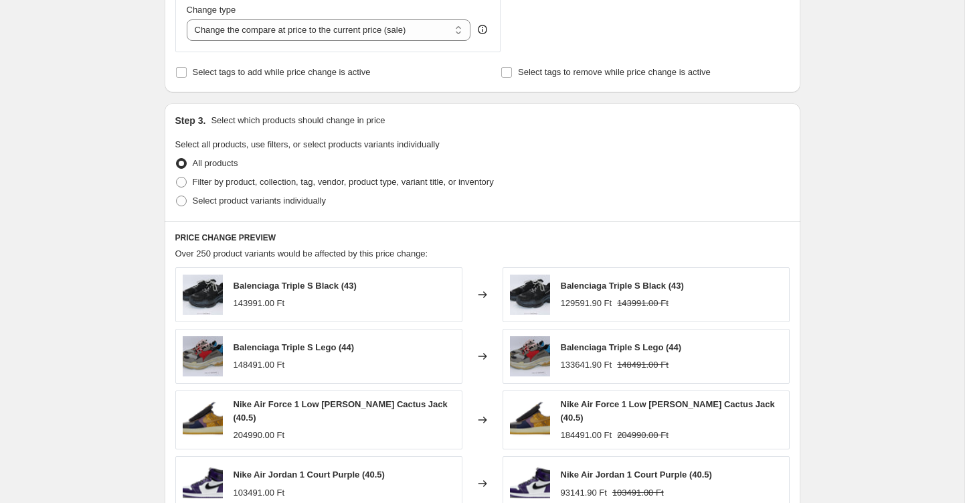
scroll to position [505, 0]
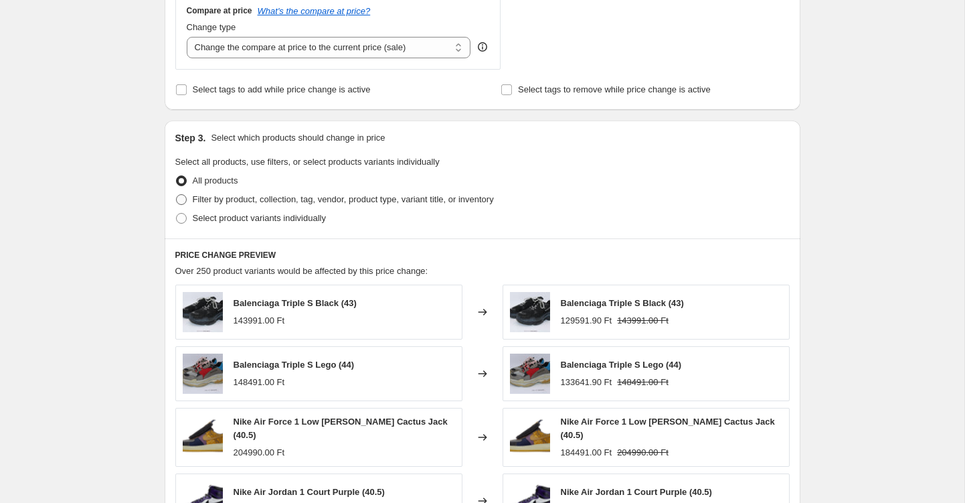
click at [179, 199] on span at bounding box center [181, 199] width 11 height 11
click at [177, 195] on input "Filter by product, collection, tag, vendor, product type, variant title, or inv…" at bounding box center [176, 194] width 1 height 1
radio input "true"
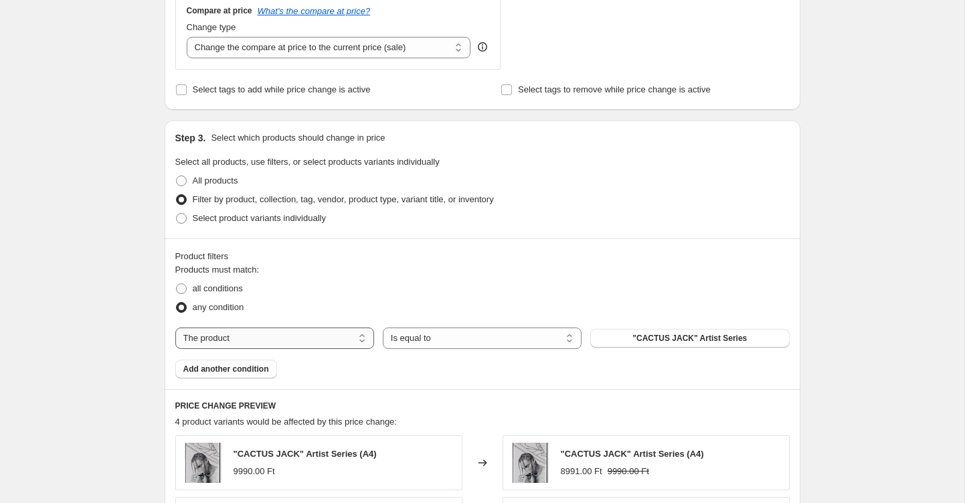
select select "collection"
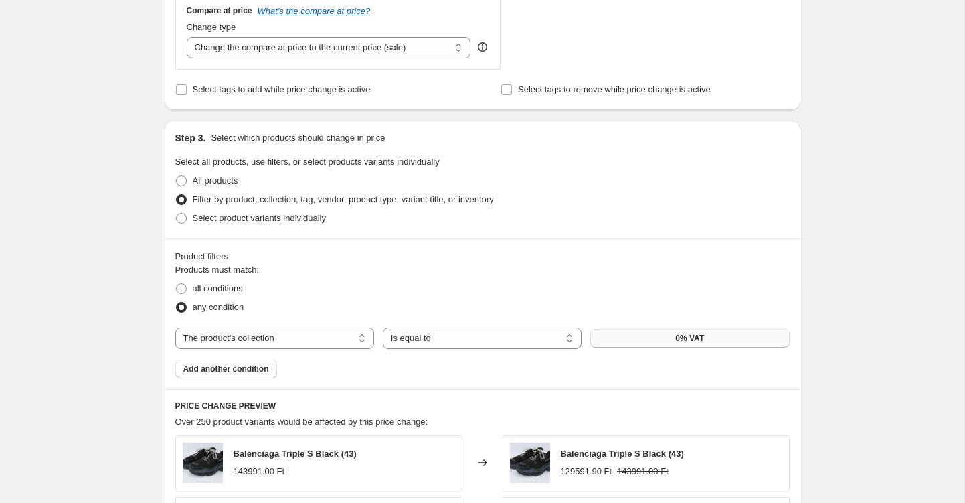
click at [686, 336] on span "0% VAT" at bounding box center [690, 338] width 29 height 11
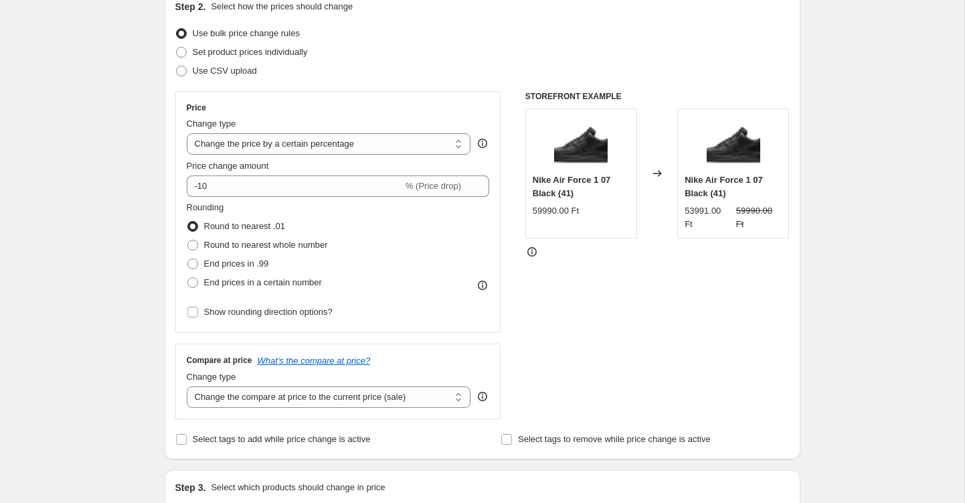
scroll to position [154, 0]
click at [451, 157] on div "Price Change type Change the price to a certain amount Change the price by a ce…" at bounding box center [338, 213] width 303 height 219
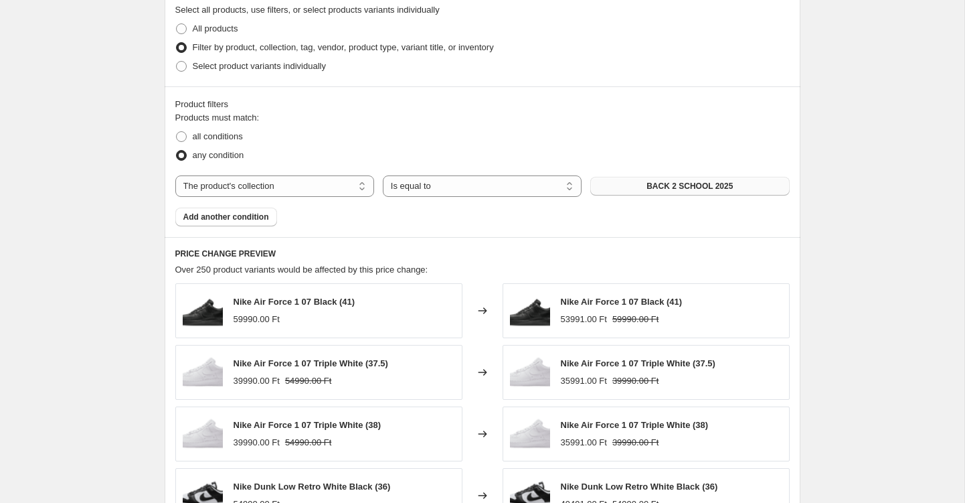
scroll to position [658, 0]
click at [25, 62] on div "Create new price change job. This page is ready Create new price change job Dra…" at bounding box center [482, 86] width 965 height 1489
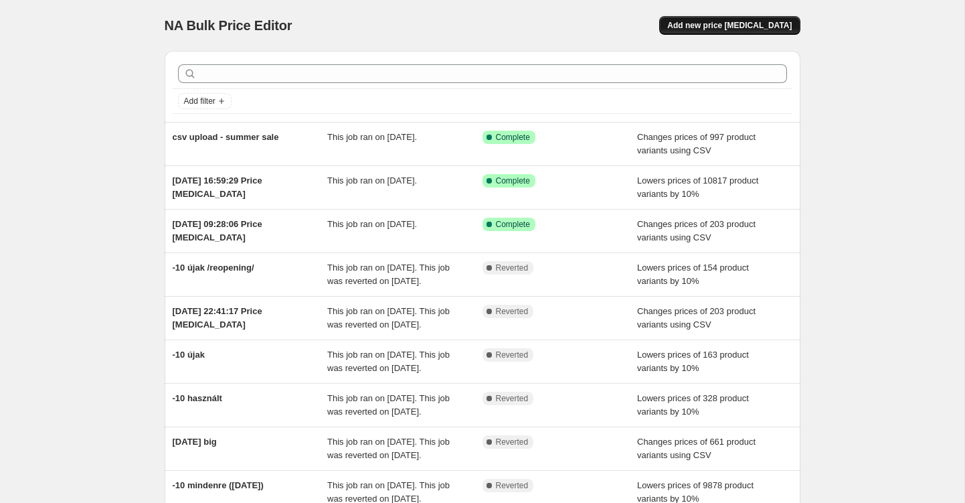
click at [742, 27] on span "Add new price [MEDICAL_DATA]" at bounding box center [729, 25] width 125 height 11
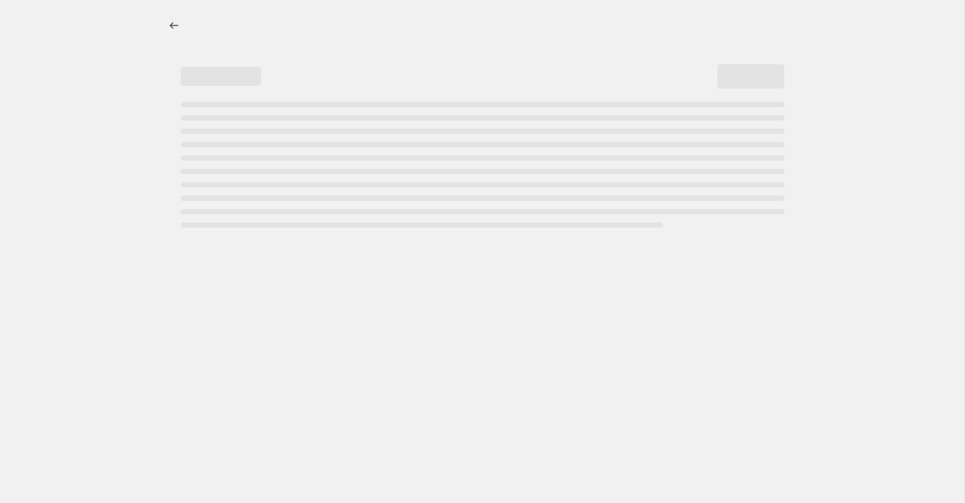
select select "percentage"
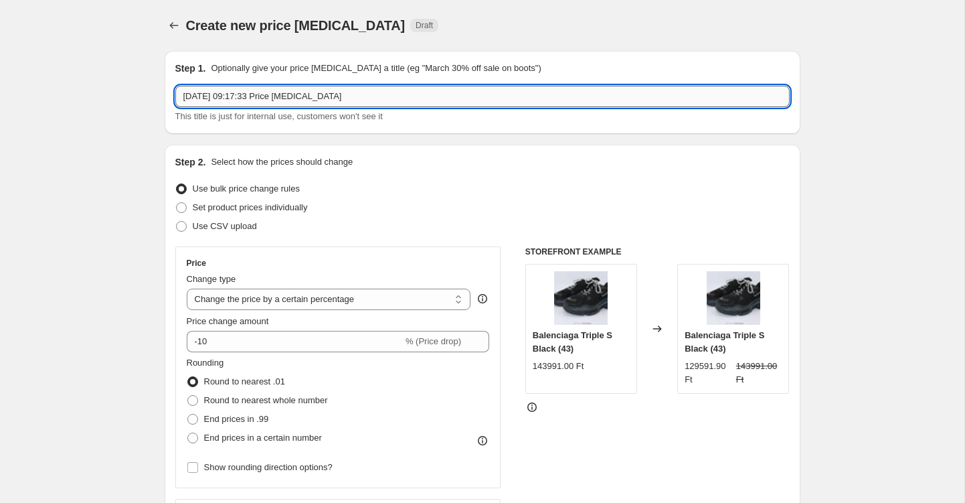
click at [321, 92] on input "[DATE] 09:17:33 Price [MEDICAL_DATA]" at bounding box center [482, 96] width 615 height 21
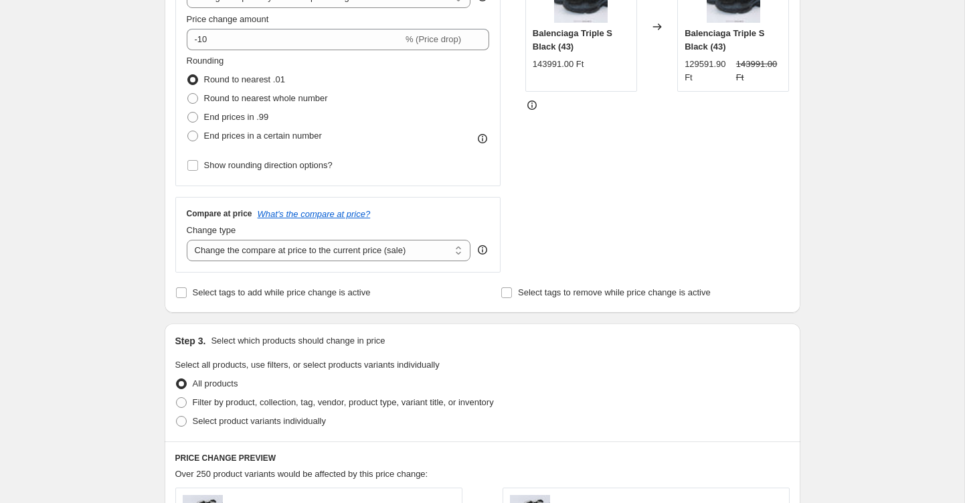
scroll to position [303, 0]
type input "BTS 2025"
click at [193, 96] on span at bounding box center [192, 97] width 11 height 11
click at [188, 93] on input "Round to nearest whole number" at bounding box center [187, 92] width 1 height 1
radio input "true"
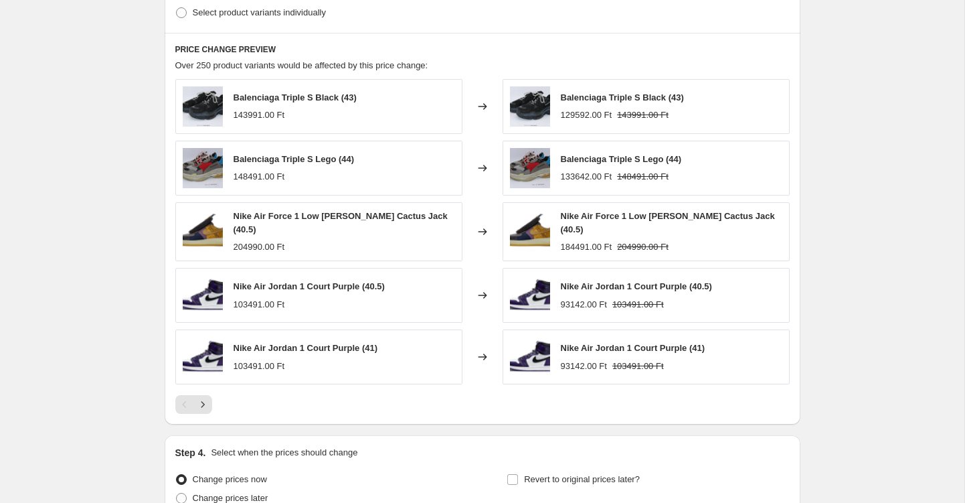
scroll to position [758, 0]
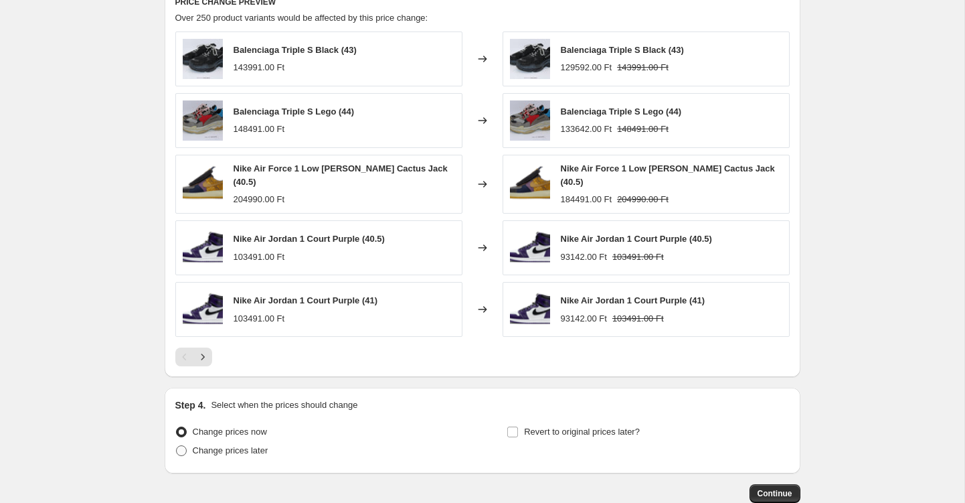
click at [179, 449] on span at bounding box center [181, 450] width 11 height 11
click at [177, 446] on input "Change prices later" at bounding box center [176, 445] width 1 height 1
radio input "true"
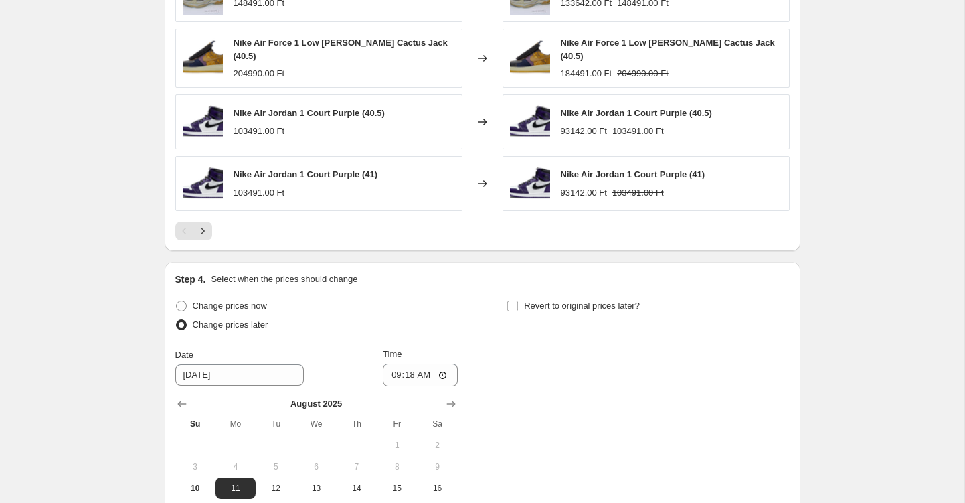
scroll to position [922, 0]
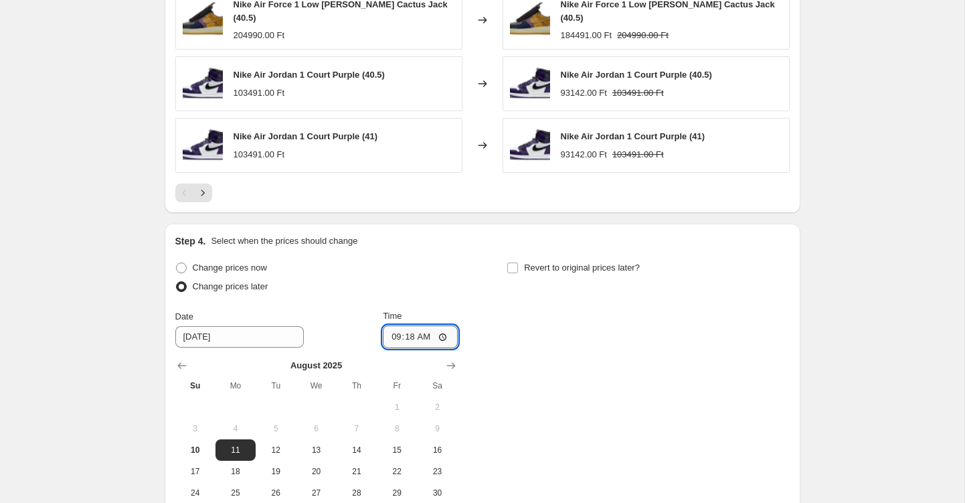
click at [425, 337] on input "09:18" at bounding box center [420, 336] width 75 height 23
click at [445, 335] on input "00:18" at bounding box center [420, 336] width 75 height 23
type input "00:00"
click at [568, 337] on div "Change prices now Change prices later Date [DATE] Time 00:00 [DATE] Su Mo Tu We…" at bounding box center [482, 391] width 615 height 266
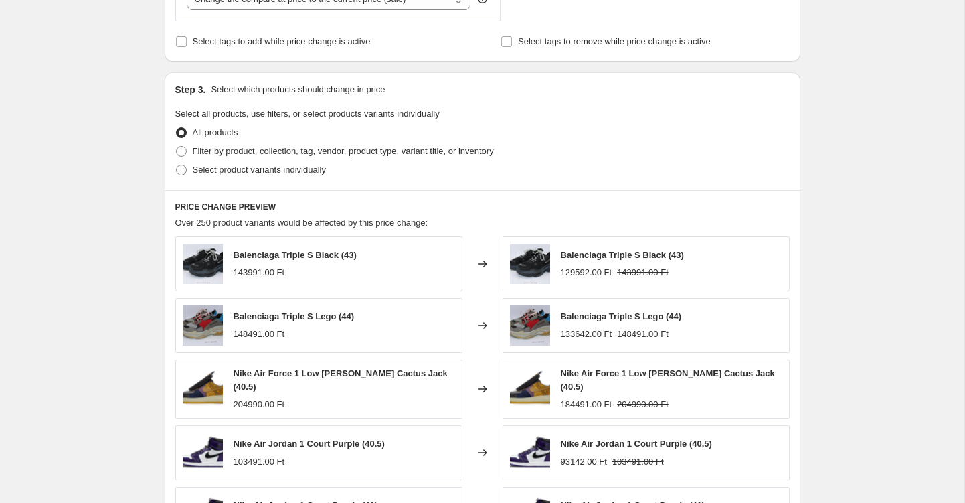
scroll to position [548, 0]
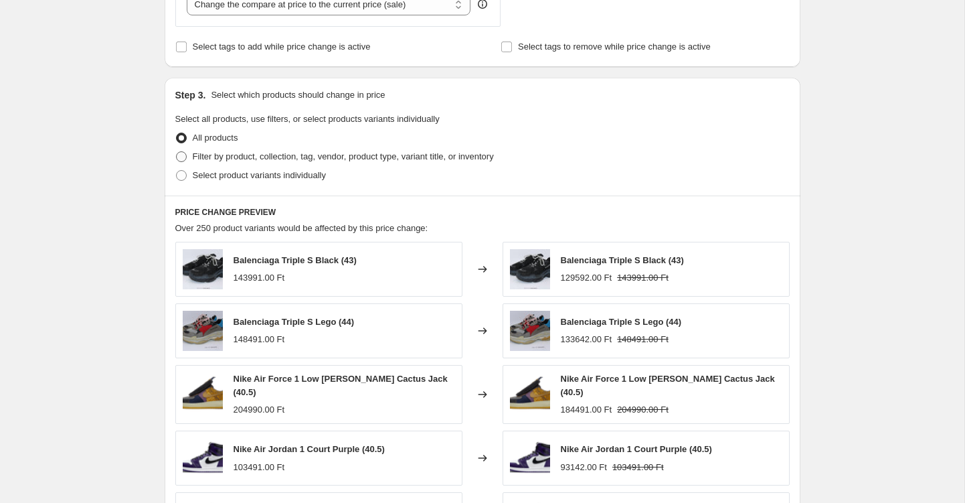
click at [223, 157] on span "Filter by product, collection, tag, vendor, product type, variant title, or inv…" at bounding box center [343, 156] width 301 height 10
click at [177, 152] on input "Filter by product, collection, tag, vendor, product type, variant title, or inv…" at bounding box center [176, 151] width 1 height 1
radio input "true"
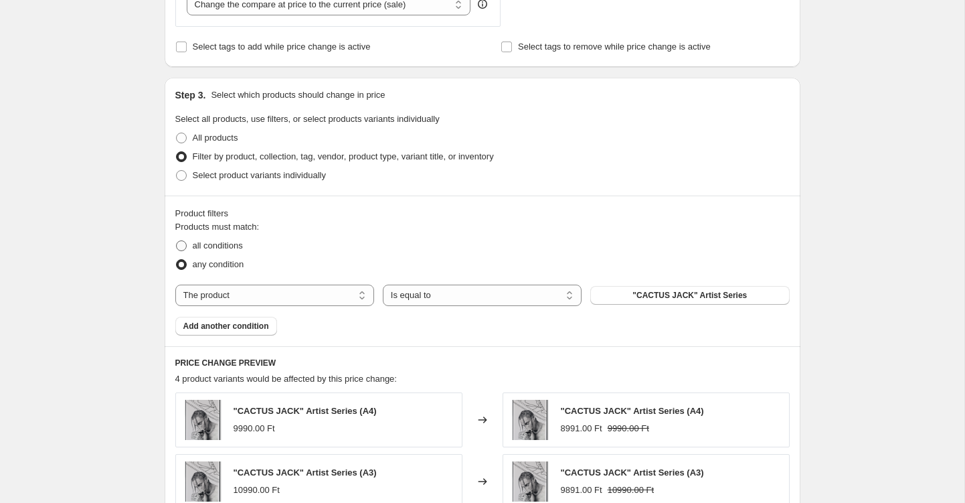
click at [240, 246] on span "all conditions" at bounding box center [218, 245] width 50 height 10
click at [177, 241] on input "all conditions" at bounding box center [176, 240] width 1 height 1
radio input "true"
click at [309, 176] on span "Select product variants individually" at bounding box center [259, 175] width 133 height 10
click at [177, 171] on input "Select product variants individually" at bounding box center [176, 170] width 1 height 1
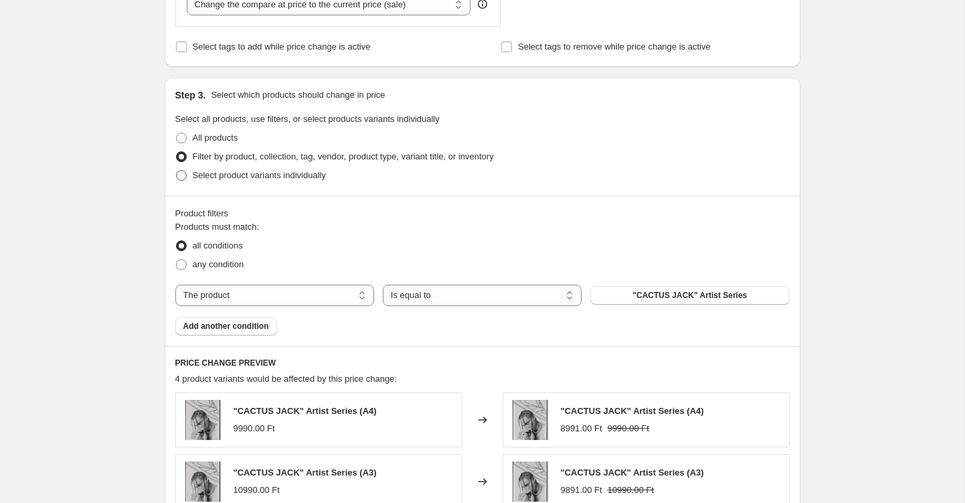
radio input "true"
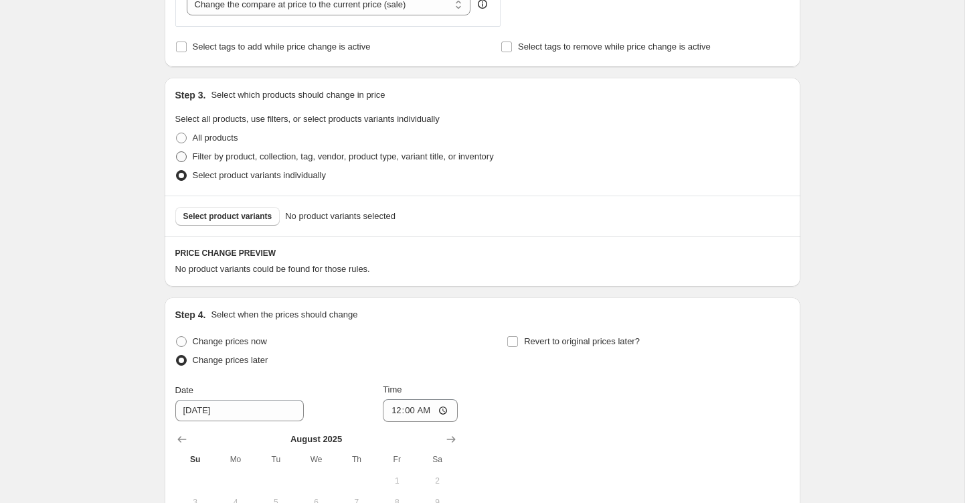
click at [294, 155] on span "Filter by product, collection, tag, vendor, product type, variant title, or inv…" at bounding box center [343, 156] width 301 height 10
click at [177, 152] on input "Filter by product, collection, tag, vendor, product type, variant title, or inv…" at bounding box center [176, 151] width 1 height 1
radio input "true"
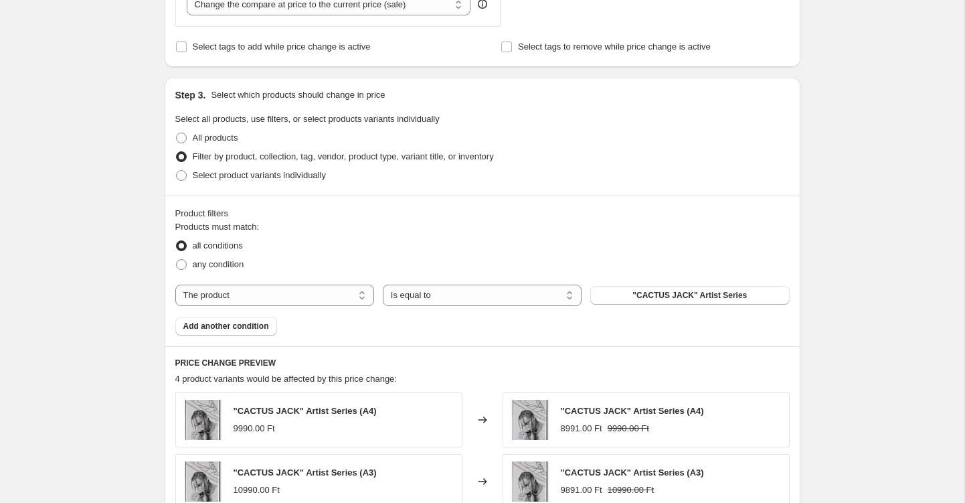
click at [283, 139] on div "All products" at bounding box center [482, 138] width 615 height 19
click at [269, 129] on div "All products" at bounding box center [482, 138] width 615 height 19
click at [225, 135] on span "All products" at bounding box center [216, 138] width 46 height 10
click at [177, 133] on input "All products" at bounding box center [176, 133] width 1 height 1
radio input "true"
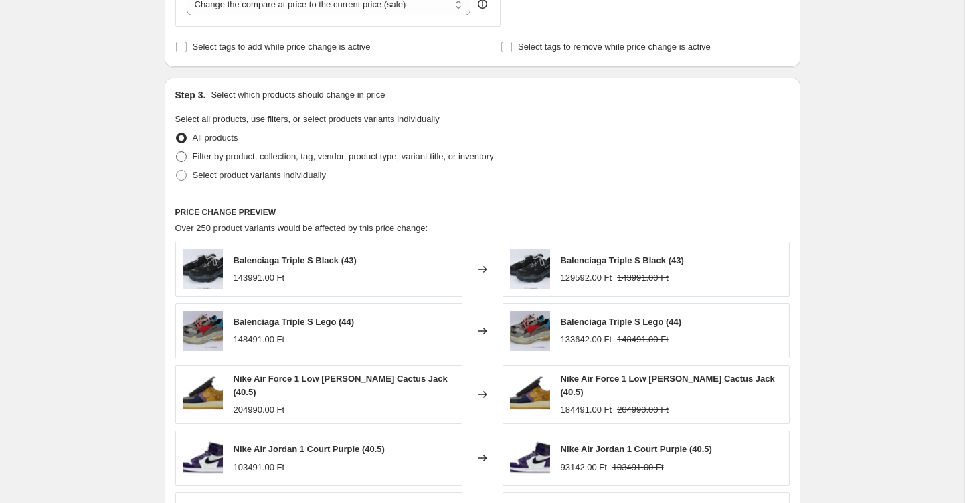
click at [228, 157] on span "Filter by product, collection, tag, vendor, product type, variant title, or inv…" at bounding box center [343, 156] width 301 height 10
click at [177, 152] on input "Filter by product, collection, tag, vendor, product type, variant title, or inv…" at bounding box center [176, 151] width 1 height 1
radio input "true"
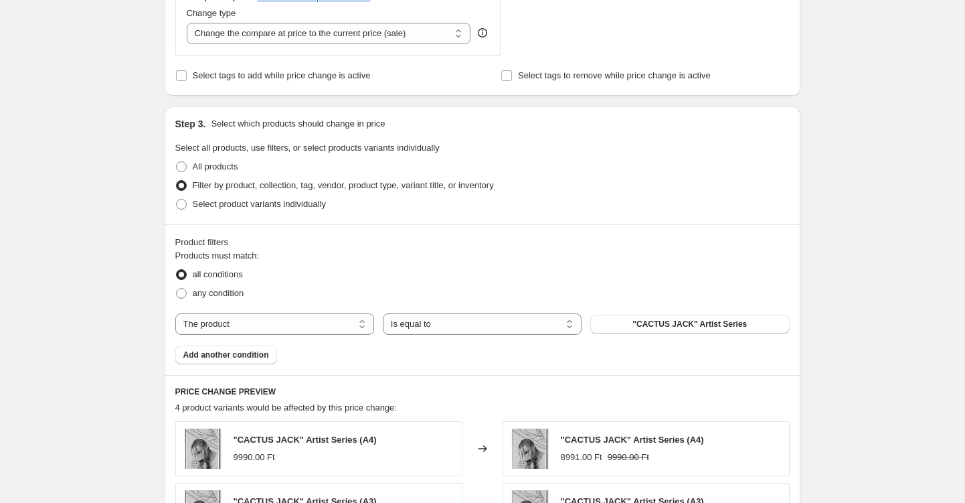
scroll to position [528, 0]
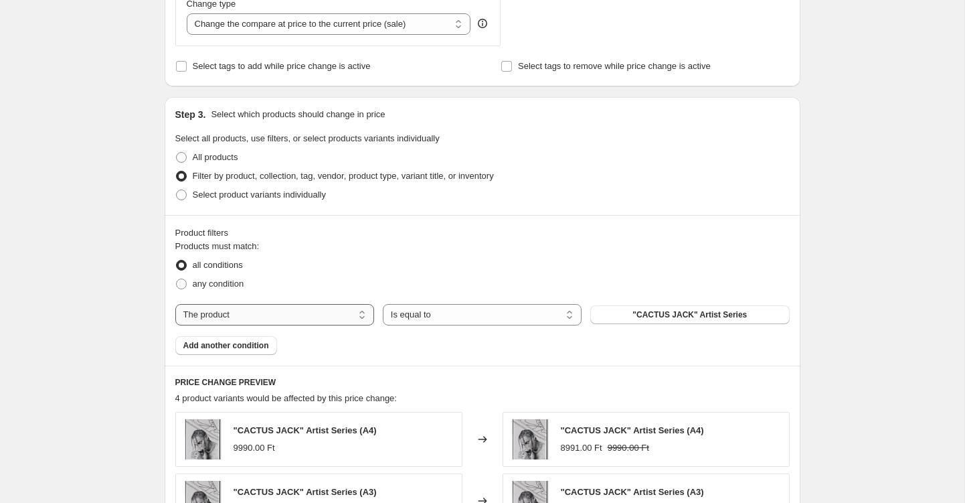
select select "collection"
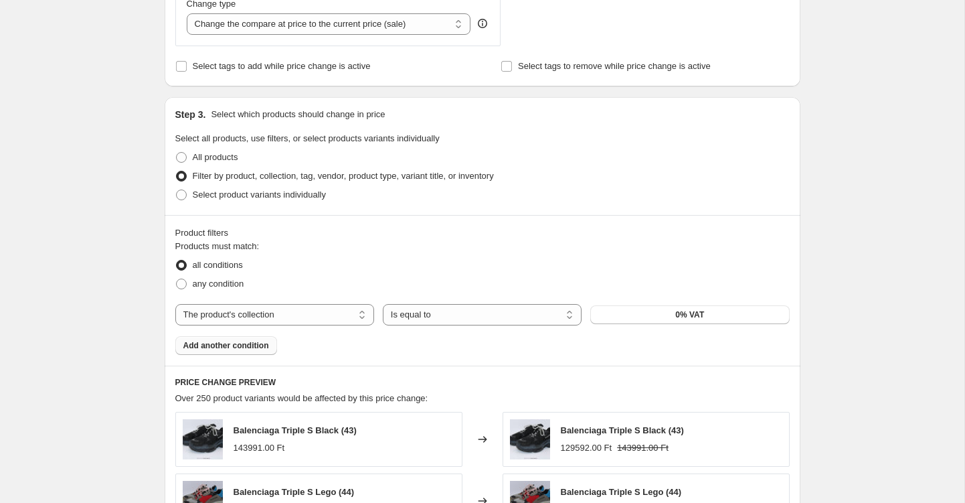
click at [260, 347] on span "Add another condition" at bounding box center [226, 345] width 86 height 11
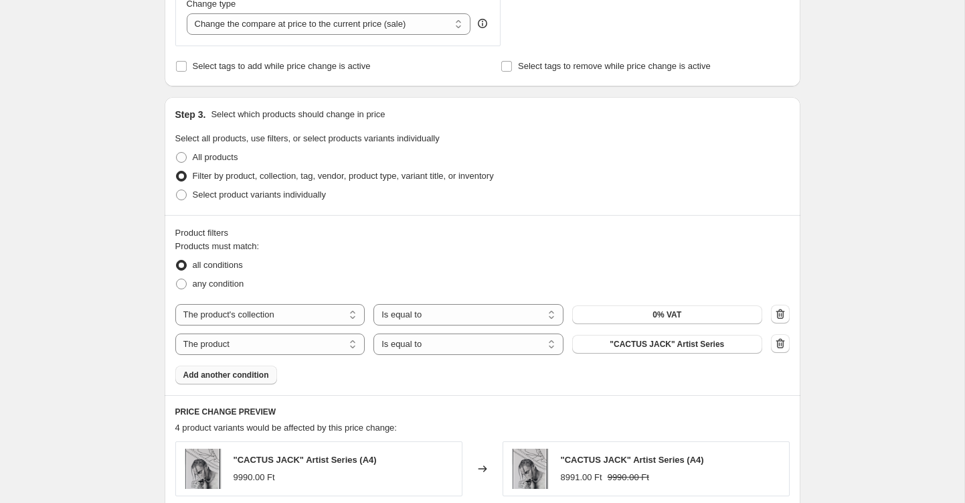
select select "collection"
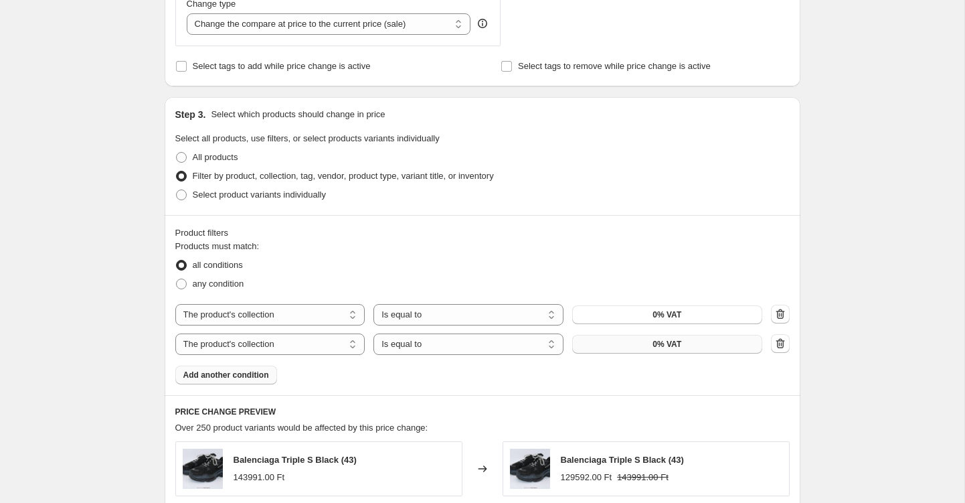
click at [643, 348] on button "0% VAT" at bounding box center [667, 344] width 190 height 19
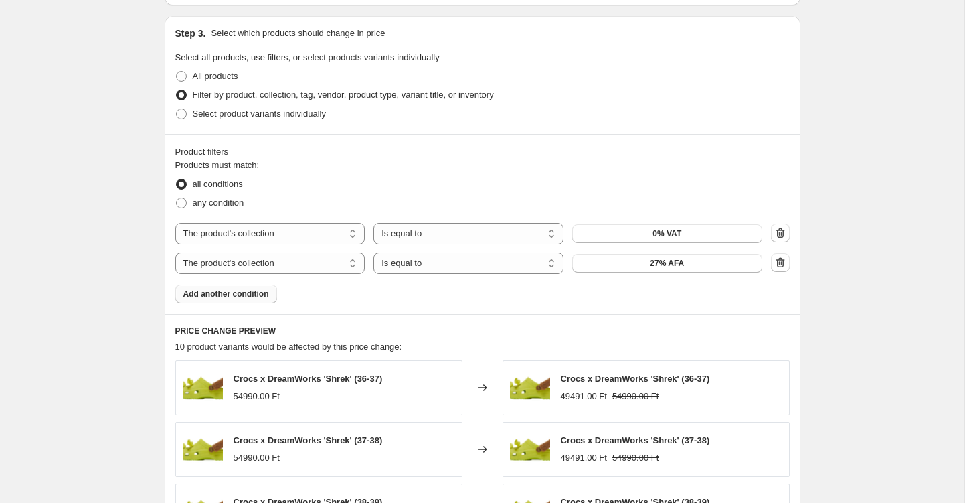
scroll to position [629, 0]
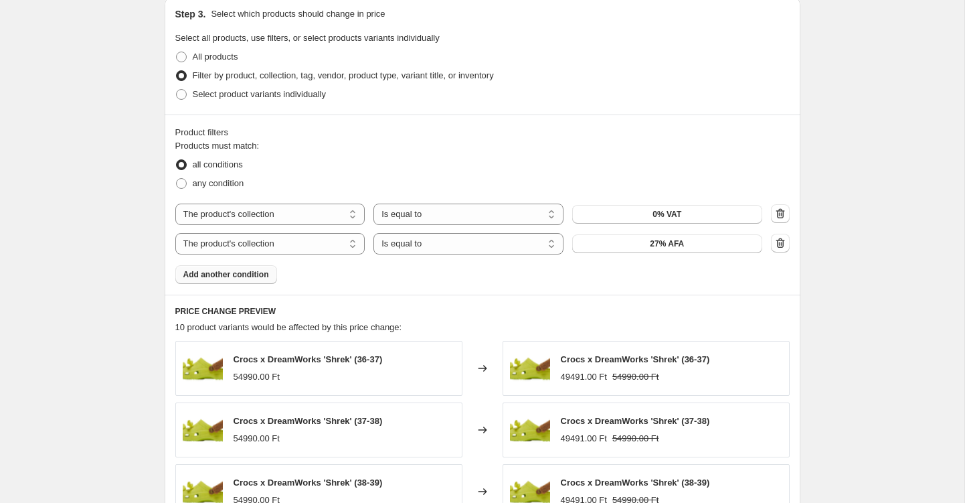
click at [251, 281] on button "Add another condition" at bounding box center [226, 274] width 102 height 19
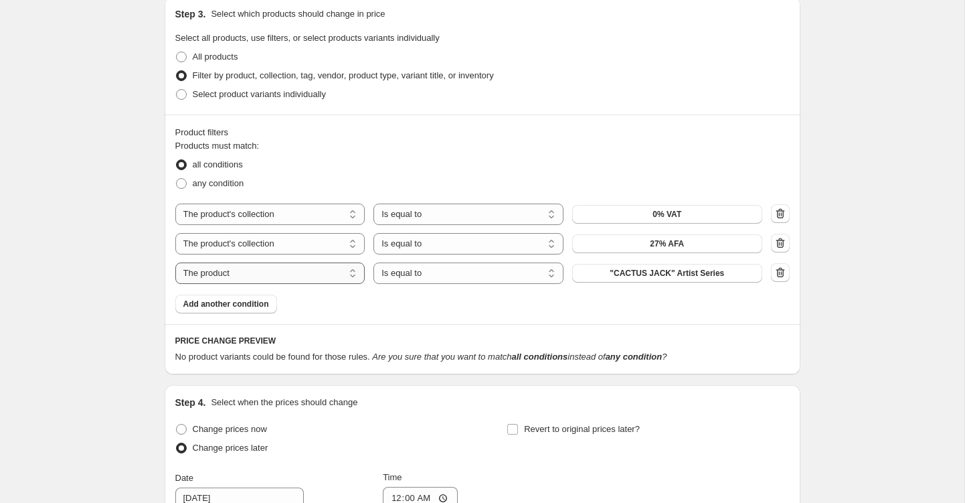
select select "collection"
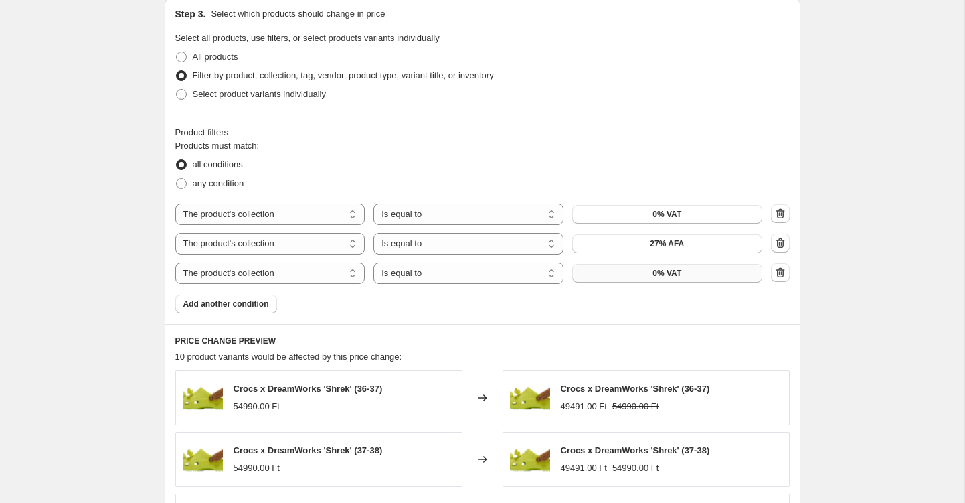
click at [651, 273] on button "0% VAT" at bounding box center [667, 273] width 190 height 19
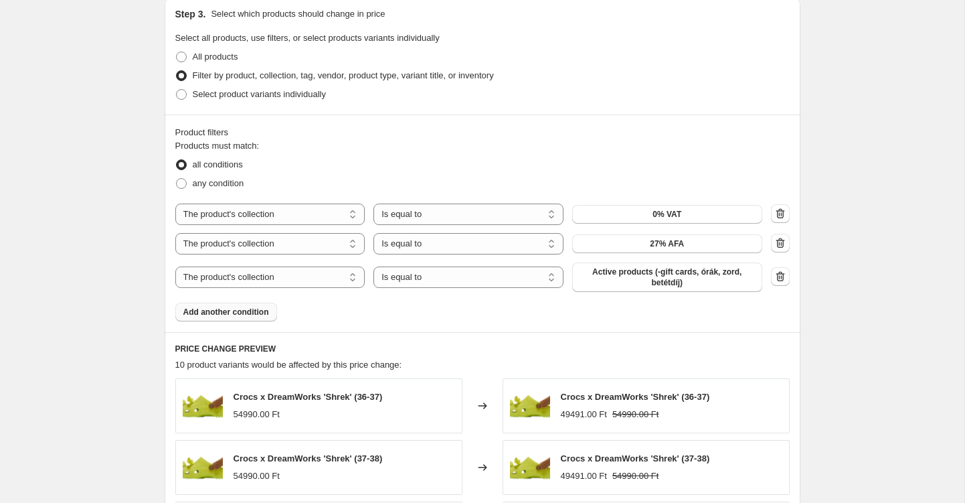
click at [250, 313] on span "Add another condition" at bounding box center [226, 312] width 86 height 11
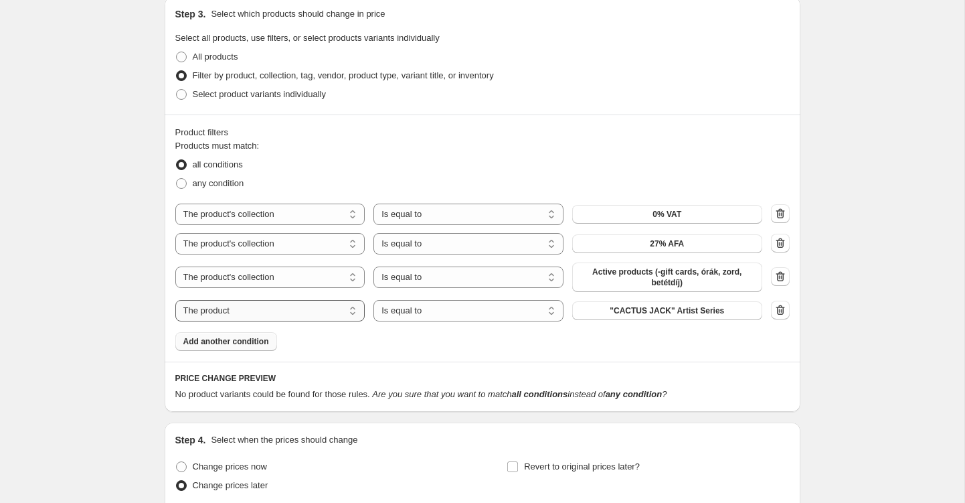
select select "collection"
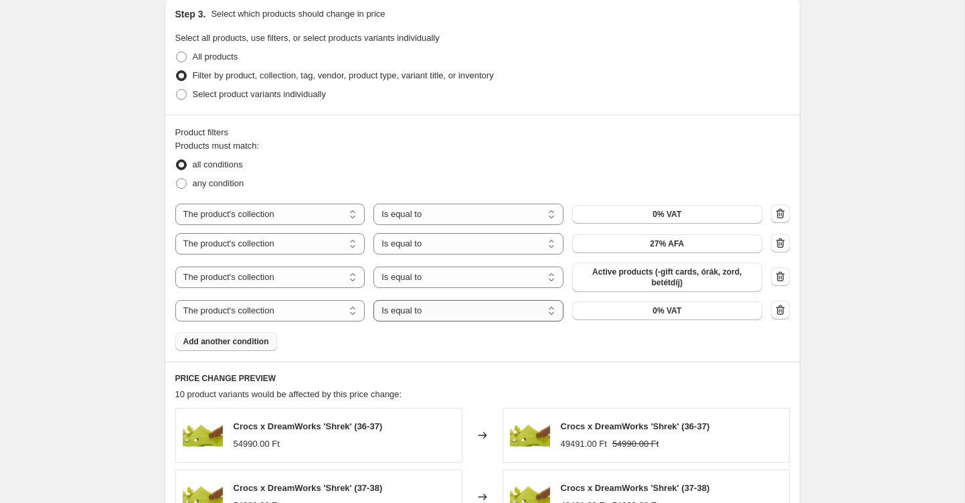
select select "not_equal"
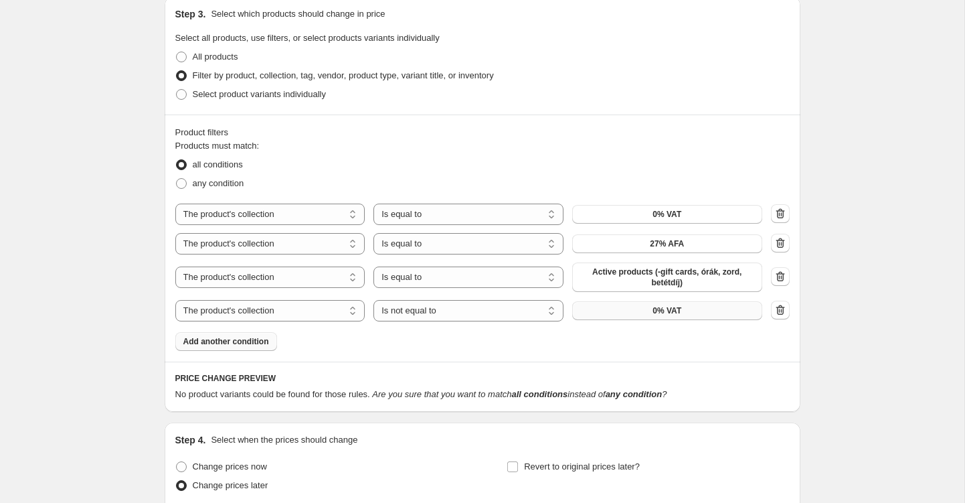
click at [629, 303] on button "0% VAT" at bounding box center [667, 310] width 190 height 19
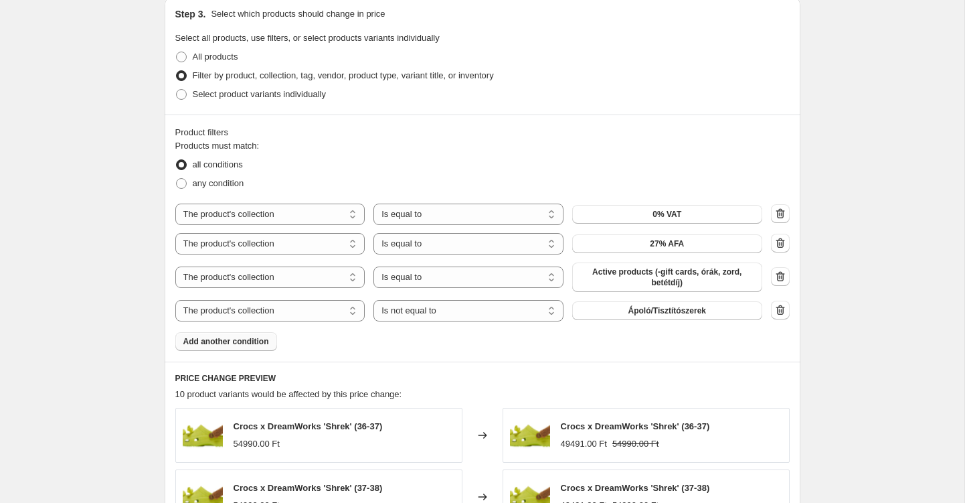
click at [249, 342] on span "Add another condition" at bounding box center [226, 341] width 86 height 11
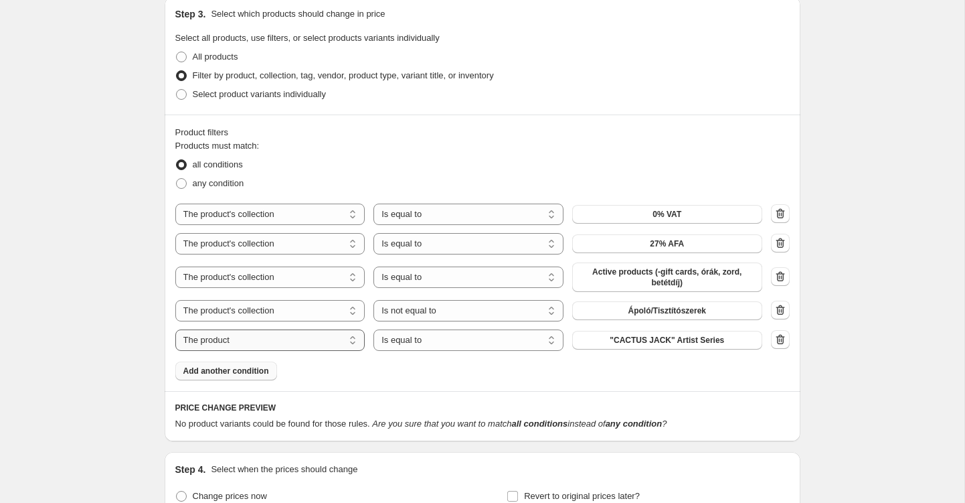
select select "collection"
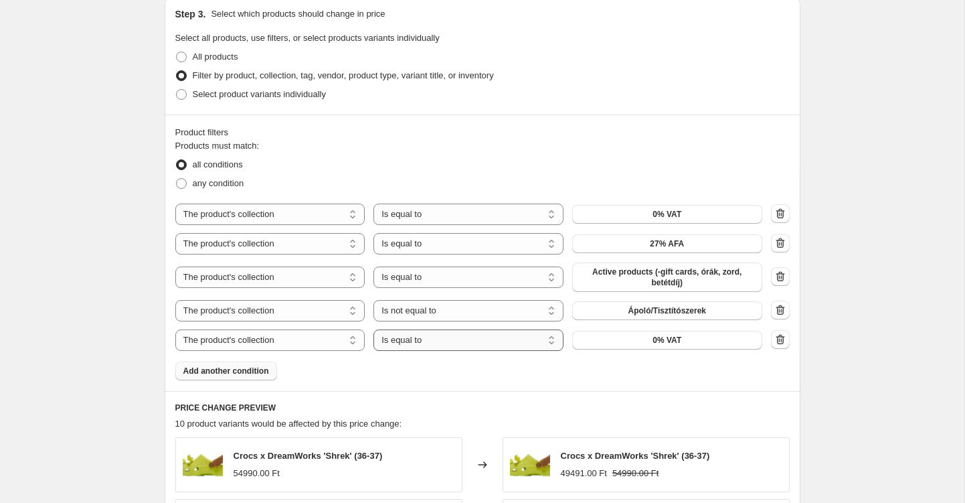
select select "not_equal"
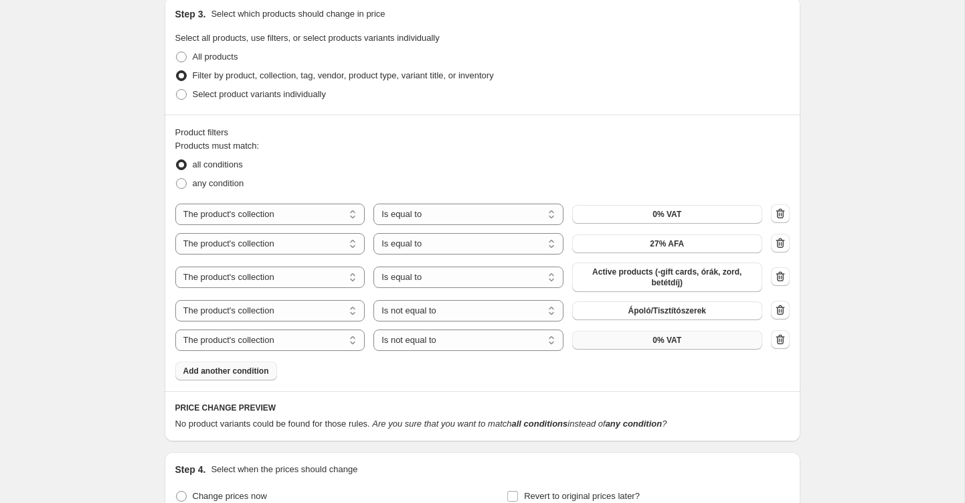
click at [629, 336] on button "0% VAT" at bounding box center [667, 340] width 190 height 19
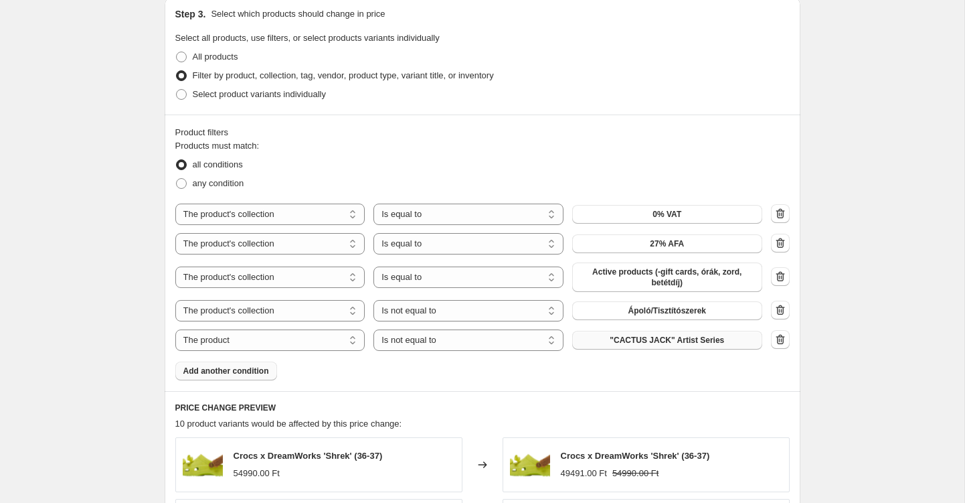
click at [613, 335] on span ""CACTUS JACK" Artist Series" at bounding box center [667, 340] width 114 height 11
select select "vendor"
click at [666, 336] on span "Adidas" at bounding box center [667, 340] width 27 height 11
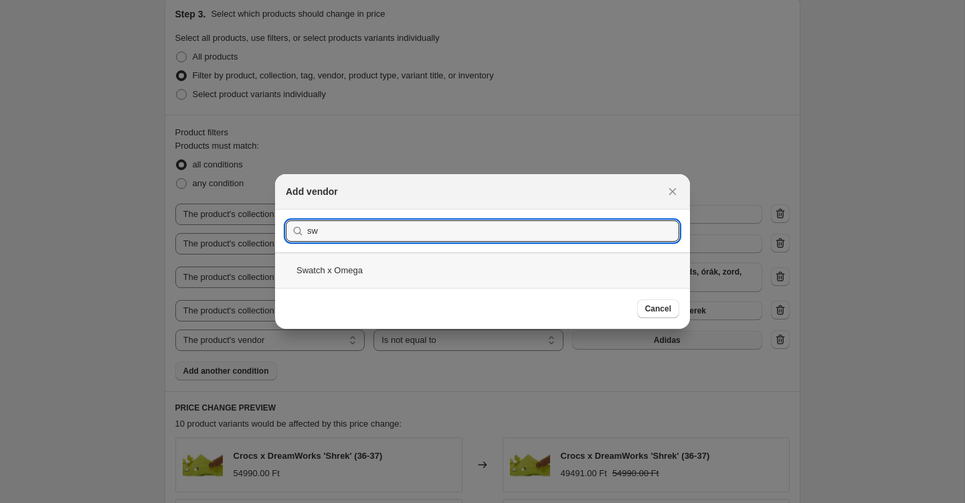
type input "sw"
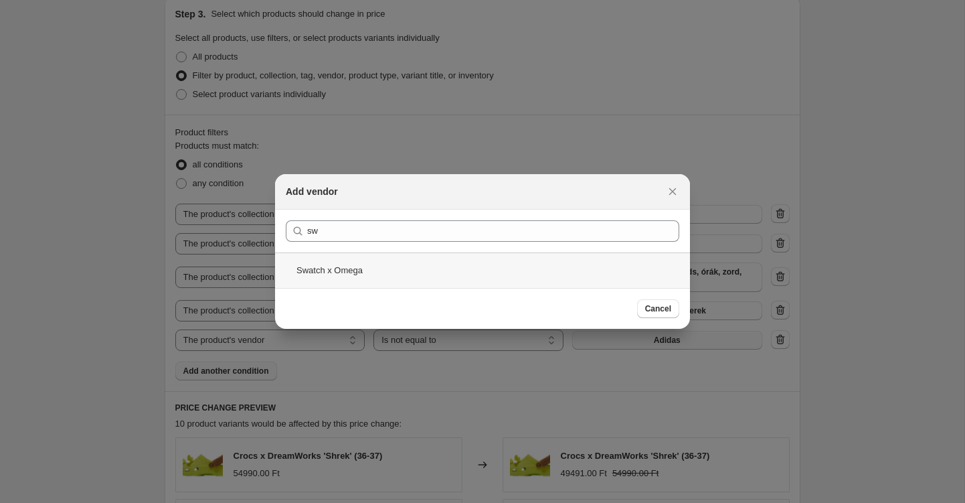
click at [424, 275] on div "Swatch x Omega" at bounding box center [482, 269] width 415 height 35
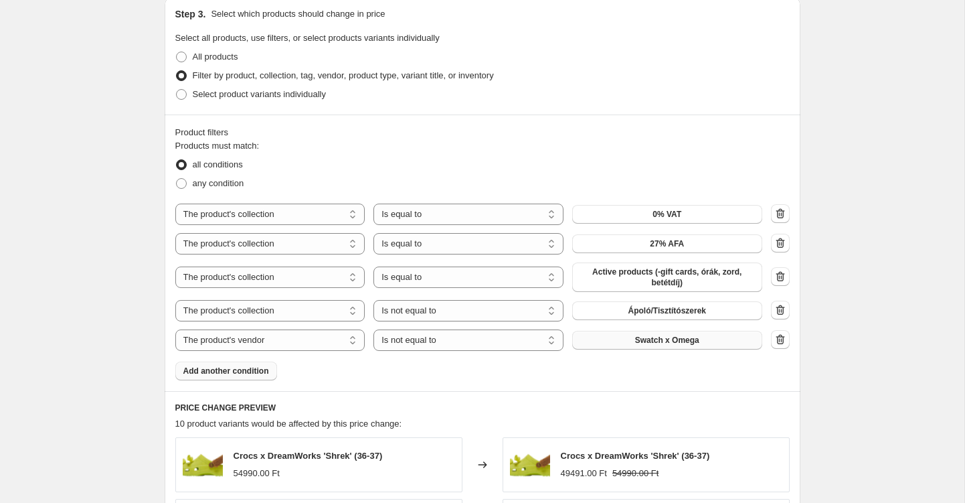
click at [263, 369] on span "Add another condition" at bounding box center [226, 371] width 86 height 11
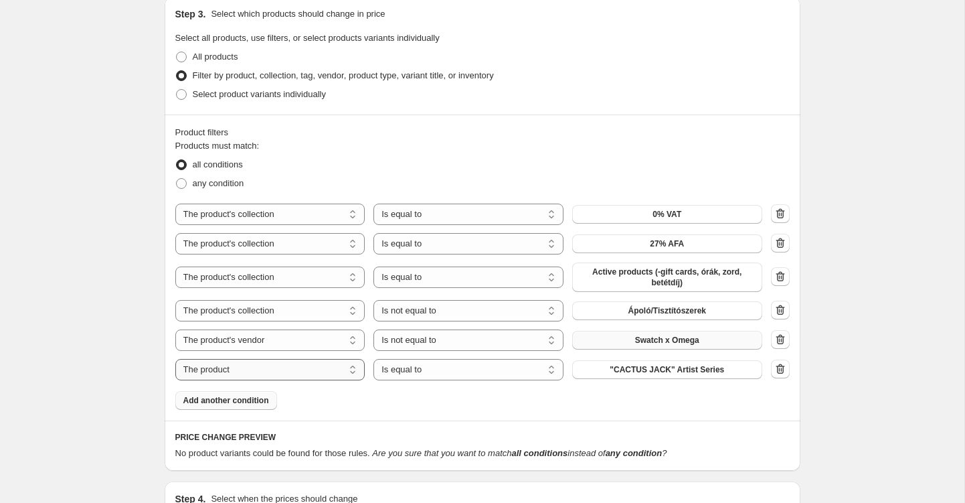
select select "collection"
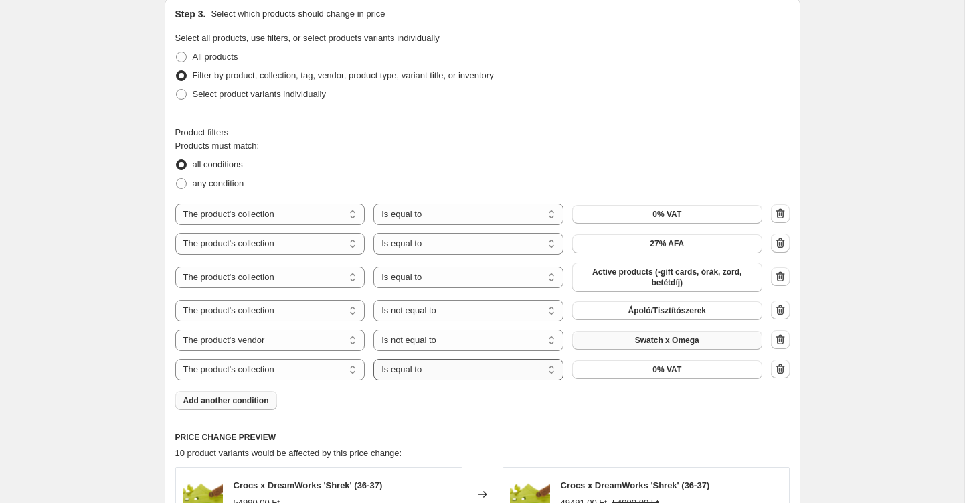
select select "not_equal"
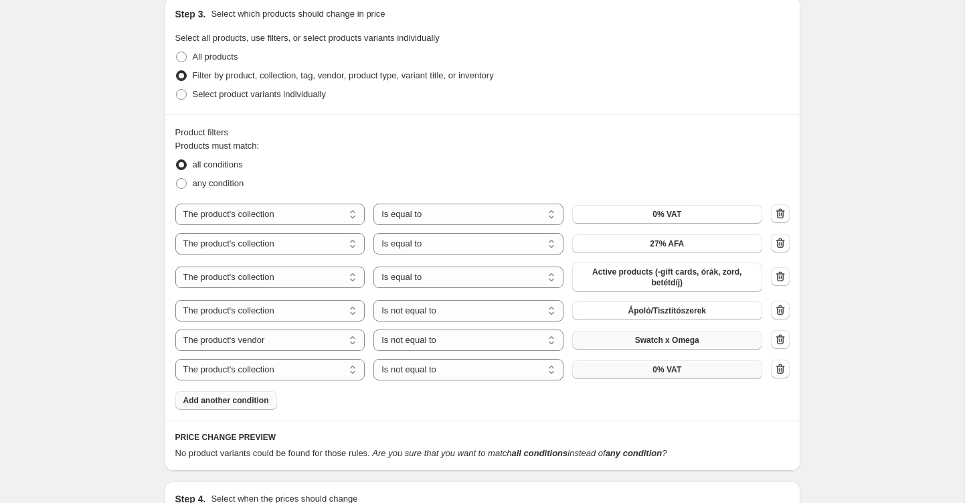
click at [621, 366] on button "0% VAT" at bounding box center [667, 369] width 190 height 19
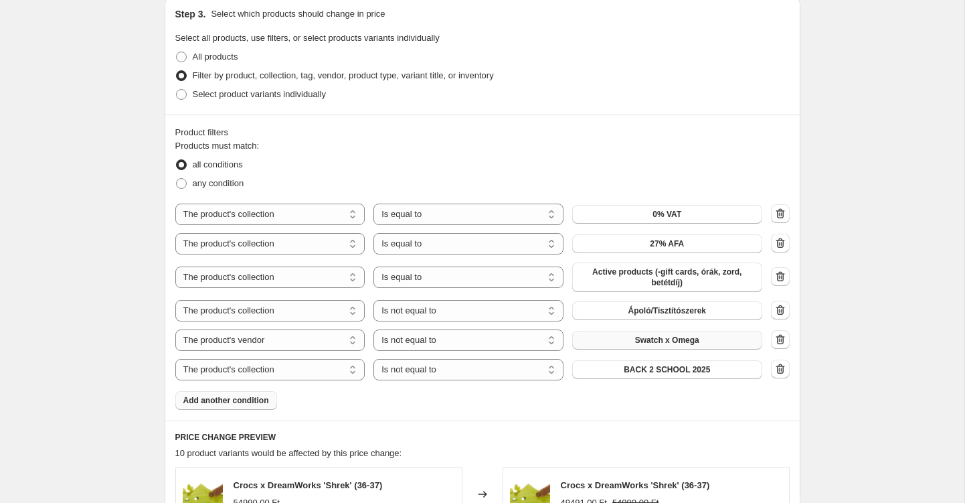
click at [246, 406] on button "Add another condition" at bounding box center [226, 400] width 102 height 19
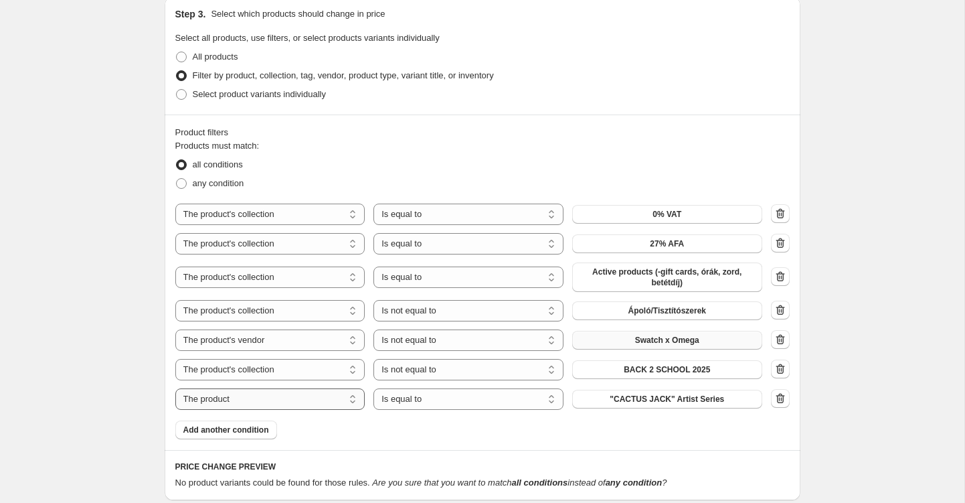
select select "vendor"
select select "not_equal"
click at [660, 398] on span "Adidas" at bounding box center [667, 399] width 27 height 11
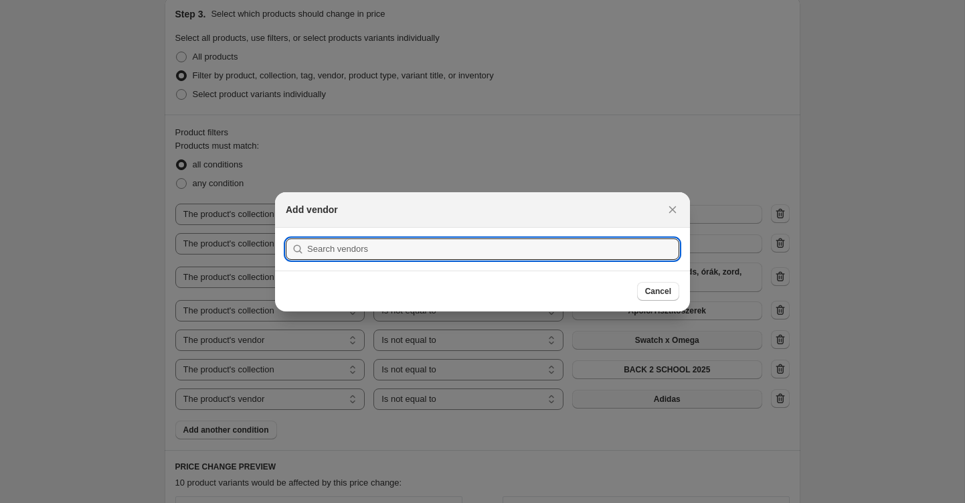
scroll to position [0, 0]
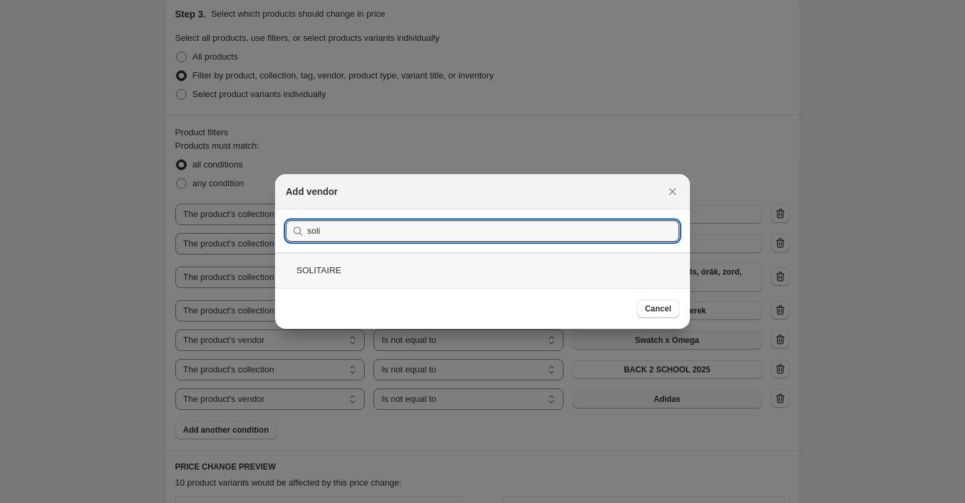
type input "soli"
click at [503, 277] on div "SOLITAIRE" at bounding box center [482, 269] width 415 height 35
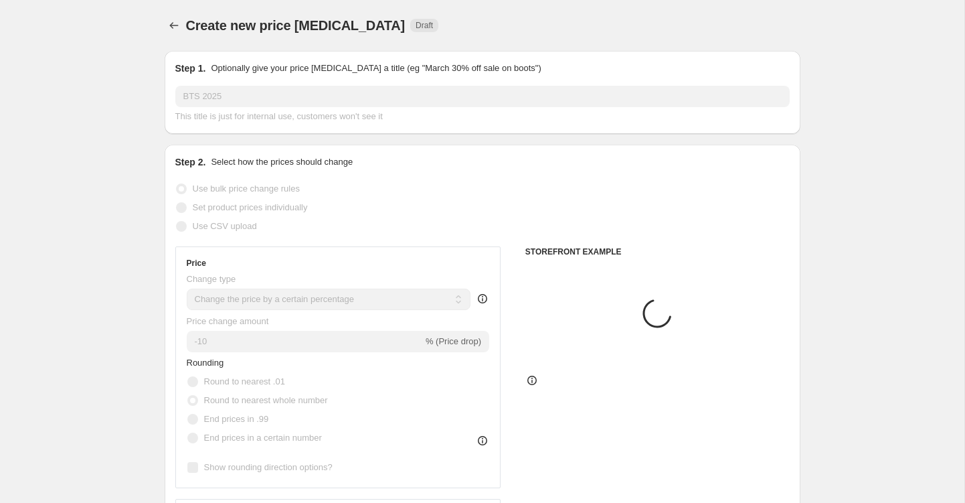
scroll to position [629, 0]
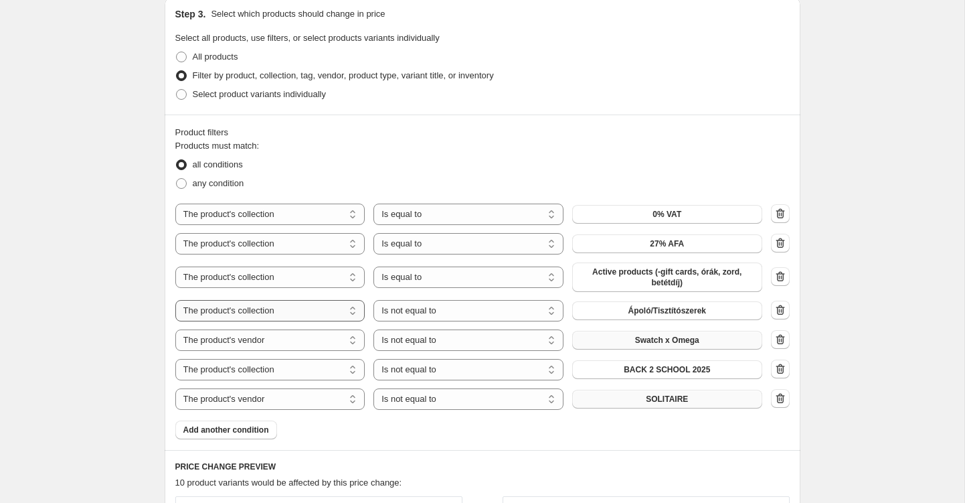
select select "vendor"
click at [611, 315] on button "Adidas" at bounding box center [667, 310] width 190 height 19
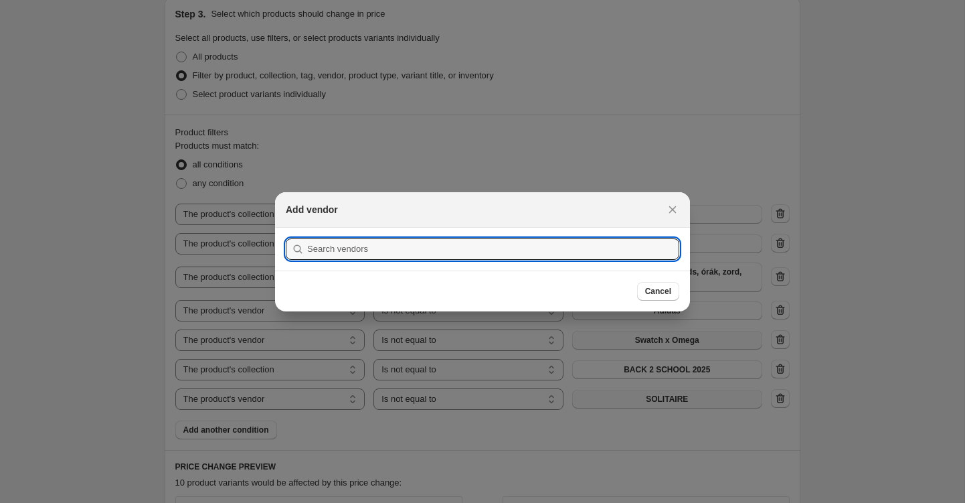
scroll to position [0, 0]
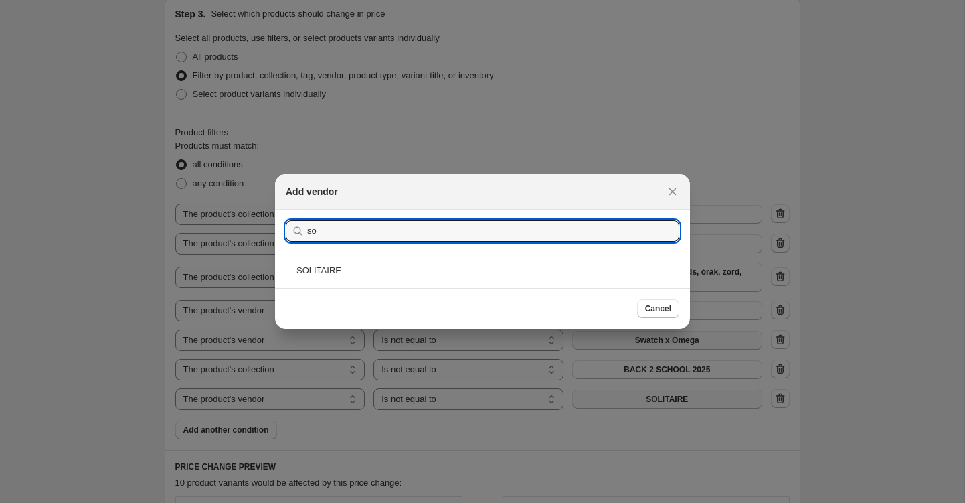
type input "s"
type input "crep"
click at [473, 275] on div "CREP PROTECT" at bounding box center [482, 269] width 415 height 35
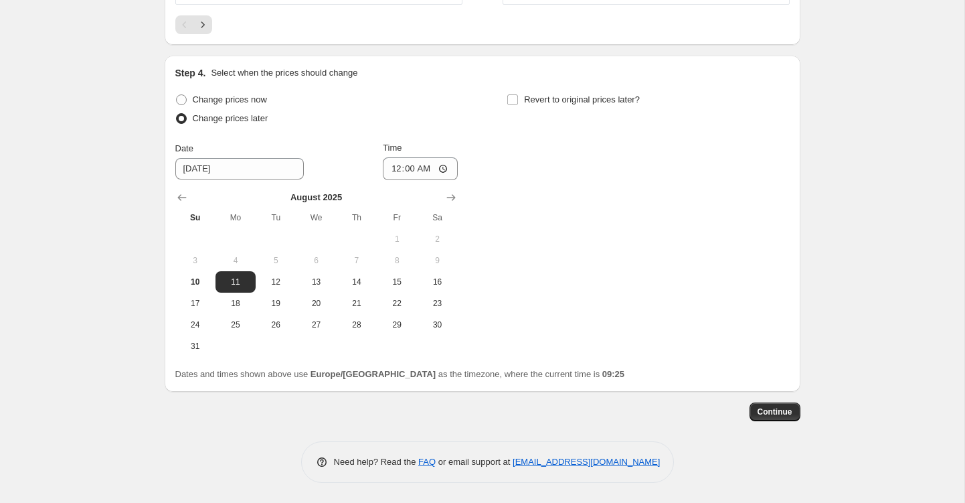
scroll to position [1423, 0]
click at [773, 404] on button "Continue" at bounding box center [775, 411] width 51 height 19
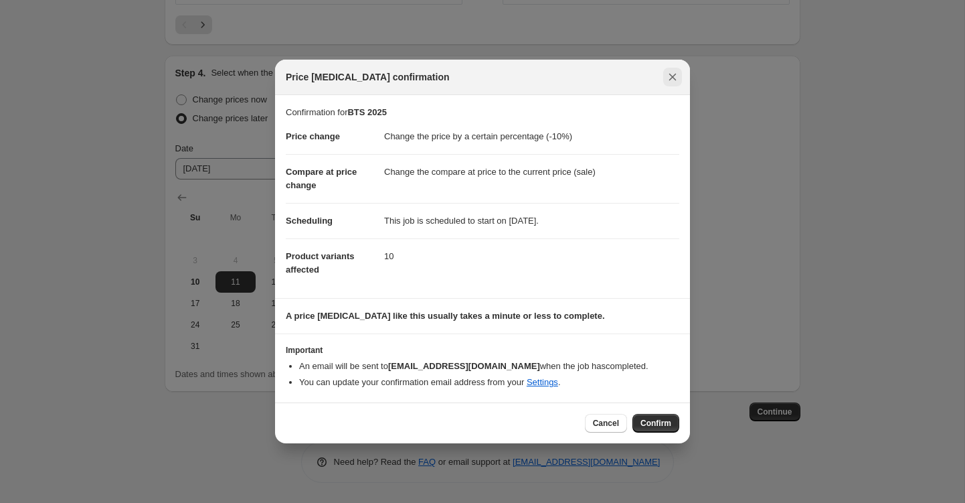
click at [671, 76] on icon "Close" at bounding box center [672, 76] width 13 height 13
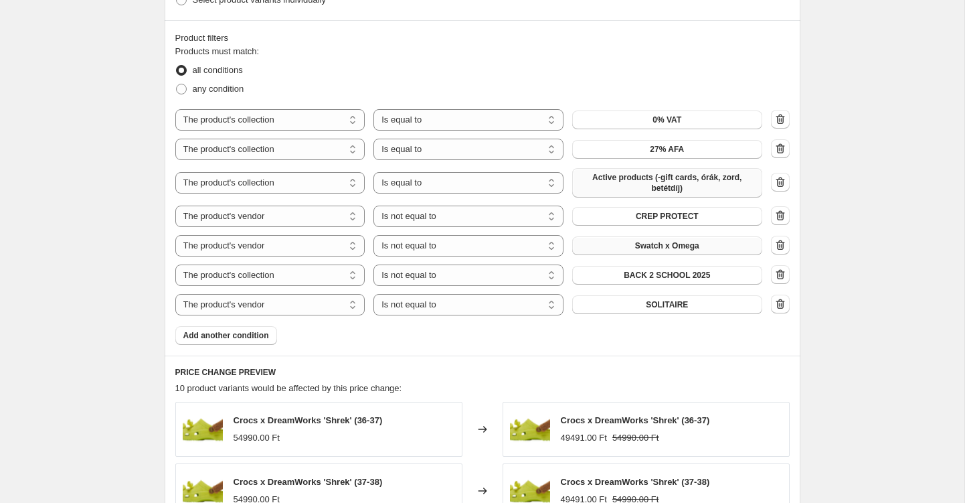
scroll to position [722, 0]
click at [181, 90] on span at bounding box center [181, 90] width 11 height 11
click at [177, 86] on input "any condition" at bounding box center [176, 85] width 1 height 1
radio input "true"
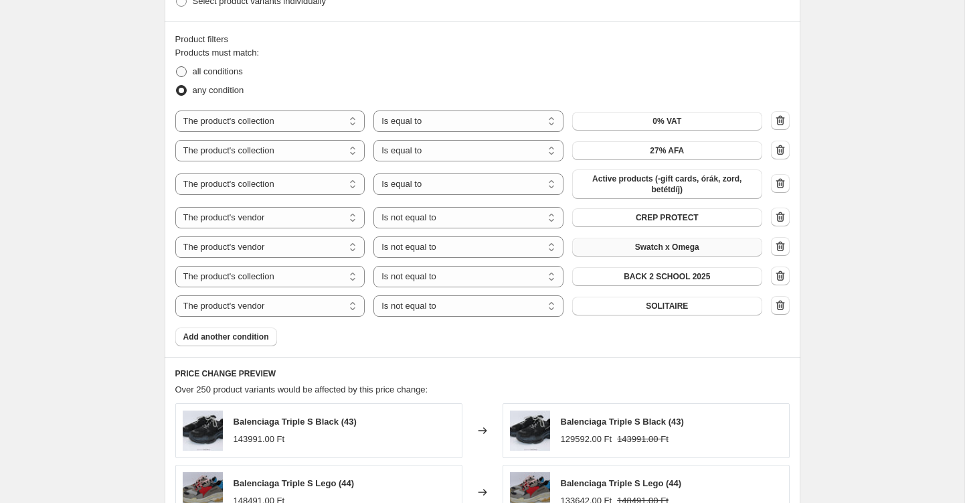
click at [184, 71] on span at bounding box center [181, 71] width 11 height 11
click at [177, 67] on input "all conditions" at bounding box center [176, 66] width 1 height 1
radio input "true"
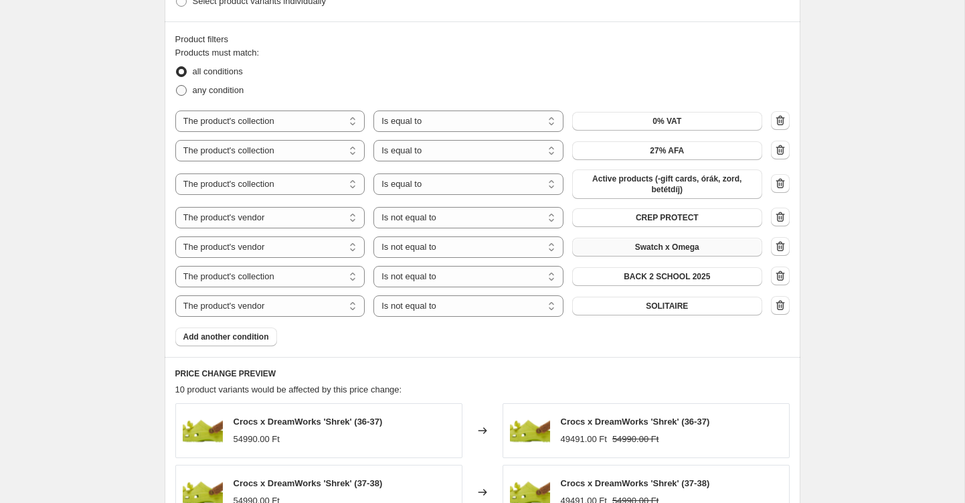
click at [183, 87] on span at bounding box center [181, 90] width 11 height 11
click at [177, 86] on input "any condition" at bounding box center [176, 85] width 1 height 1
radio input "true"
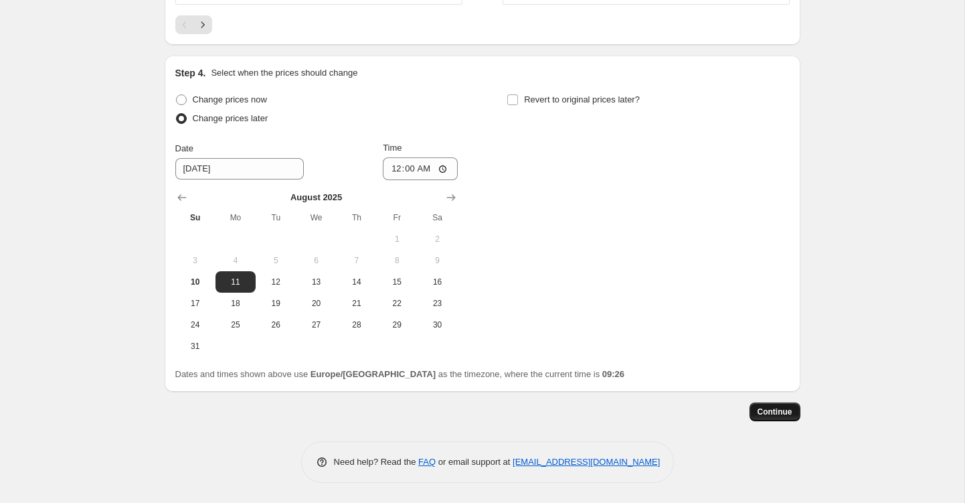
scroll to position [1427, 0]
click at [779, 416] on span "Continue" at bounding box center [775, 411] width 35 height 11
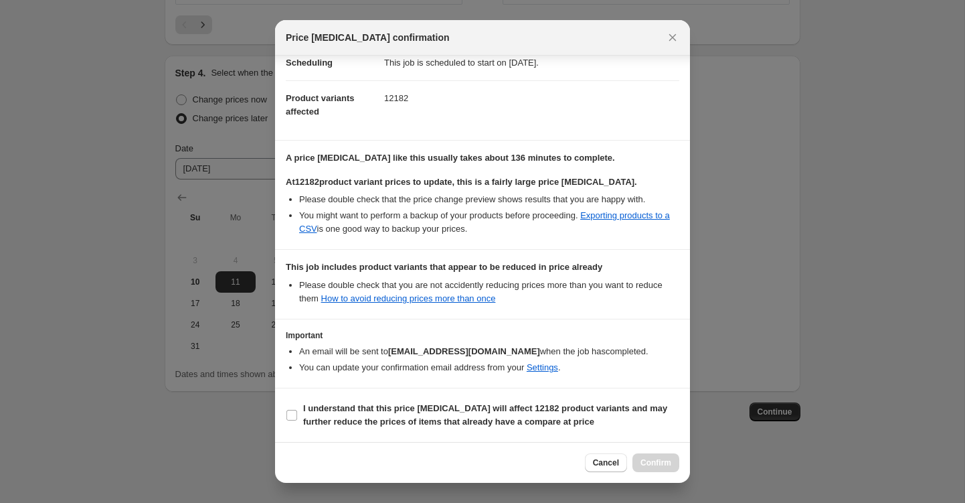
scroll to position [119, 0]
click at [295, 412] on input "I understand that this price [MEDICAL_DATA] will affect 12182 product variants …" at bounding box center [292, 415] width 11 height 11
checkbox input "true"
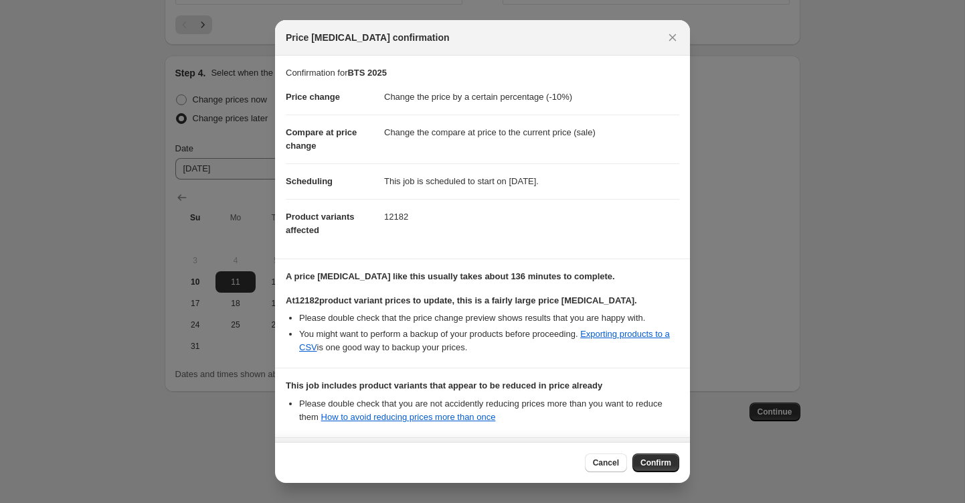
scroll to position [0, 0]
